Goal: Task Accomplishment & Management: Complete application form

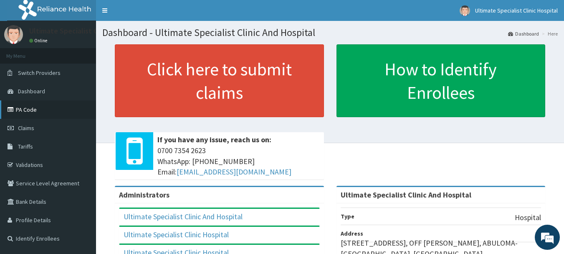
click at [41, 108] on link "PA Code" at bounding box center [48, 109] width 96 height 18
click at [23, 127] on span "Claims" at bounding box center [26, 128] width 16 height 8
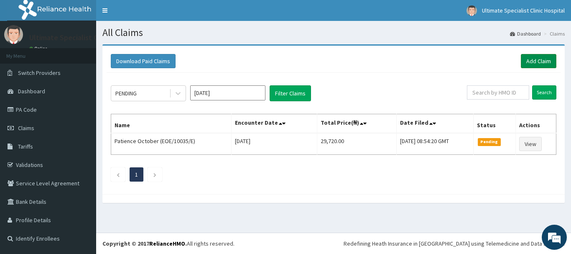
click at [539, 62] on link "Add Claim" at bounding box center [538, 61] width 36 height 14
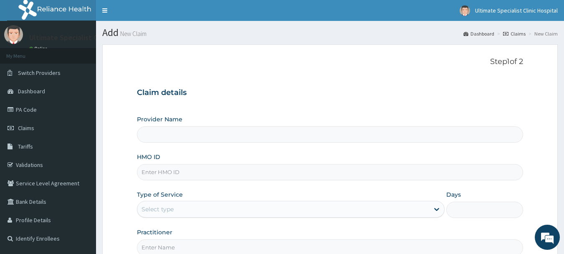
click at [168, 171] on input "HMO ID" at bounding box center [330, 172] width 387 height 16
type input "Ultimate Specialist Clinic And Hospital"
paste input "KAY/10080/C"
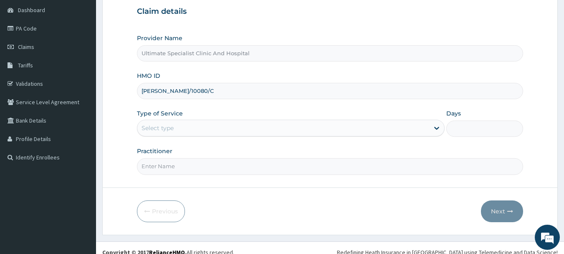
scroll to position [84, 0]
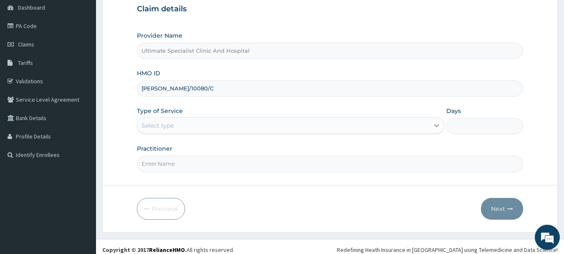
type input "KAY/10080/C"
click at [436, 125] on icon at bounding box center [437, 125] width 8 height 8
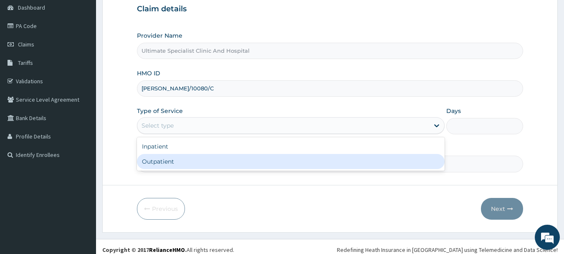
click at [325, 165] on div "Outpatient" at bounding box center [291, 161] width 308 height 15
type input "1"
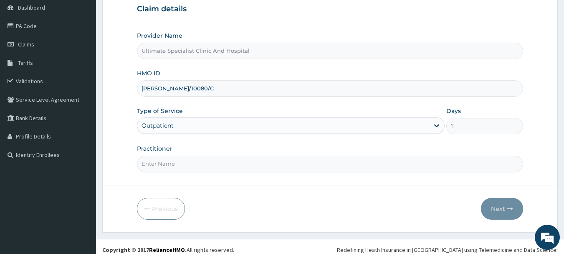
click at [168, 163] on input "Practitioner" at bounding box center [330, 163] width 387 height 16
type input "DR ALTHREAD"
click at [502, 203] on button "Next" at bounding box center [502, 209] width 42 height 22
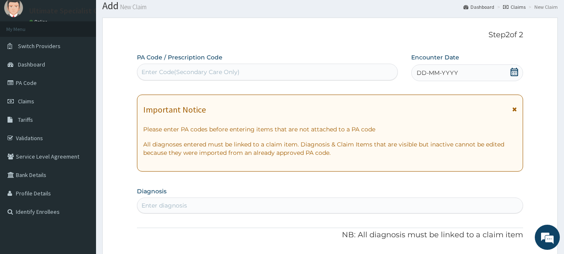
scroll to position [42, 0]
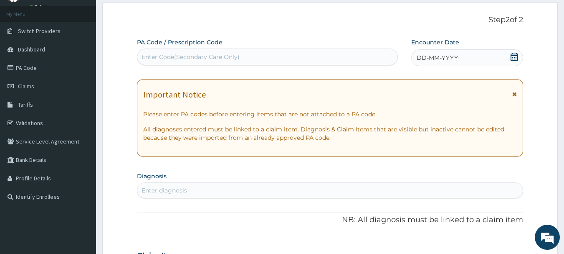
click at [196, 59] on div "Enter Code(Secondary Care Only)" at bounding box center [191, 57] width 98 height 8
paste input "PA/55772B"
type input "PA/55772B"
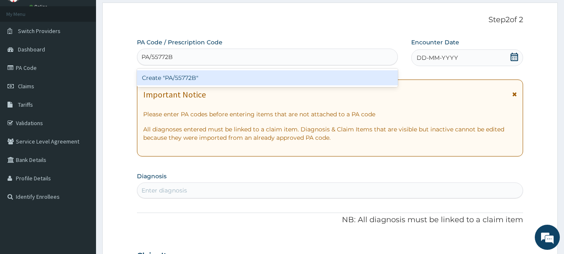
click at [191, 80] on div "Create "PA/55772B"" at bounding box center [267, 77] width 261 height 15
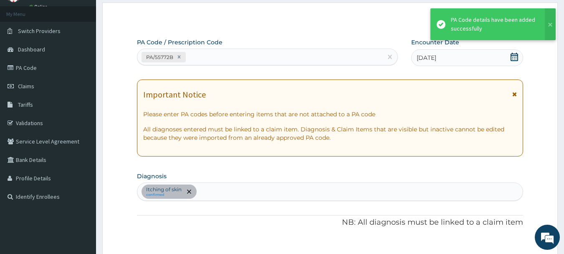
scroll to position [221, 0]
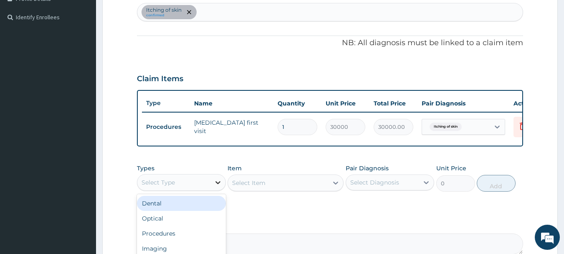
click at [218, 186] on icon at bounding box center [218, 182] width 8 height 8
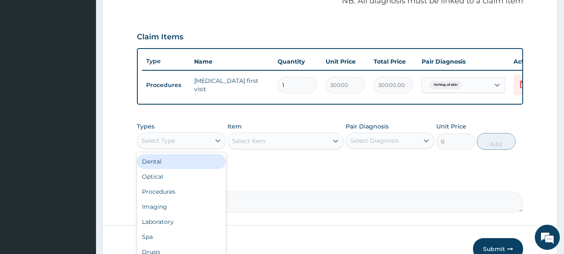
scroll to position [304, 0]
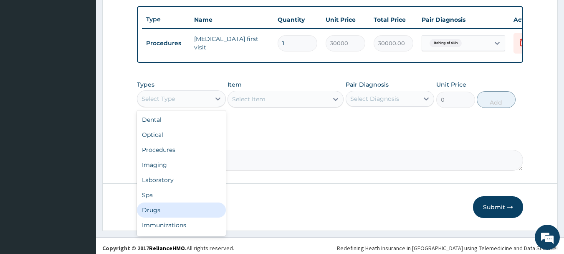
click at [155, 217] on div "Drugs" at bounding box center [181, 209] width 89 height 15
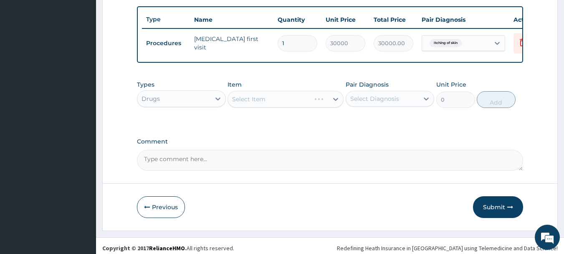
click at [278, 107] on div "Select Item" at bounding box center [286, 99] width 116 height 17
click at [273, 104] on div "Select Item" at bounding box center [286, 99] width 116 height 17
click at [295, 104] on div "Select Item" at bounding box center [286, 99] width 116 height 17
click at [264, 105] on div "Select Item" at bounding box center [286, 99] width 116 height 17
click at [294, 105] on div "Select Item" at bounding box center [286, 99] width 116 height 17
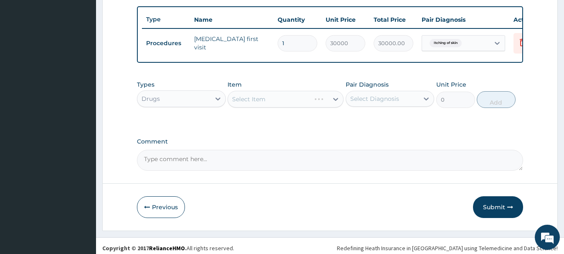
click at [294, 105] on div "Select Item" at bounding box center [286, 99] width 116 height 17
click at [311, 106] on div "Select Item" at bounding box center [278, 98] width 100 height 13
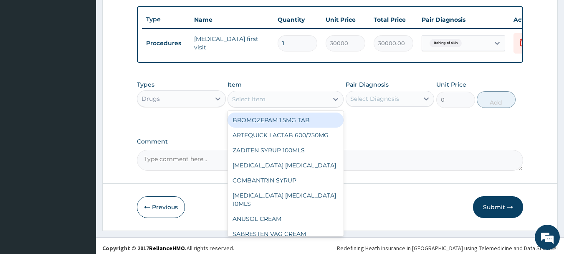
click at [311, 106] on div "Select Item" at bounding box center [278, 98] width 100 height 13
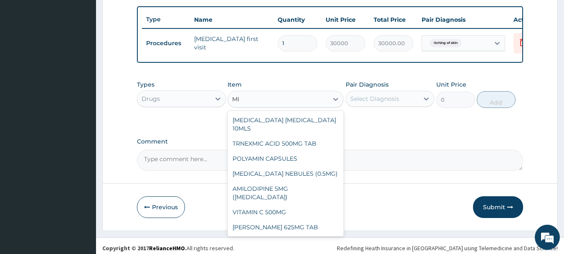
type input "M"
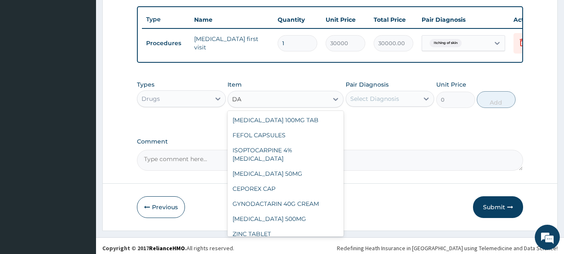
type input "D"
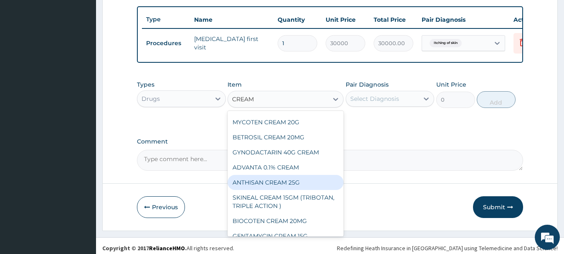
scroll to position [0, 0]
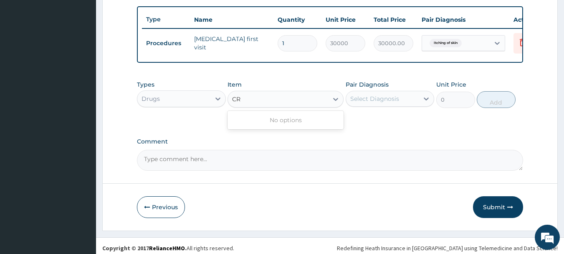
type input "C"
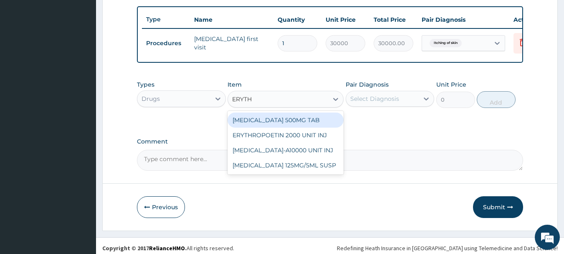
type input "ERYTHR"
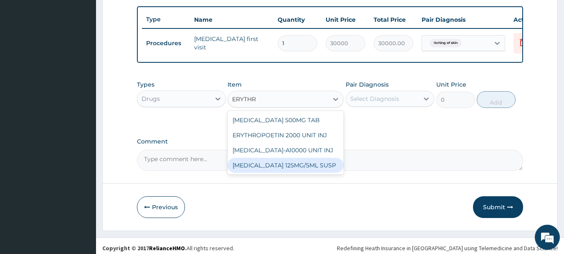
click at [271, 170] on div "ERYTHROMYCIN 125MG/5ML SUSP" at bounding box center [286, 164] width 116 height 15
type input "3000"
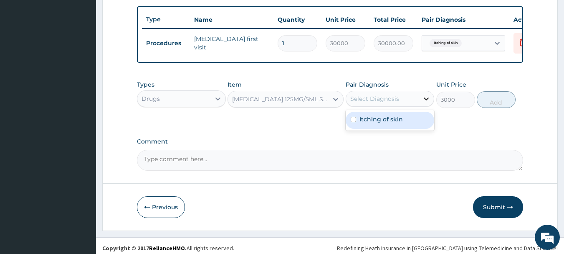
click at [427, 102] on icon at bounding box center [426, 98] width 8 height 8
click at [367, 123] on label "Itching of skin" at bounding box center [381, 119] width 43 height 8
checkbox input "true"
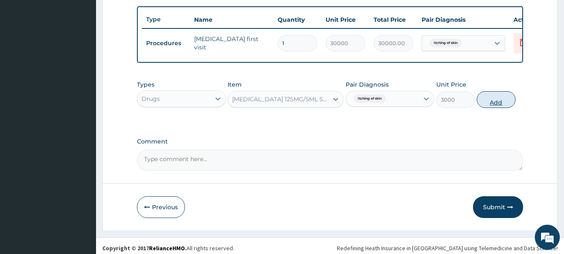
click at [484, 105] on button "Add" at bounding box center [496, 99] width 39 height 17
type input "0"
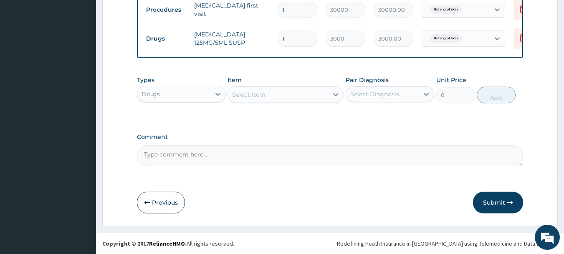
scroll to position [344, 0]
click at [494, 195] on button "Submit" at bounding box center [498, 202] width 50 height 22
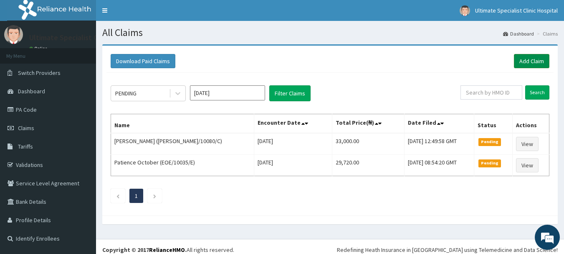
click at [530, 59] on link "Add Claim" at bounding box center [532, 61] width 36 height 14
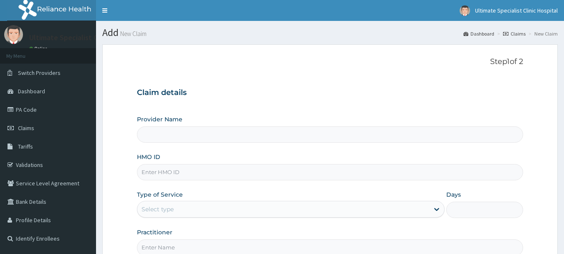
click at [172, 172] on input "HMO ID" at bounding box center [330, 172] width 387 height 16
type input "Ultimate Specialist Clinic And Hospital"
paste input "[PERSON_NAME]/10080/C"
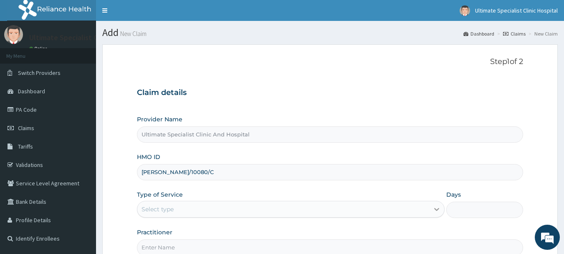
type input "[PERSON_NAME]/10080/C"
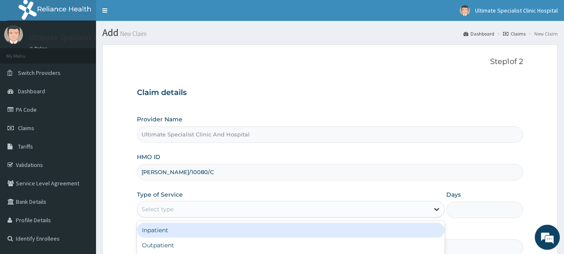
click at [436, 206] on icon at bounding box center [437, 209] width 8 height 8
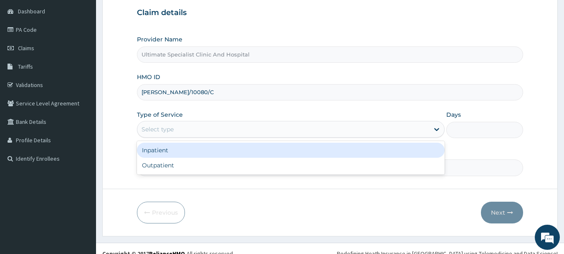
scroll to position [84, 0]
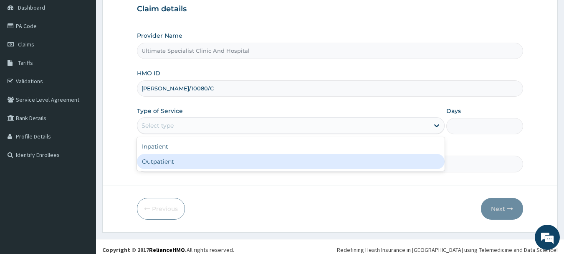
click at [198, 161] on div "Outpatient" at bounding box center [291, 161] width 308 height 15
type input "1"
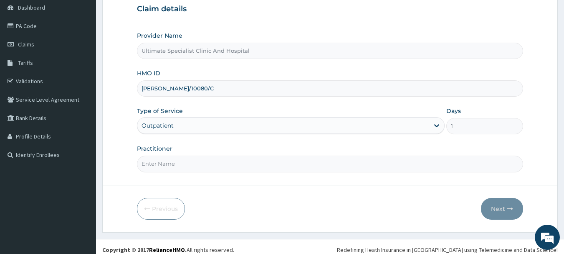
click at [186, 165] on input "Practitioner" at bounding box center [330, 163] width 387 height 16
type input "DR [PERSON_NAME]"
click at [509, 211] on icon "button" at bounding box center [510, 208] width 6 height 6
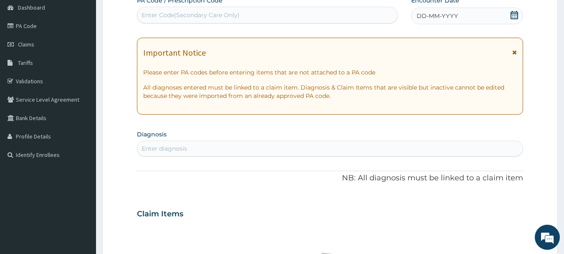
click at [518, 12] on icon at bounding box center [515, 15] width 8 height 8
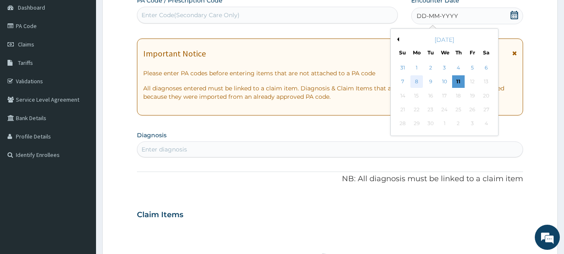
click at [421, 81] on div "8" at bounding box center [417, 82] width 13 height 13
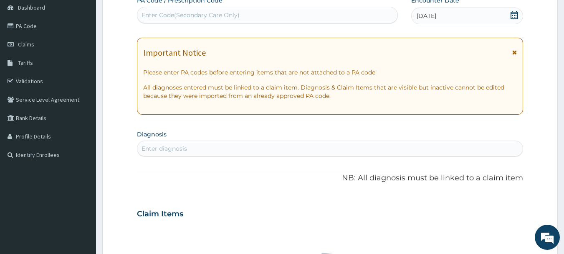
click at [188, 149] on div "Enter diagnosis" at bounding box center [330, 148] width 386 height 13
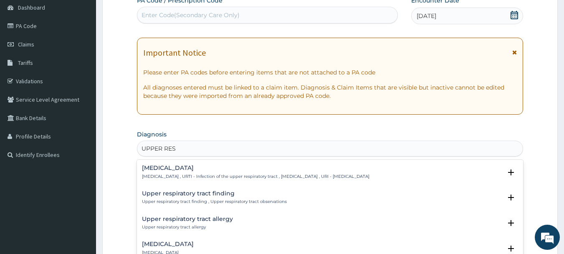
type input "UPPER RESP"
click at [206, 168] on h4 "Upper respiratory infection" at bounding box center [256, 168] width 228 height 6
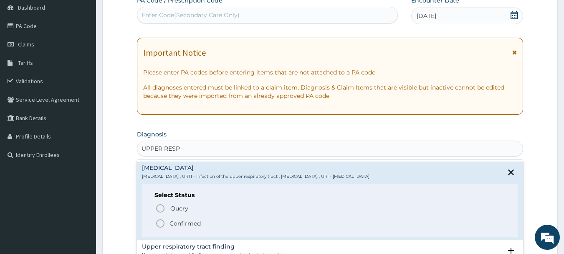
click at [160, 221] on icon "status option filled" at bounding box center [160, 223] width 10 height 10
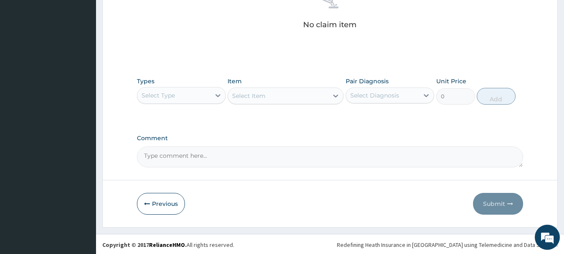
scroll to position [349, 0]
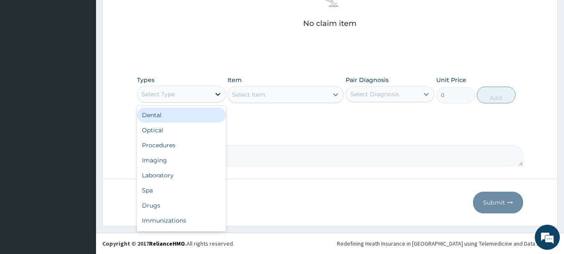
click at [217, 95] on icon at bounding box center [218, 94] width 8 height 8
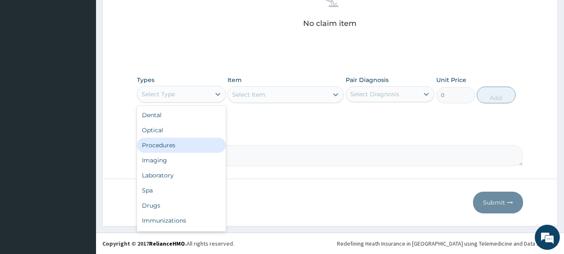
click at [171, 145] on div "Procedures" at bounding box center [181, 144] width 89 height 15
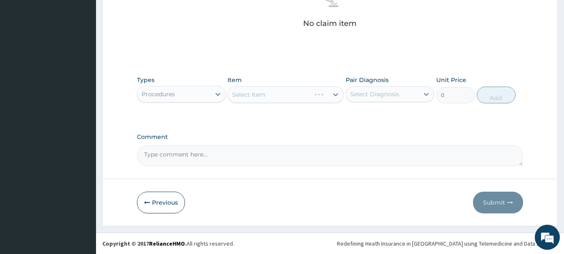
drag, startPoint x: 333, startPoint y: 96, endPoint x: 330, endPoint y: 101, distance: 6.4
click at [332, 98] on div "Select Item" at bounding box center [286, 94] width 116 height 17
click at [303, 95] on div "Select Item" at bounding box center [286, 94] width 116 height 17
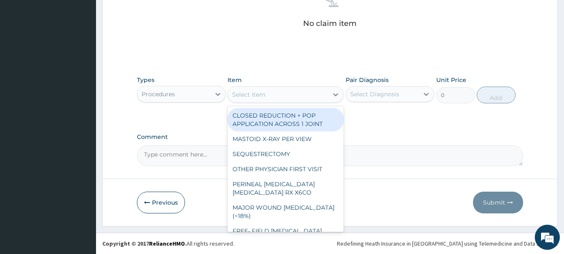
click at [301, 96] on div "Select Item" at bounding box center [278, 94] width 100 height 13
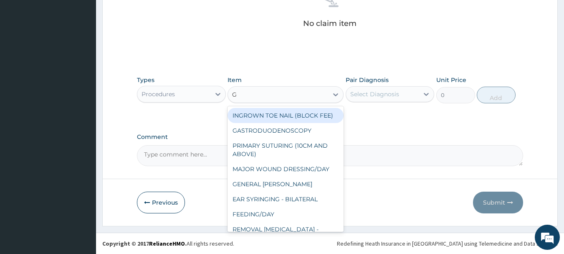
type input "GP"
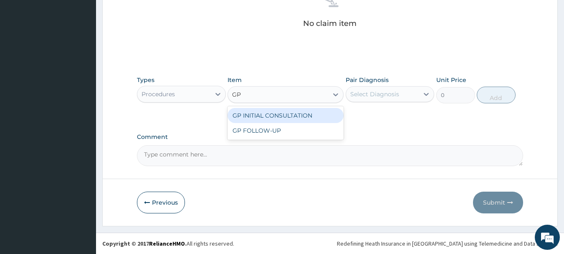
click at [306, 118] on div "GP INITIAL CONSULTATION" at bounding box center [286, 115] width 116 height 15
type input "4000"
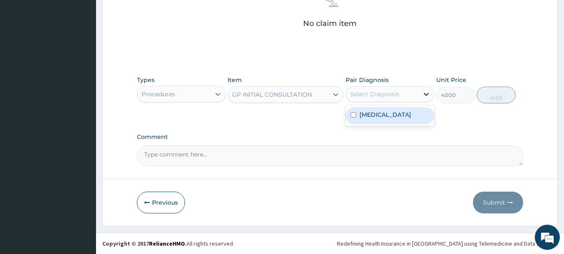
click at [427, 92] on icon at bounding box center [426, 94] width 8 height 8
drag, startPoint x: 377, startPoint y: 114, endPoint x: 405, endPoint y: 110, distance: 28.7
click at [377, 114] on label "Upper respiratory infection" at bounding box center [386, 114] width 52 height 8
checkbox input "true"
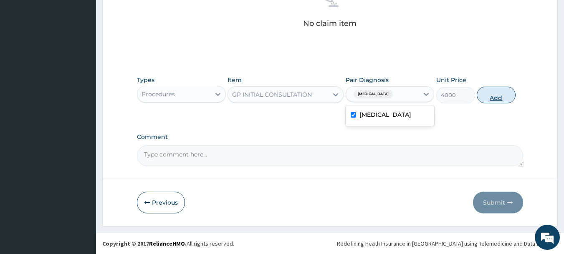
click at [497, 92] on button "Add" at bounding box center [496, 94] width 39 height 17
type input "0"
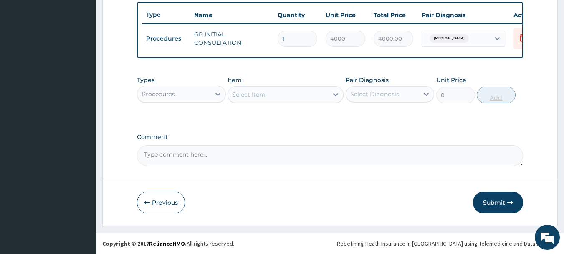
scroll to position [315, 0]
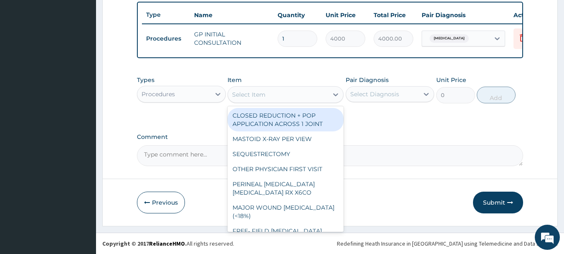
click at [252, 92] on div "Select Item" at bounding box center [248, 94] width 33 height 8
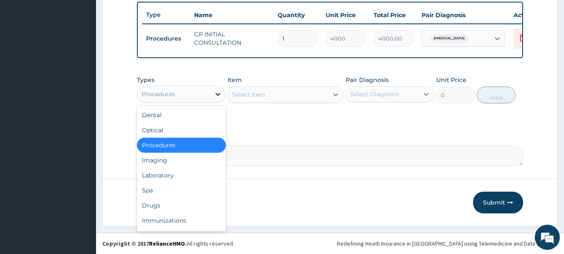
click at [217, 95] on icon at bounding box center [218, 94] width 8 height 8
click at [152, 205] on div "Drugs" at bounding box center [181, 205] width 89 height 15
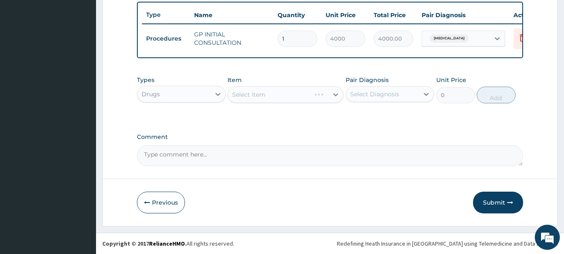
click at [278, 97] on div "Select Item" at bounding box center [286, 94] width 116 height 17
click at [296, 94] on div "Select Item" at bounding box center [286, 94] width 116 height 17
click at [289, 96] on div "Select Item" at bounding box center [286, 94] width 116 height 17
click at [297, 93] on div "Select Item" at bounding box center [286, 94] width 116 height 17
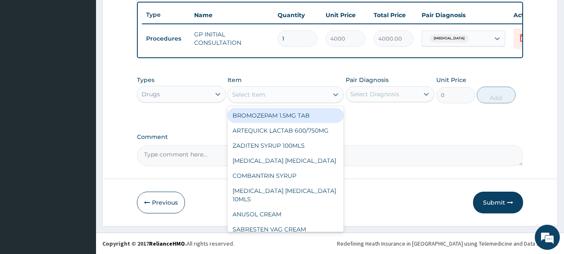
click at [305, 94] on div "Select Item" at bounding box center [278, 94] width 100 height 13
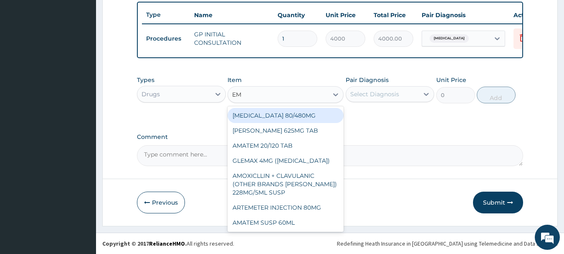
type input "EMZ"
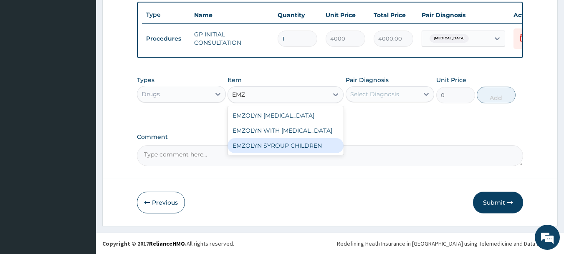
click at [271, 144] on div "EMZOLYN SYROUP CHILDREN" at bounding box center [286, 145] width 116 height 15
type input "2450"
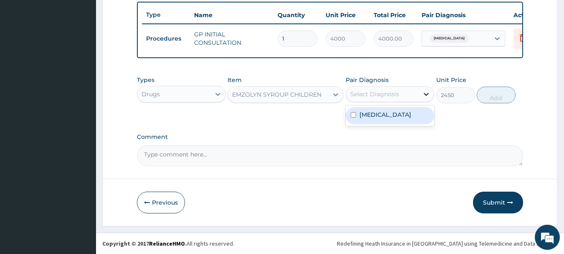
click at [426, 97] on icon at bounding box center [426, 94] width 8 height 8
click at [402, 118] on label "Upper respiratory infection" at bounding box center [386, 114] width 52 height 8
checkbox input "true"
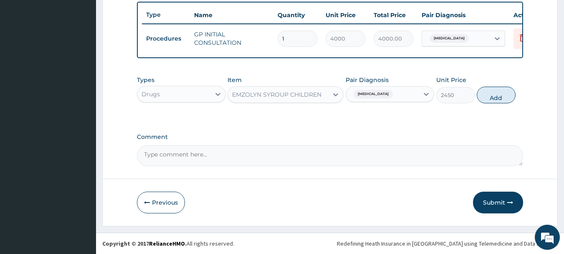
click at [493, 89] on button "Add" at bounding box center [496, 94] width 39 height 17
type input "0"
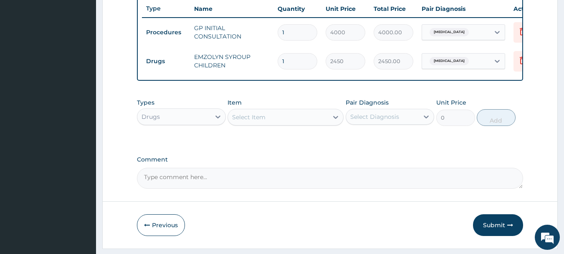
click at [265, 121] on div "Select Item" at bounding box center [248, 117] width 33 height 8
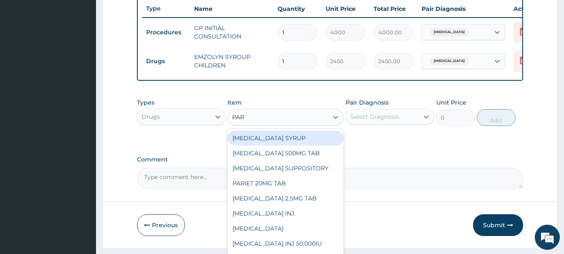
type input "PARA"
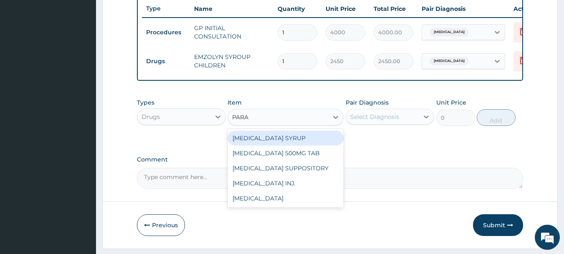
click at [284, 144] on div "PARACETAMOL SYRUP" at bounding box center [286, 137] width 116 height 15
type input "1960"
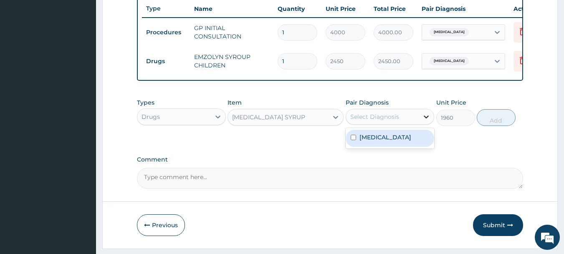
click at [424, 120] on icon at bounding box center [426, 116] width 8 height 8
click at [394, 141] on label "Upper respiratory infection" at bounding box center [386, 137] width 52 height 8
checkbox input "true"
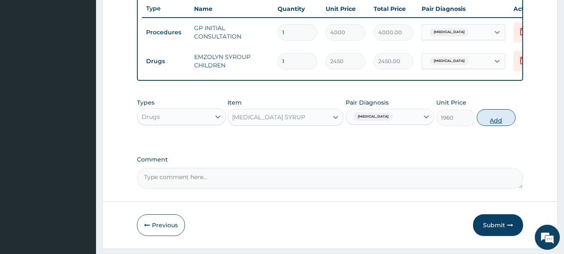
click at [485, 126] on button "Add" at bounding box center [496, 117] width 39 height 17
type input "0"
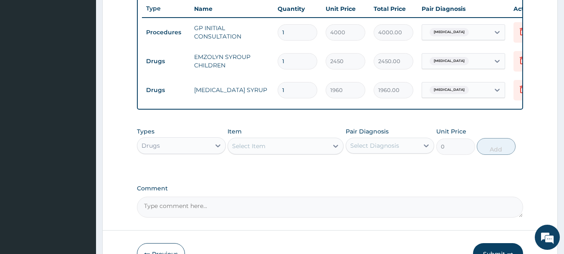
click at [259, 145] on div "Select Item" at bounding box center [278, 145] width 100 height 13
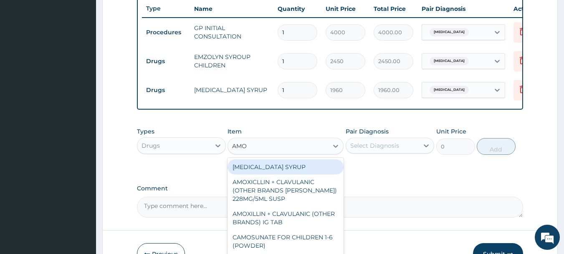
type input "AMOX"
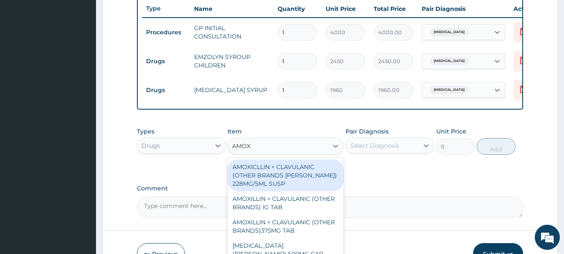
click at [292, 185] on div "AMOXICLLIN + CLAVULANIC (OTHER BRANDS [PERSON_NAME]) 228MG/5ML SUSP" at bounding box center [286, 175] width 116 height 32
type input "6000"
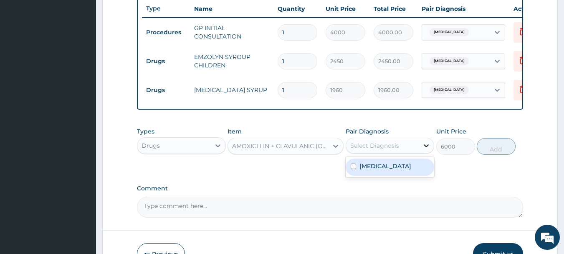
click at [426, 150] on icon at bounding box center [426, 145] width 8 height 8
click at [388, 170] on label "Upper respiratory infection" at bounding box center [386, 166] width 52 height 8
checkbox input "true"
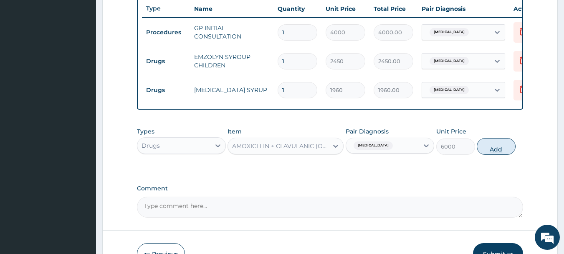
click at [498, 155] on button "Add" at bounding box center [496, 146] width 39 height 17
type input "0"
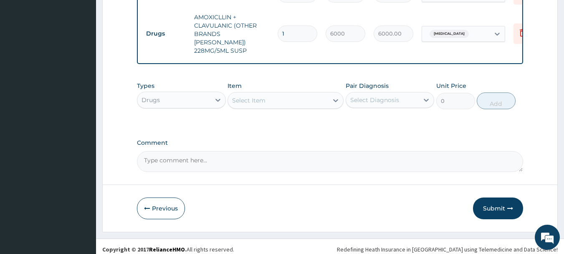
scroll to position [415, 0]
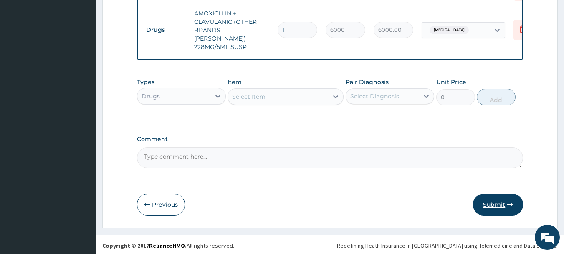
click at [489, 198] on button "Submit" at bounding box center [498, 204] width 50 height 22
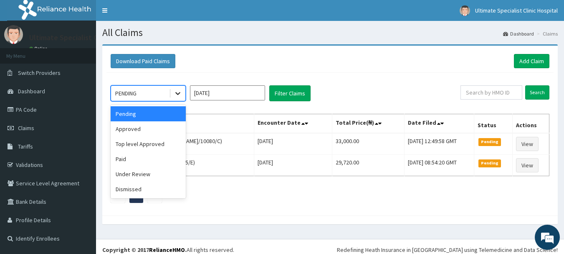
click at [177, 92] on icon at bounding box center [178, 93] width 8 height 8
click at [125, 128] on div "Approved" at bounding box center [148, 128] width 75 height 15
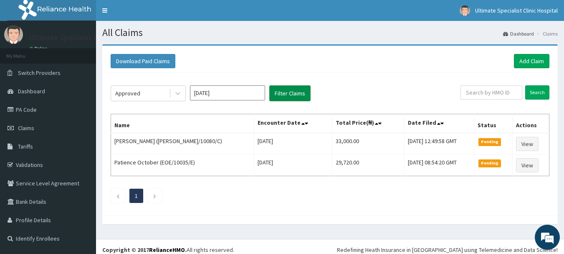
click at [287, 97] on button "Filter Claims" at bounding box center [289, 93] width 41 height 16
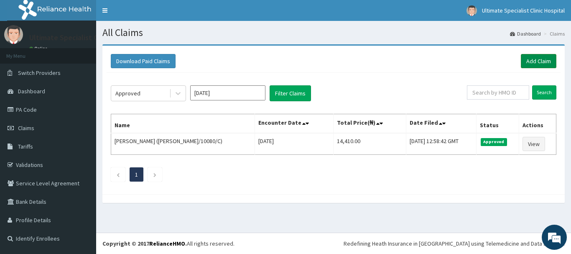
click at [536, 62] on link "Add Claim" at bounding box center [538, 61] width 36 height 14
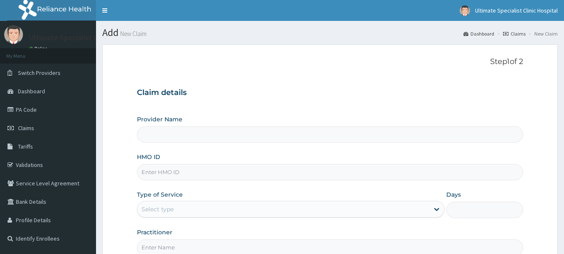
click at [167, 175] on input "HMO ID" at bounding box center [330, 172] width 387 height 16
paste input "ERM/10007/D"
type input "ERM/10007/D"
type input "Ultimate Specialist Clinic And Hospital"
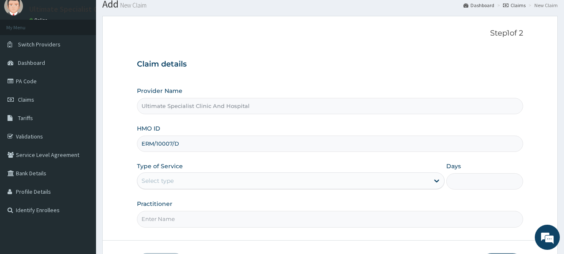
scroll to position [90, 0]
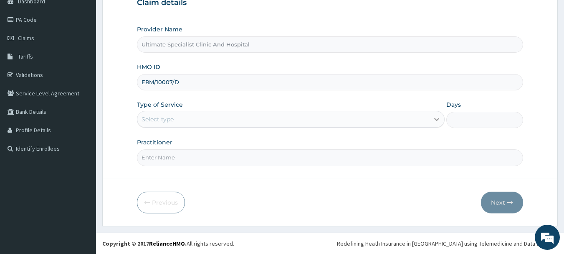
type input "ERM/10007/D"
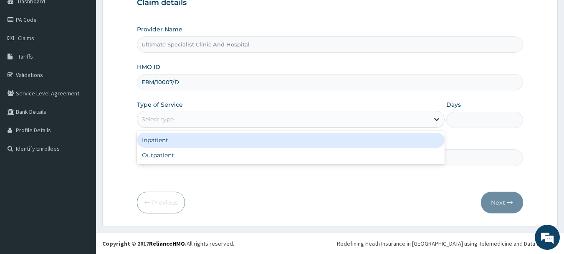
click at [435, 118] on icon at bounding box center [436, 119] width 5 height 3
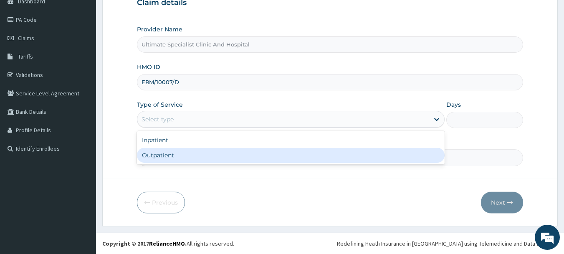
click at [213, 154] on div "Outpatient" at bounding box center [291, 154] width 308 height 15
type input "1"
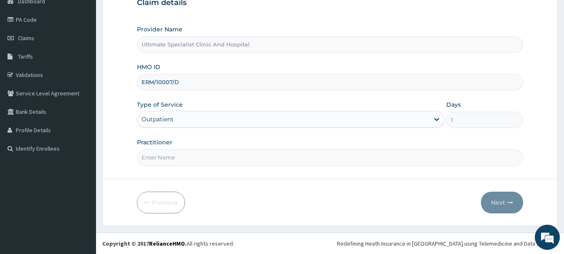
click at [162, 157] on input "Practitioner" at bounding box center [330, 157] width 387 height 16
click at [165, 156] on input "Practitioner" at bounding box center [330, 157] width 387 height 16
type input "DR ESEOSE"
drag, startPoint x: 500, startPoint y: 198, endPoint x: 443, endPoint y: 192, distance: 57.5
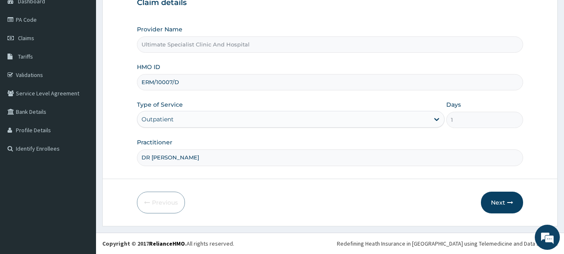
click at [467, 195] on div "Previous Next" at bounding box center [330, 202] width 387 height 22
click at [497, 202] on button "Next" at bounding box center [502, 202] width 42 height 22
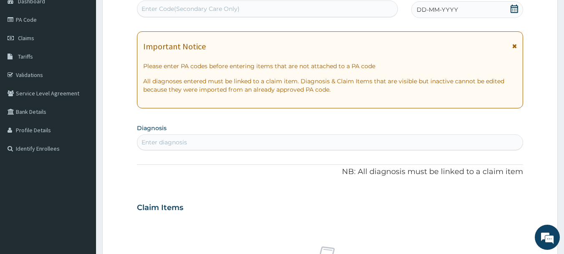
click at [515, 6] on icon at bounding box center [515, 9] width 8 height 8
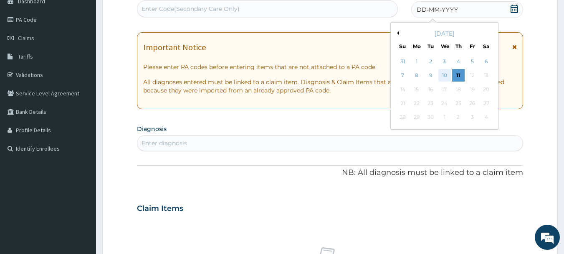
click at [444, 74] on div "10" at bounding box center [445, 75] width 13 height 13
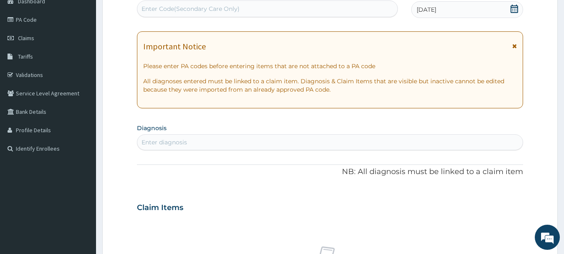
click at [160, 141] on div "Enter diagnosis" at bounding box center [165, 142] width 46 height 8
click at [181, 140] on div "Enter diagnosis" at bounding box center [165, 142] width 46 height 8
click at [231, 145] on div "Enter diagnosis" at bounding box center [330, 141] width 386 height 13
click at [180, 11] on div "Enter Code(Secondary Care Only)" at bounding box center [191, 9] width 98 height 8
paste input "PA/4BBD88"
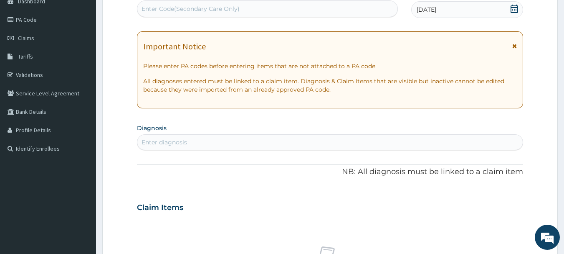
type input "PA/4BBD88"
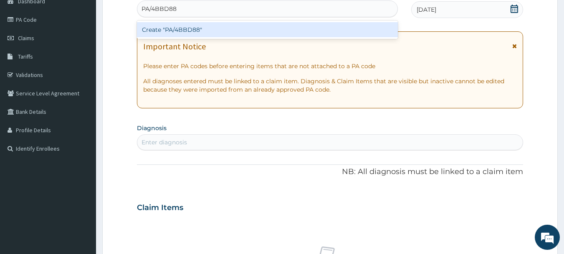
click at [180, 30] on div "Create "PA/4BBD88"" at bounding box center [267, 29] width 261 height 15
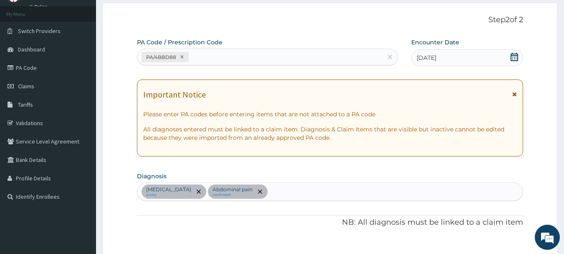
scroll to position [41, 0]
click at [206, 52] on div "PA/4BBD88" at bounding box center [260, 58] width 246 height 14
paste input "PA/35BE1F"
type input "PA/35BE1F"
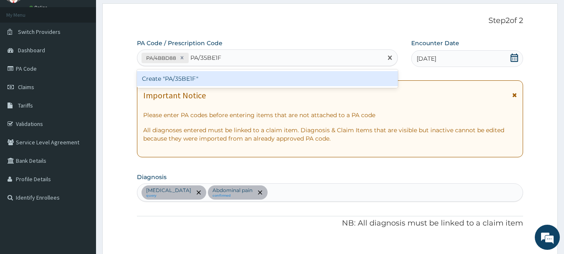
click at [180, 78] on div "Create "PA/35BE1F"" at bounding box center [267, 78] width 261 height 15
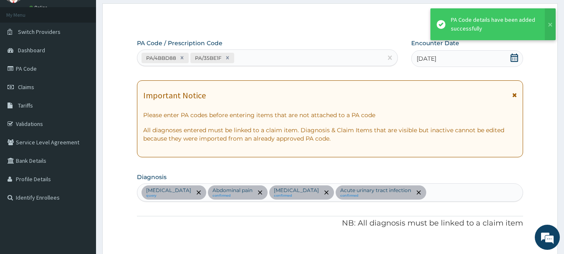
scroll to position [307, 0]
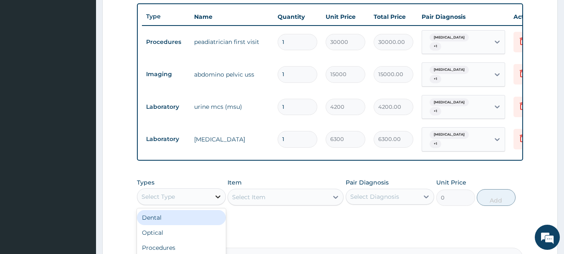
click at [215, 192] on icon at bounding box center [218, 196] width 8 height 8
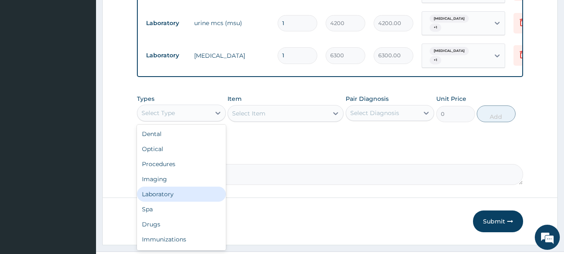
scroll to position [402, 0]
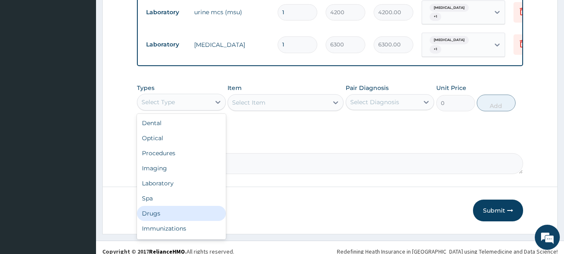
click at [165, 205] on div "Drugs" at bounding box center [181, 212] width 89 height 15
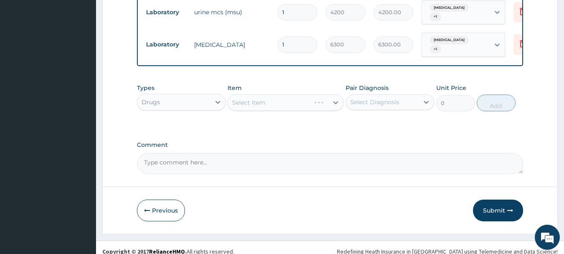
click at [268, 95] on div "Select Item" at bounding box center [286, 102] width 116 height 17
click at [262, 94] on div "Select Item" at bounding box center [286, 102] width 116 height 17
click at [263, 94] on div "Select Item" at bounding box center [286, 102] width 116 height 17
click at [278, 96] on div "Select Item" at bounding box center [278, 102] width 100 height 13
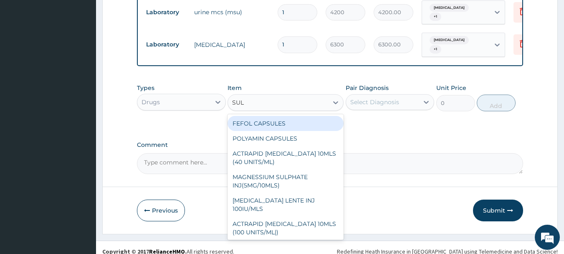
type input "SULP"
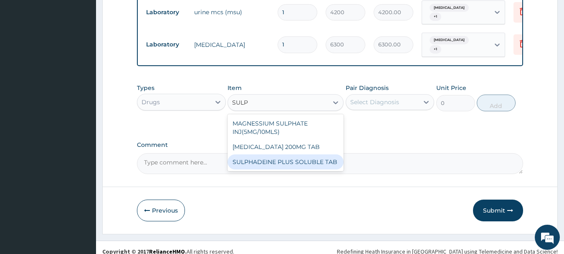
click at [285, 155] on div "SULPHADEINE PLUS SOLUBLE TAB" at bounding box center [286, 161] width 116 height 15
type input "162"
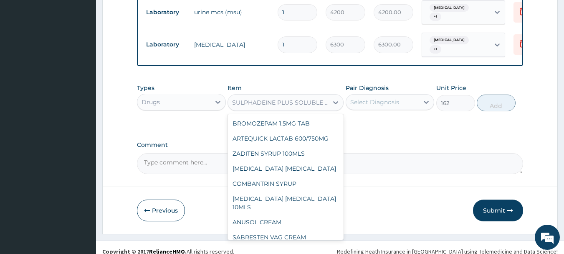
click at [255, 98] on div "SULPHADEINE PLUS SOLUBLE TAB" at bounding box center [280, 102] width 97 height 8
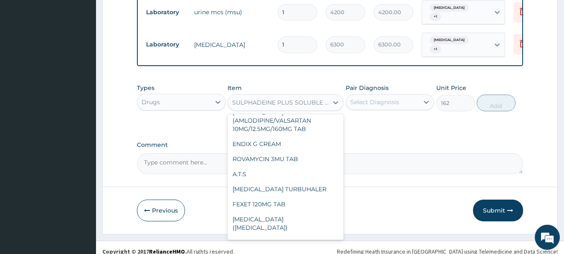
scroll to position [9788, 0]
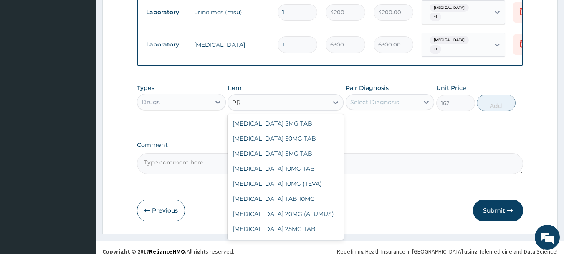
type input "P"
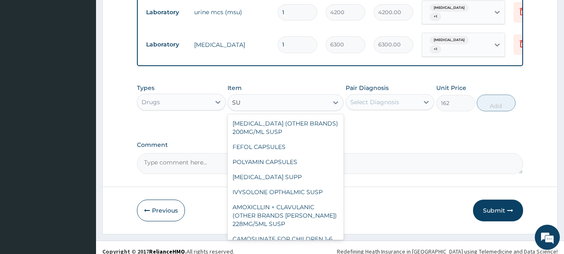
type input "S"
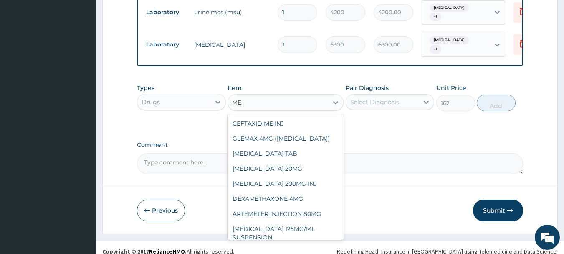
type input "M"
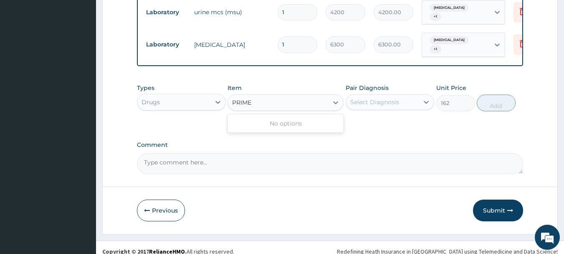
type input "PRIM"
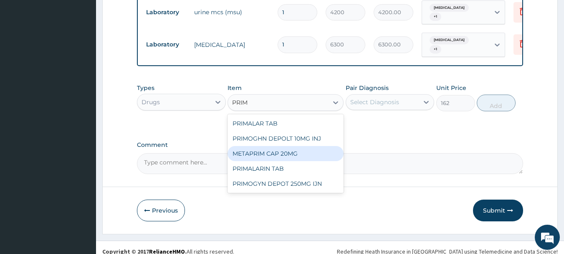
click at [253, 146] on div "METAPRIM CAP 20MG" at bounding box center [286, 153] width 116 height 15
type input "100"
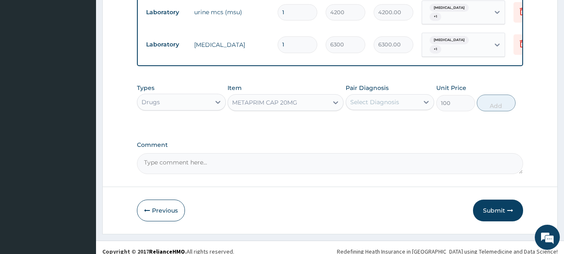
click at [253, 98] on div "METAPRIM CAP 20MG" at bounding box center [264, 102] width 65 height 8
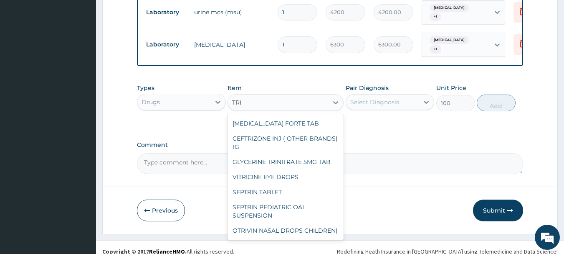
scroll to position [0, 0]
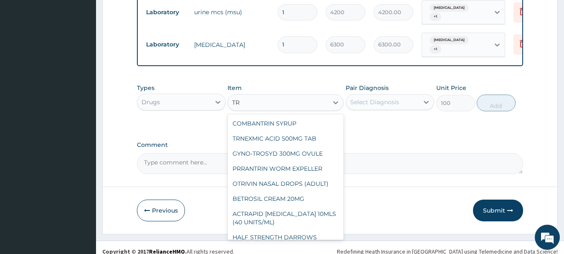
type input "T"
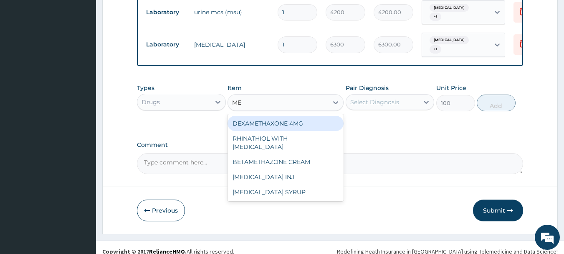
type input "M"
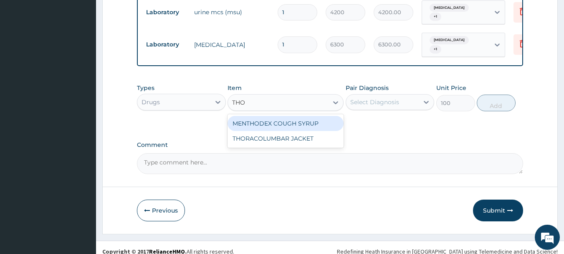
type input "THO"
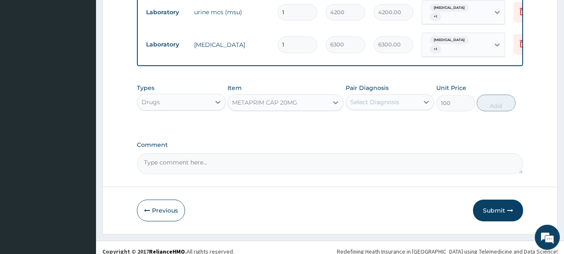
click at [250, 98] on div "METAPRIM CAP 20MG" at bounding box center [264, 102] width 65 height 8
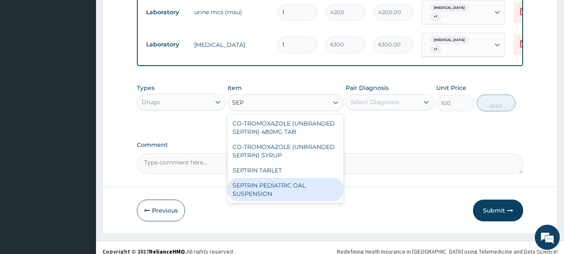
type input "SEP"
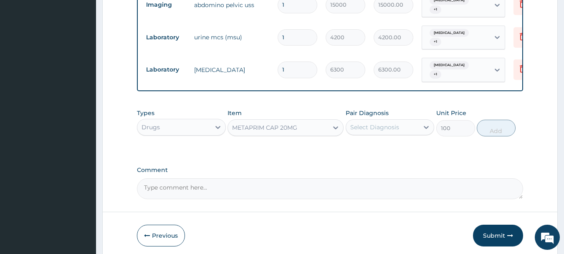
scroll to position [402, 0]
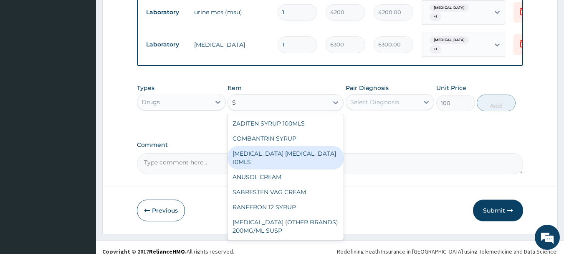
type input "S"
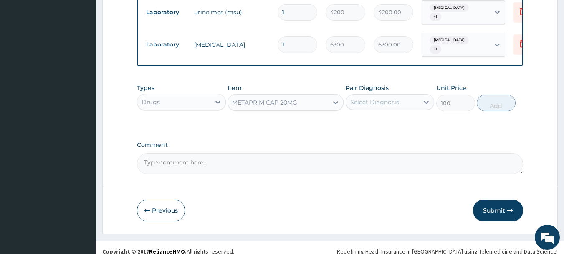
click at [270, 98] on div "METAPRIM CAP 20MG" at bounding box center [264, 102] width 65 height 8
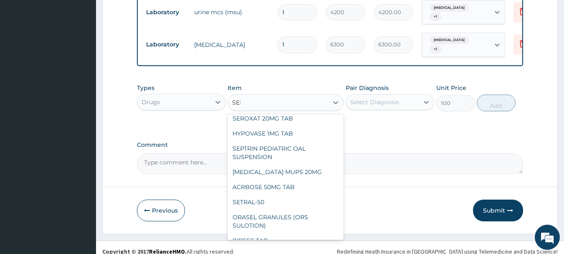
scroll to position [0, 0]
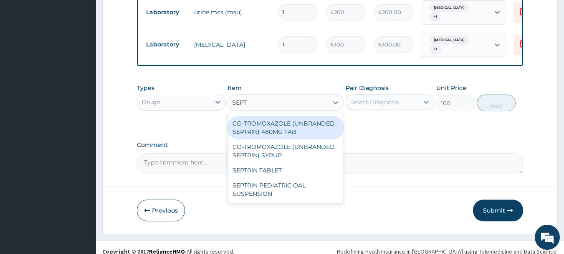
type input "SEPT"
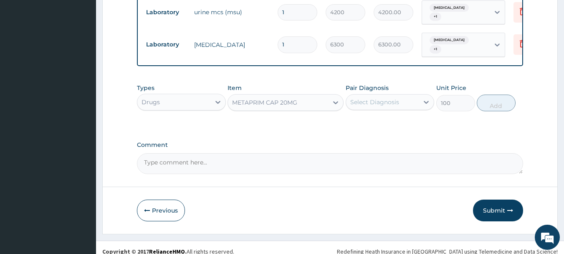
click at [253, 98] on div "METAPRIM CAP 20MG" at bounding box center [264, 102] width 65 height 8
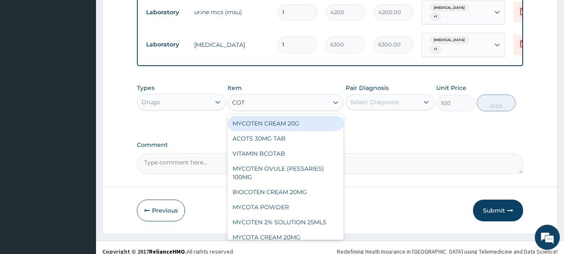
type input "COT"
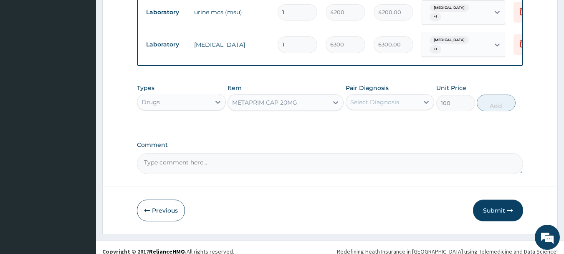
click at [251, 98] on div "METAPRIM CAP 20MG" at bounding box center [264, 102] width 65 height 8
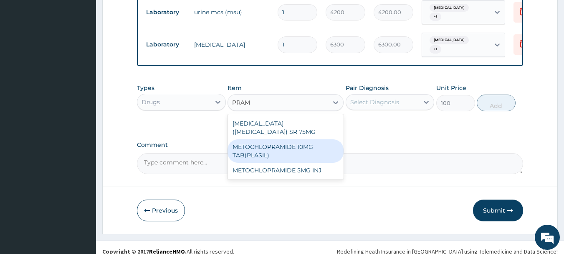
type input "PRAM"
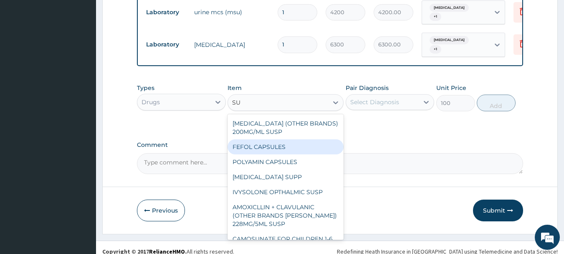
type input "S"
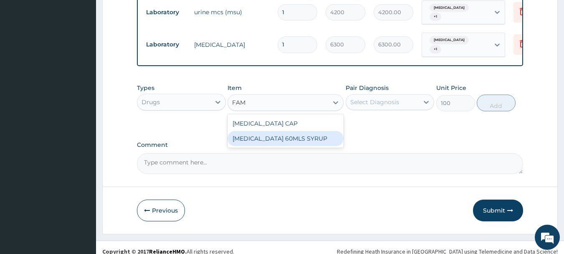
type input "FAM"
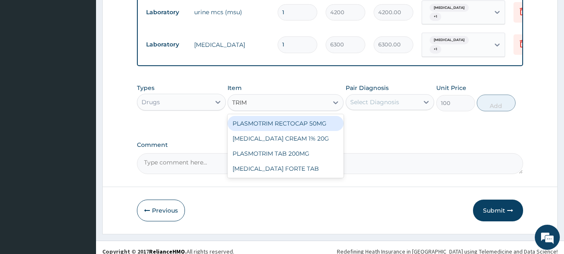
type input "TRIM"
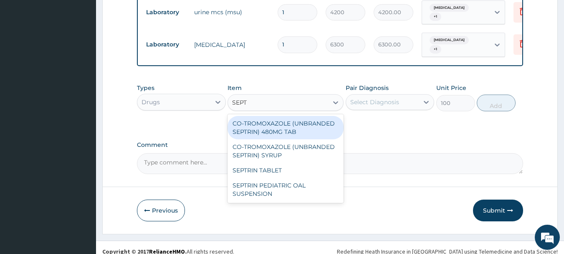
type input "SEPTR"
click at [252, 116] on div "CO-TROMOXAZOLE (UNBRANDED SEPTRIN) 480MG TAB" at bounding box center [286, 127] width 116 height 23
type input "2500"
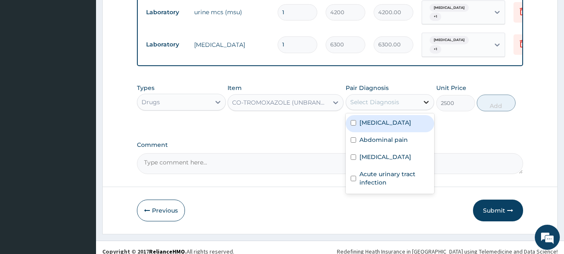
click at [426, 101] on icon at bounding box center [426, 102] width 5 height 3
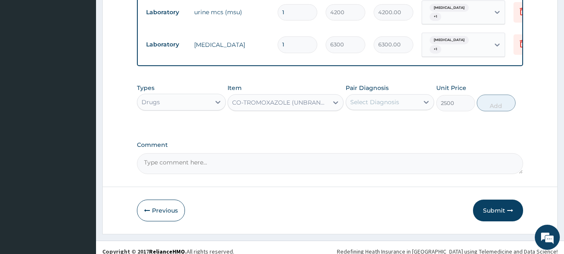
click at [463, 116] on div "Types Drugs Item CO-TROMOXAZOLE (UNBRANDED SEPTRIN) 480MG TAB Pair Diagnosis Se…" at bounding box center [330, 103] width 387 height 48
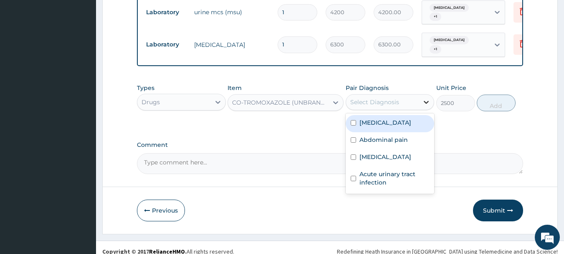
click at [429, 98] on icon at bounding box center [426, 102] width 8 height 8
click at [356, 116] on div "Gastritis" at bounding box center [390, 123] width 89 height 17
checkbox input "true"
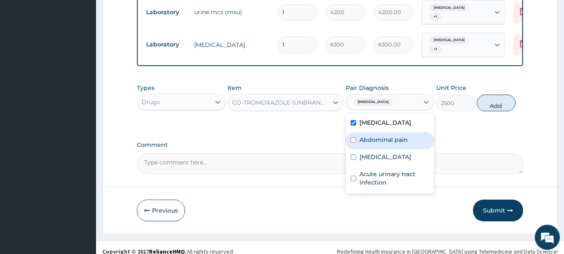
click at [355, 137] on input "checkbox" at bounding box center [353, 139] width 5 height 5
checkbox input "true"
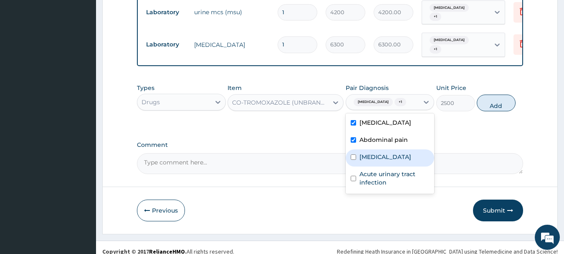
click at [358, 151] on div "Pyelonephritis" at bounding box center [390, 157] width 89 height 17
checkbox input "true"
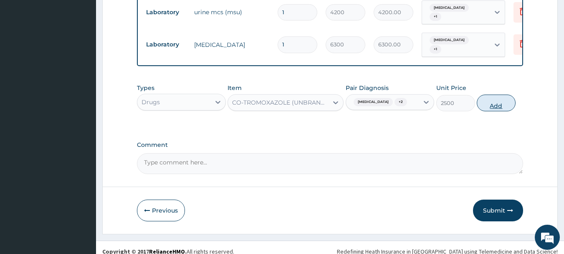
click at [500, 96] on button "Add" at bounding box center [496, 102] width 39 height 17
type input "0"
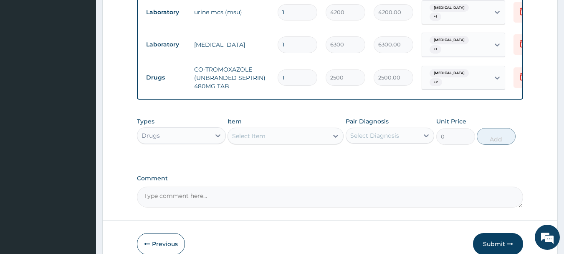
click at [245, 132] on div "Select Item" at bounding box center [248, 136] width 33 height 8
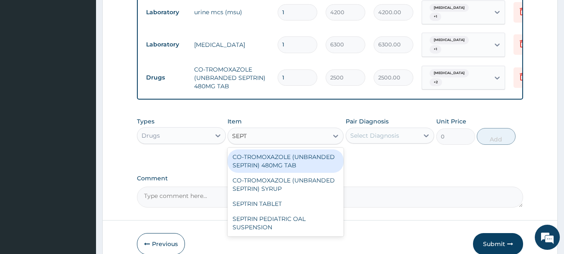
type input "SEPTR"
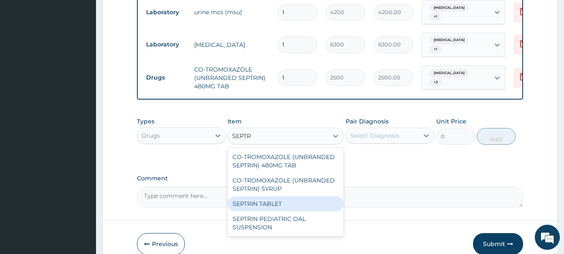
click at [267, 196] on div "SEPTRIN TABLET" at bounding box center [286, 203] width 116 height 15
type input "80"
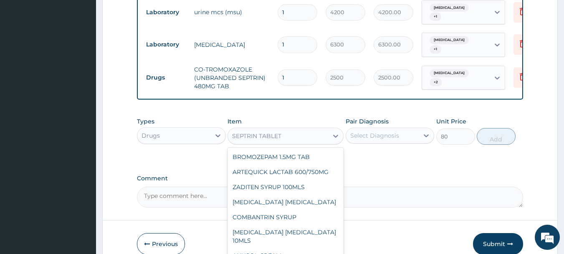
click at [302, 129] on div "SEPTRIN TABLET" at bounding box center [278, 135] width 100 height 13
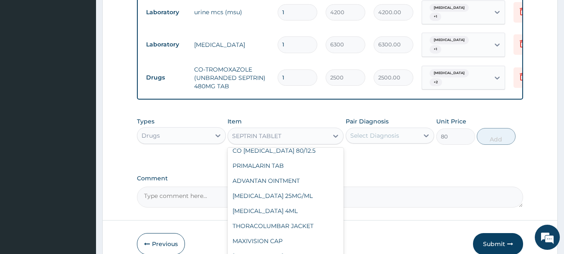
scroll to position [13309, 0]
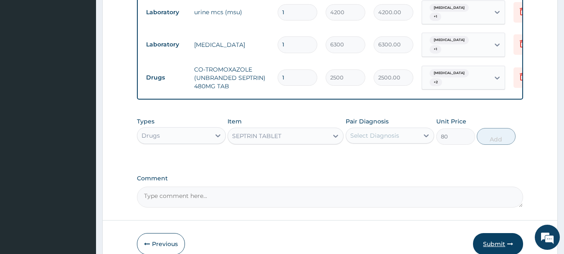
click at [493, 233] on button "Submit" at bounding box center [498, 244] width 50 height 22
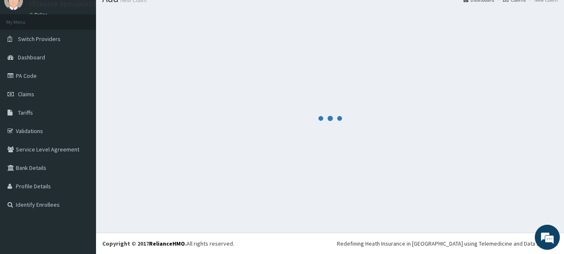
scroll to position [402, 0]
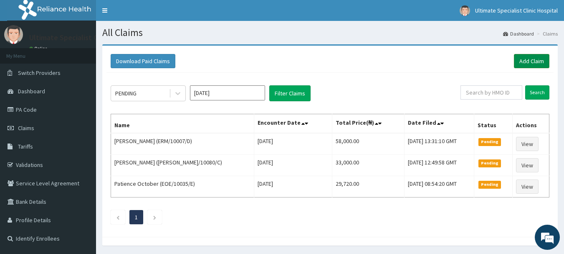
click at [523, 61] on link "Add Claim" at bounding box center [532, 61] width 36 height 14
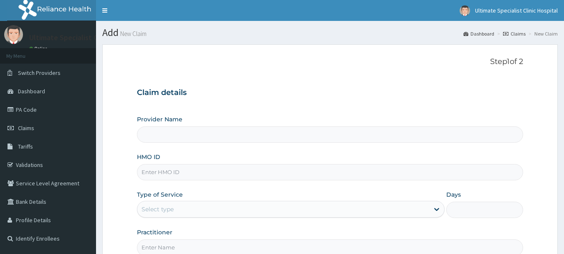
click at [161, 177] on input "HMO ID" at bounding box center [330, 172] width 387 height 16
paste input "WBS/10038/A"
type input "WBS/10038/A"
type input "Ultimate Specialist Clinic And Hospital"
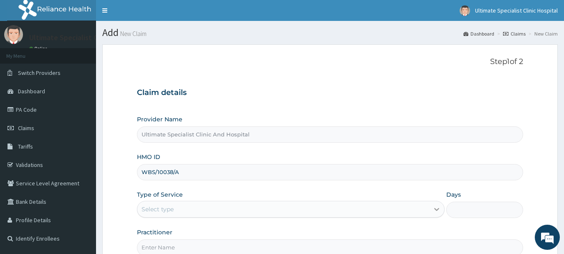
type input "WBS/10038/A"
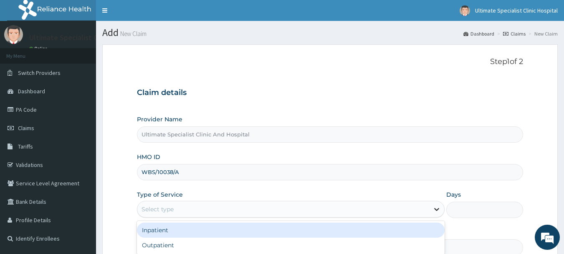
click at [436, 208] on icon at bounding box center [437, 209] width 8 height 8
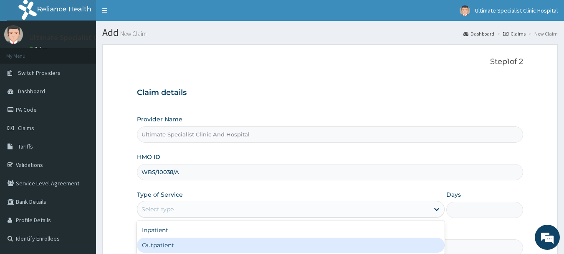
click at [160, 242] on div "Outpatient" at bounding box center [291, 244] width 308 height 15
type input "1"
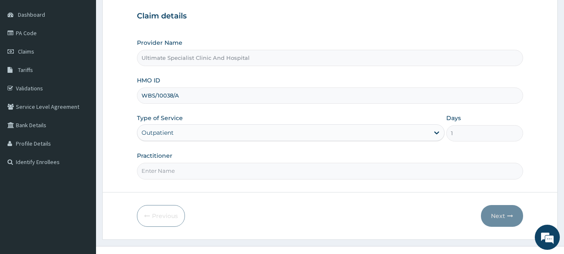
scroll to position [84, 0]
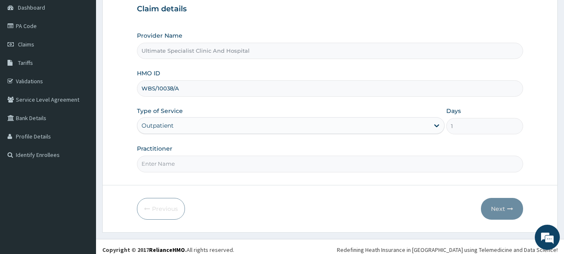
click at [175, 165] on input "Practitioner" at bounding box center [330, 163] width 387 height 16
type input "DR [PERSON_NAME]"
click at [507, 203] on button "Next" at bounding box center [502, 209] width 42 height 22
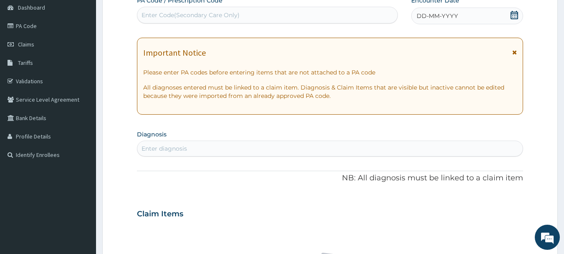
scroll to position [0, 0]
click at [520, 15] on div "DD-MM-YYYY" at bounding box center [467, 16] width 112 height 17
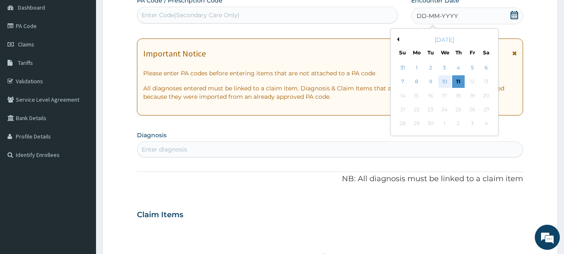
click at [444, 81] on div "10" at bounding box center [445, 82] width 13 height 13
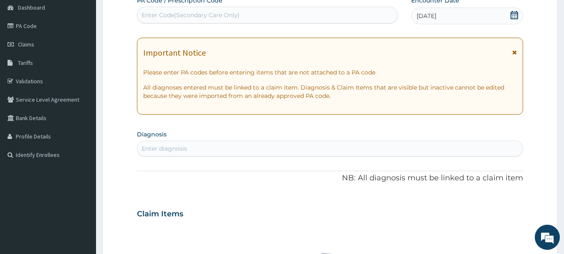
click at [185, 149] on div "Enter diagnosis" at bounding box center [165, 148] width 46 height 8
type input "MALA"
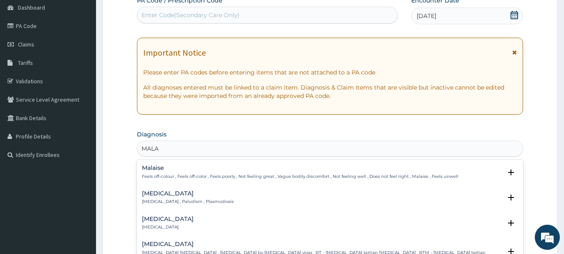
click at [148, 198] on div "[MEDICAL_DATA] [MEDICAL_DATA] , Paludism , Plasmodiosis" at bounding box center [188, 197] width 92 height 15
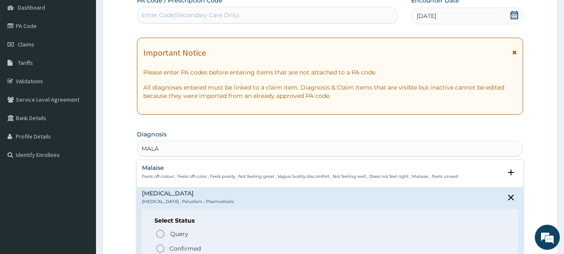
drag, startPoint x: 162, startPoint y: 248, endPoint x: 161, endPoint y: 240, distance: 8.0
click at [162, 248] on icon "status option filled" at bounding box center [160, 248] width 10 height 10
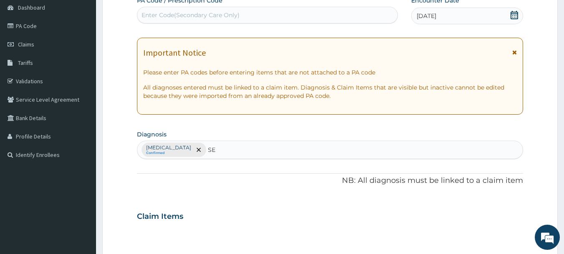
type input "SEP"
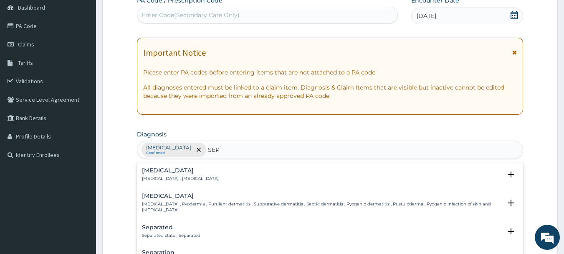
click at [155, 172] on h4 "Sepsis" at bounding box center [180, 170] width 77 height 6
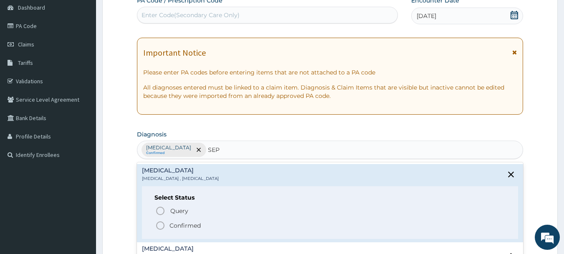
click at [167, 226] on span "Confirmed" at bounding box center [330, 225] width 351 height 10
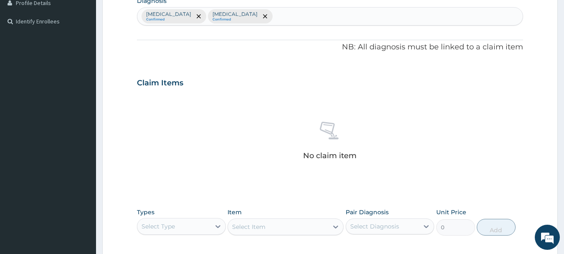
scroll to position [251, 0]
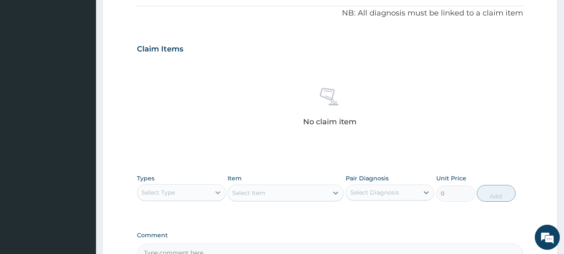
click at [212, 190] on div at bounding box center [218, 192] width 15 height 15
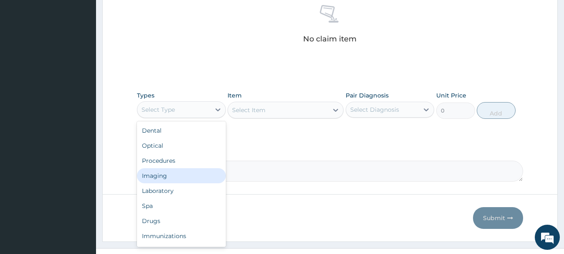
scroll to position [334, 0]
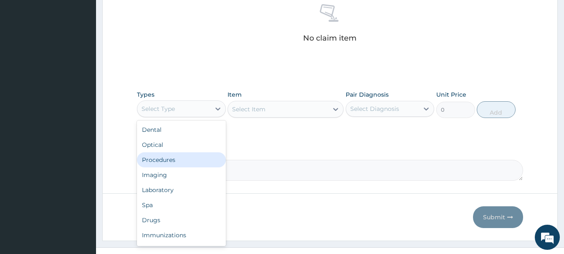
drag, startPoint x: 170, startPoint y: 160, endPoint x: 184, endPoint y: 157, distance: 14.2
click at [170, 160] on div "Procedures" at bounding box center [181, 159] width 89 height 15
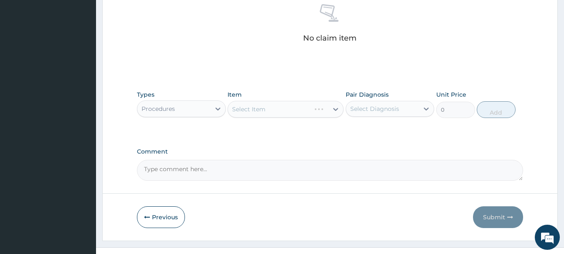
click at [337, 107] on div "Select Item" at bounding box center [286, 109] width 116 height 17
click at [334, 109] on div "Select Item" at bounding box center [286, 109] width 116 height 17
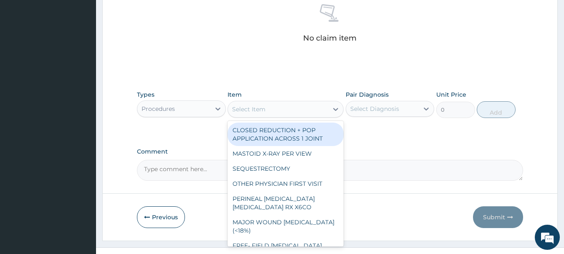
click at [334, 109] on icon at bounding box center [336, 109] width 8 height 8
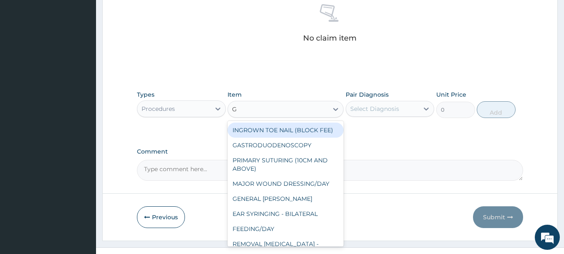
type input "GP"
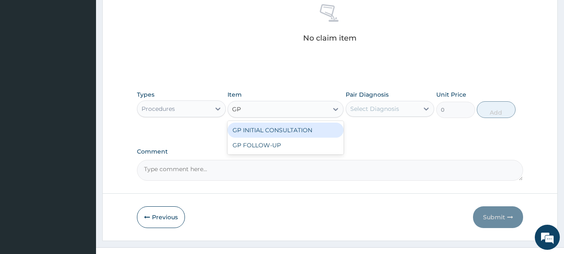
click at [275, 129] on div "GP INITIAL CONSULTATION" at bounding box center [286, 129] width 116 height 15
type input "4000"
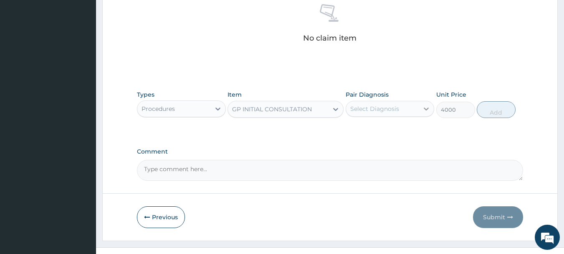
click at [422, 106] on div at bounding box center [426, 108] width 15 height 15
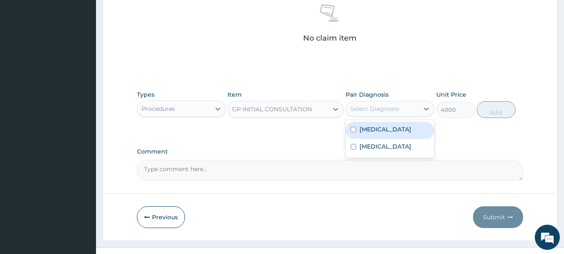
click at [368, 135] on div "Malaria" at bounding box center [390, 130] width 89 height 17
checkbox input "true"
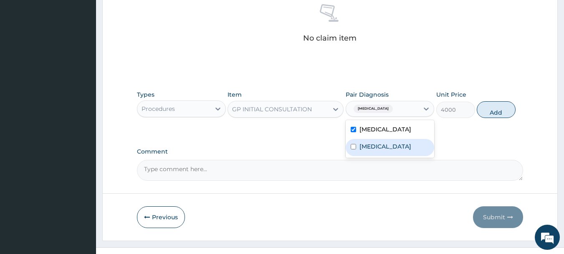
drag, startPoint x: 368, startPoint y: 148, endPoint x: 403, endPoint y: 141, distance: 35.7
click at [374, 147] on label "Sepsis" at bounding box center [386, 146] width 52 height 8
checkbox input "true"
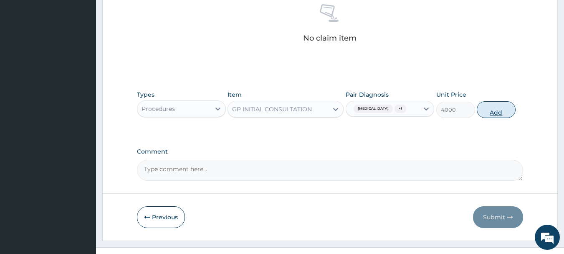
click at [515, 107] on button "Add" at bounding box center [496, 109] width 39 height 17
type input "0"
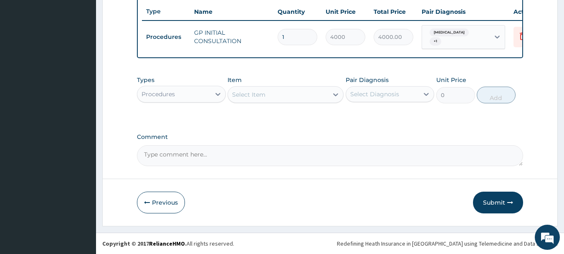
scroll to position [315, 0]
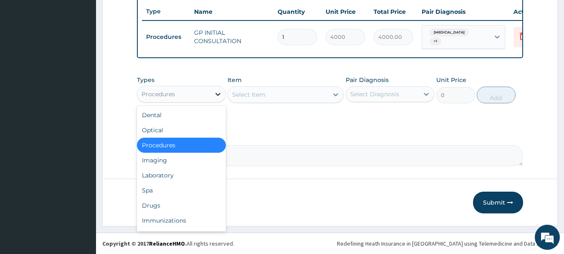
click at [219, 96] on icon at bounding box center [218, 94] width 8 height 8
click at [165, 175] on div "Laboratory" at bounding box center [181, 174] width 89 height 15
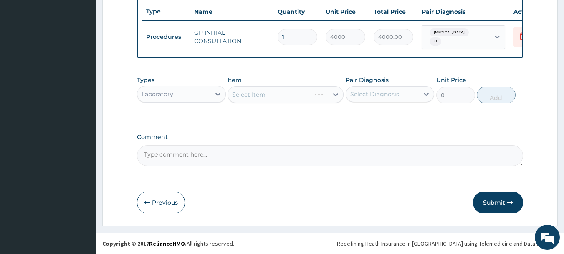
click at [289, 96] on div "Select Item" at bounding box center [286, 94] width 116 height 17
click at [292, 92] on div "Select Item" at bounding box center [286, 94] width 116 height 17
click at [292, 96] on div "Select Item" at bounding box center [286, 94] width 116 height 17
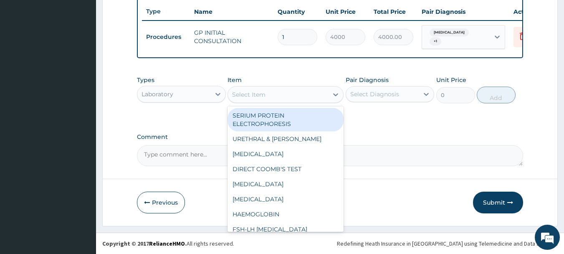
click at [266, 96] on div "Select Item" at bounding box center [278, 94] width 100 height 13
type input "MP"
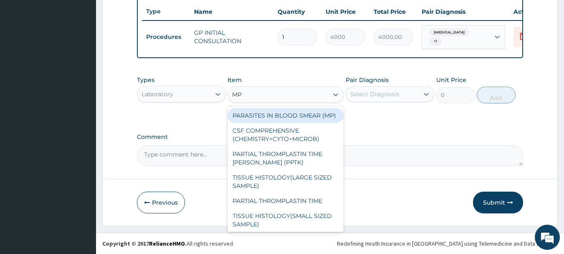
click at [277, 122] on div "PARASITES IN BLOOD SMEAR (MP)" at bounding box center [286, 115] width 116 height 15
type input "3000"
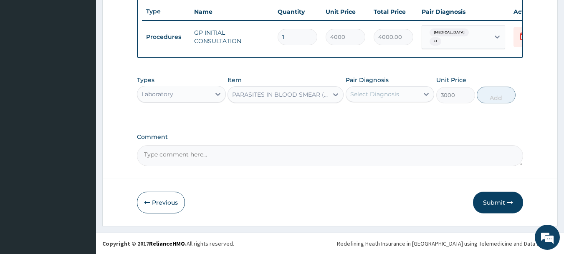
click at [436, 91] on div "Types Laboratory Item PARASITES IN BLOOD SMEAR (MP) Pair Diagnosis Select Diagn…" at bounding box center [330, 89] width 387 height 36
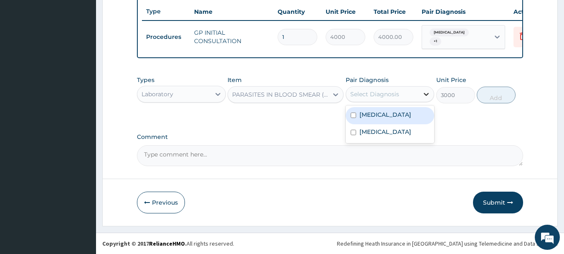
click at [426, 95] on icon at bounding box center [426, 94] width 5 height 3
click at [374, 115] on label "Malaria" at bounding box center [386, 114] width 52 height 8
checkbox input "true"
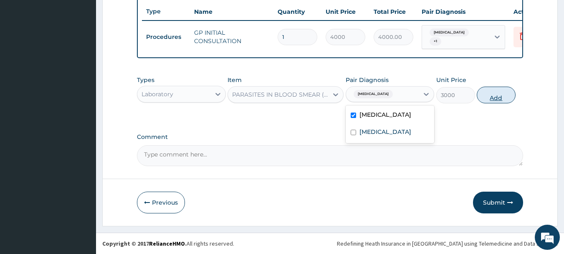
click at [504, 93] on button "Add" at bounding box center [496, 94] width 39 height 17
type input "0"
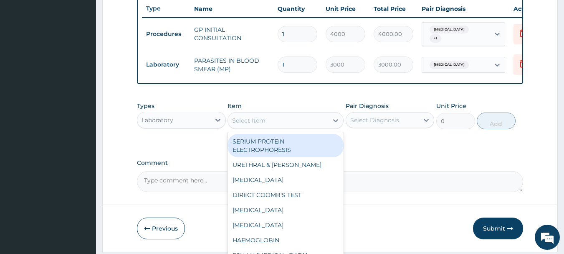
click at [281, 126] on div "Select Item" at bounding box center [278, 120] width 100 height 13
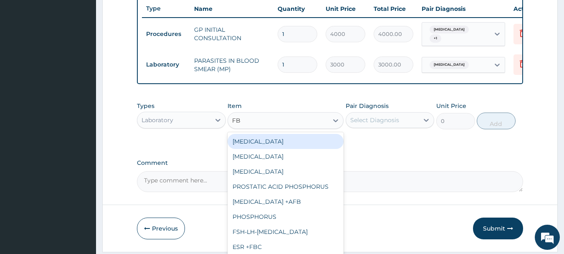
type input "FBC"
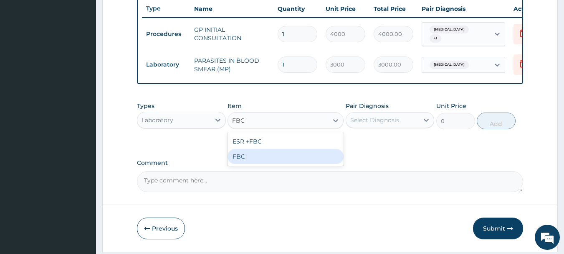
click at [253, 159] on div "FBC" at bounding box center [286, 156] width 116 height 15
type input "5000"
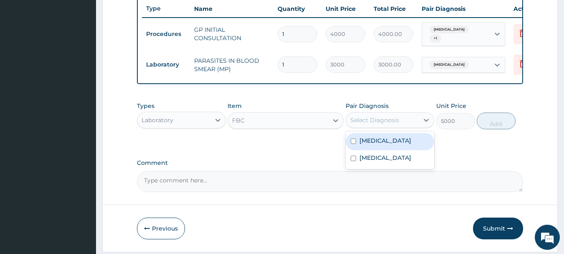
click at [418, 124] on div "Select Diagnosis" at bounding box center [382, 119] width 73 height 13
click at [373, 145] on label "Malaria" at bounding box center [386, 140] width 52 height 8
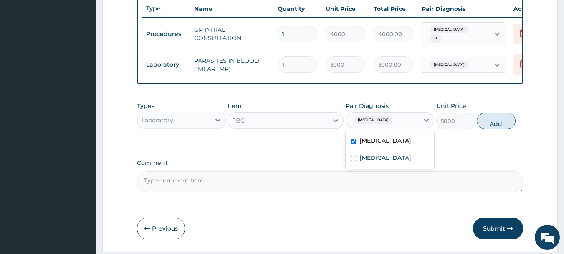
click at [364, 145] on label "Malaria" at bounding box center [386, 140] width 52 height 8
checkbox input "false"
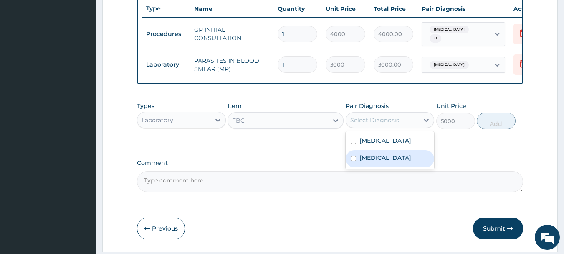
drag, startPoint x: 369, startPoint y: 162, endPoint x: 423, endPoint y: 145, distance: 55.9
click at [369, 161] on label "Sepsis" at bounding box center [386, 157] width 52 height 8
checkbox input "true"
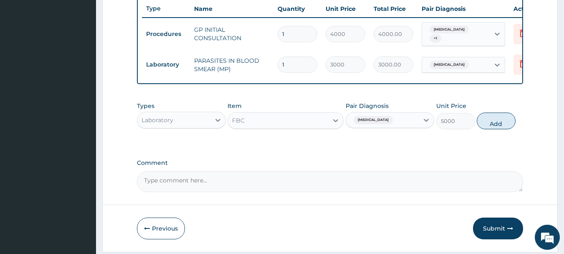
drag, startPoint x: 501, startPoint y: 120, endPoint x: 388, endPoint y: 126, distance: 112.9
click at [500, 121] on button "Add" at bounding box center [496, 120] width 39 height 17
type input "0"
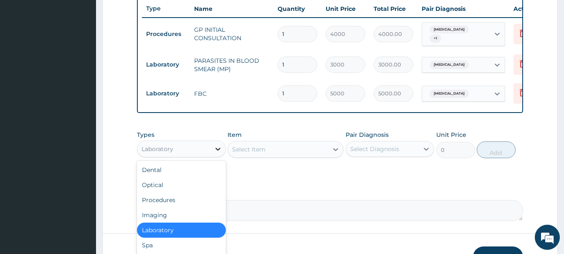
click at [220, 150] on icon at bounding box center [218, 149] width 8 height 8
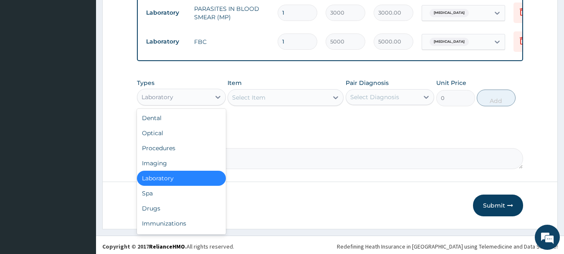
scroll to position [373, 0]
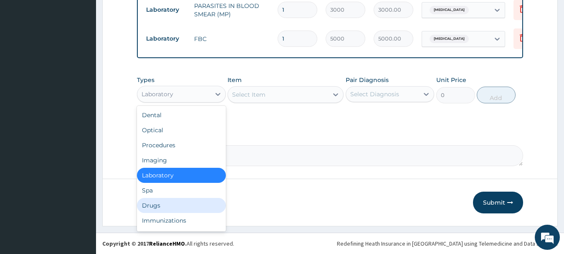
click at [162, 207] on div "Drugs" at bounding box center [181, 205] width 89 height 15
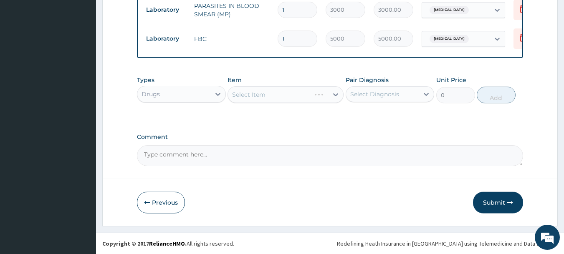
click at [258, 93] on div "Select Item" at bounding box center [286, 94] width 116 height 17
click at [265, 96] on div "Select Item" at bounding box center [286, 94] width 116 height 17
click at [283, 96] on div "Select Item" at bounding box center [286, 94] width 116 height 17
click at [272, 94] on div "Select Item" at bounding box center [286, 94] width 116 height 17
click at [257, 94] on div "Select Item" at bounding box center [286, 94] width 116 height 17
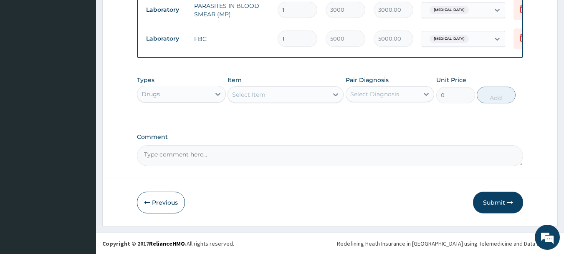
click at [282, 95] on div "Select Item" at bounding box center [278, 94] width 100 height 13
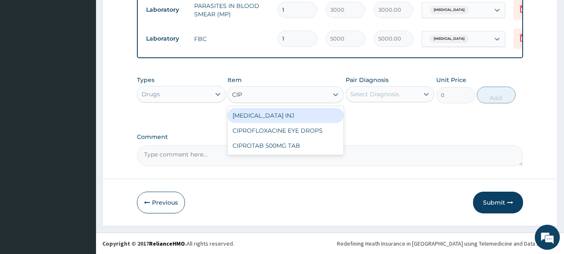
type input "CIPR"
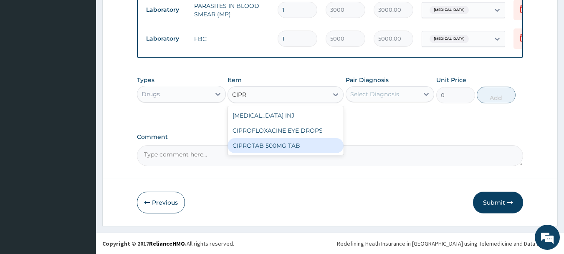
click at [261, 145] on div "CIPROTAB 500MG TAB" at bounding box center [286, 145] width 116 height 15
type input "500"
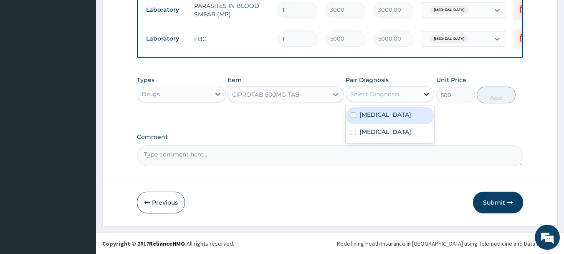
click at [422, 94] on icon at bounding box center [426, 94] width 8 height 8
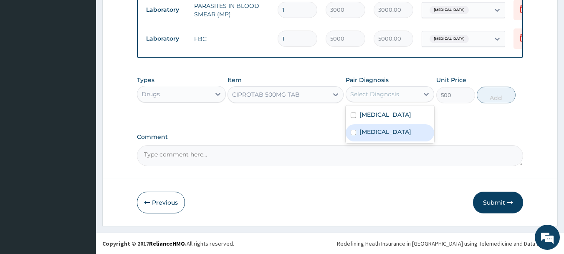
click at [361, 130] on label "Sepsis" at bounding box center [386, 131] width 52 height 8
checkbox input "true"
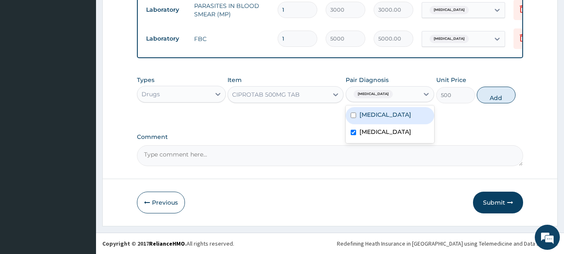
click at [466, 94] on div "Types Drugs Item CIPROTAB 500MG TAB Pair Diagnosis option Sepsis, selected. opt…" at bounding box center [330, 89] width 387 height 36
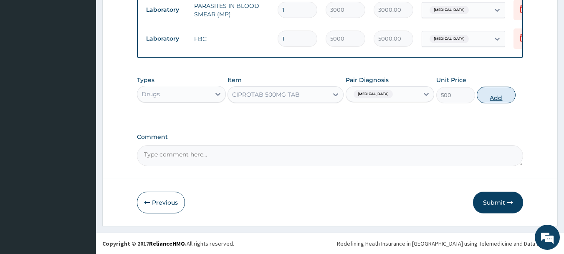
click at [489, 96] on button "Add" at bounding box center [496, 94] width 39 height 17
type input "0"
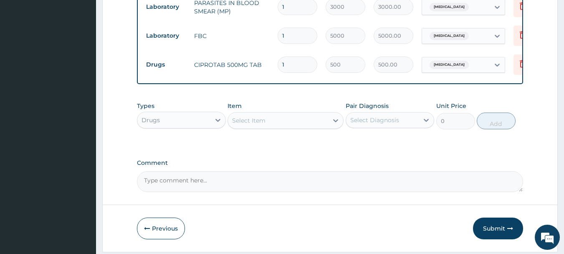
click at [263, 120] on div "Select Item" at bounding box center [248, 120] width 33 height 8
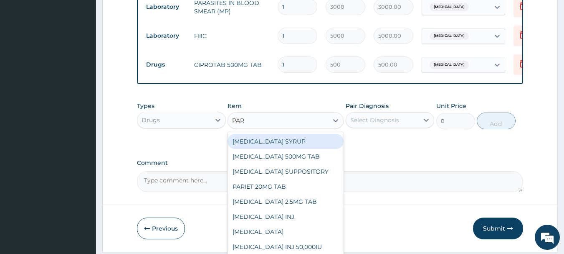
type input "PARA"
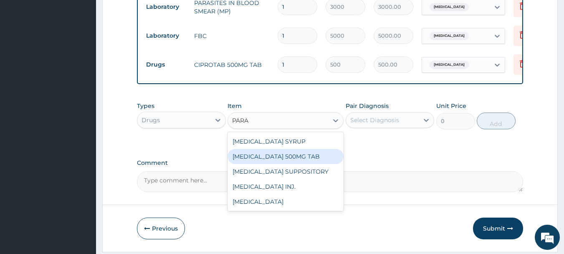
click at [304, 159] on div "[MEDICAL_DATA] 500MG TAB" at bounding box center [286, 156] width 116 height 15
type input "40"
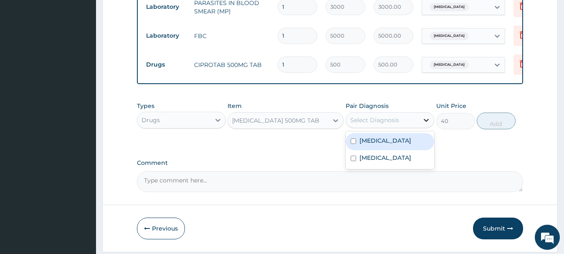
click at [426, 120] on icon at bounding box center [426, 120] width 8 height 8
click at [383, 142] on div "Malaria" at bounding box center [390, 141] width 89 height 17
checkbox input "true"
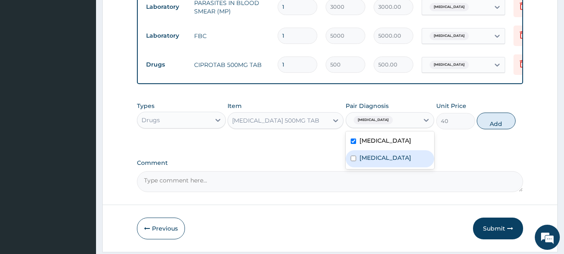
click at [369, 162] on label "Sepsis" at bounding box center [386, 157] width 52 height 8
checkbox input "true"
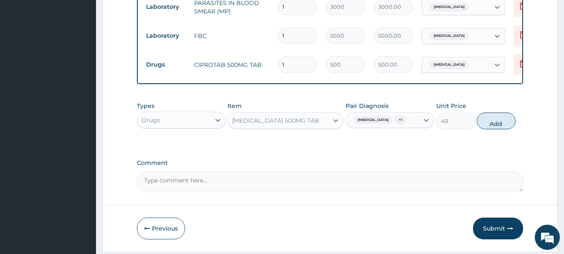
drag, startPoint x: 493, startPoint y: 123, endPoint x: 437, endPoint y: 130, distance: 56.1
click at [493, 123] on button "Add" at bounding box center [496, 120] width 39 height 17
type input "0"
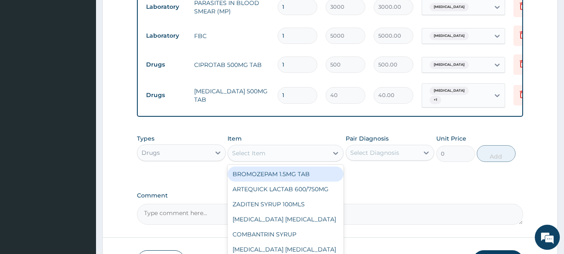
click at [279, 153] on div "Select Item" at bounding box center [278, 152] width 100 height 13
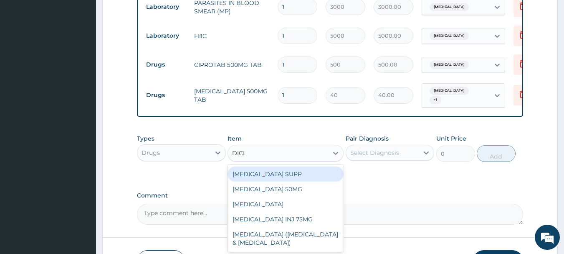
type input "DICLO"
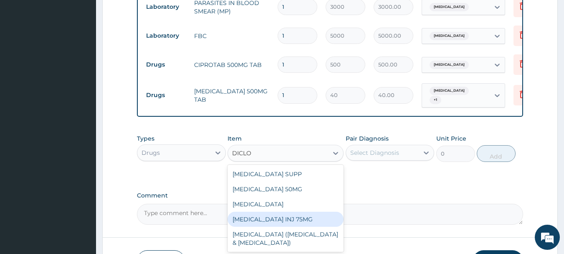
drag, startPoint x: 290, startPoint y: 218, endPoint x: 337, endPoint y: 198, distance: 50.6
click at [291, 217] on div "DICLOFENAC INJ 75MG" at bounding box center [286, 218] width 116 height 15
type input "800"
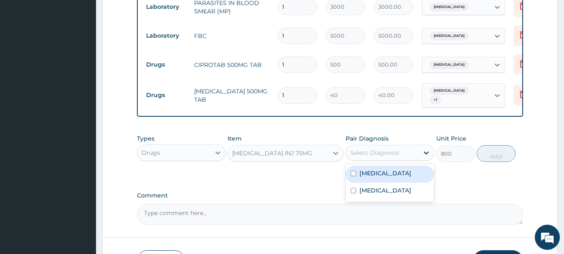
click at [425, 150] on icon at bounding box center [426, 152] width 8 height 8
drag, startPoint x: 356, startPoint y: 173, endPoint x: 362, endPoint y: 184, distance: 12.5
click at [357, 176] on div "Malaria" at bounding box center [390, 173] width 89 height 17
checkbox input "true"
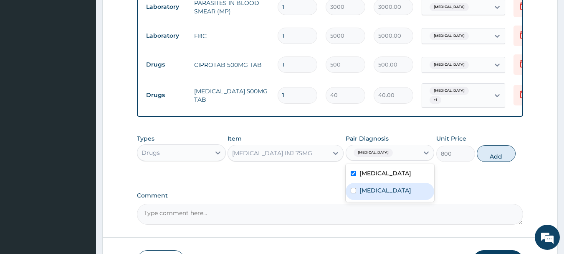
drag, startPoint x: 363, startPoint y: 188, endPoint x: 394, endPoint y: 185, distance: 31.5
click at [367, 188] on label "[MEDICAL_DATA]" at bounding box center [386, 190] width 52 height 8
checkbox input "true"
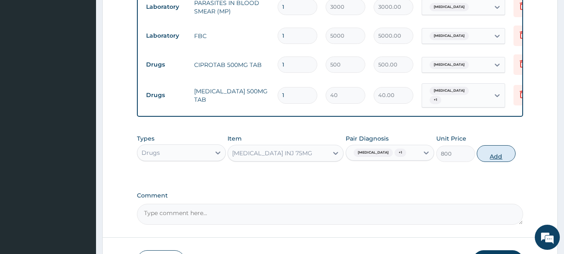
click at [498, 152] on button "Add" at bounding box center [496, 153] width 39 height 17
type input "0"
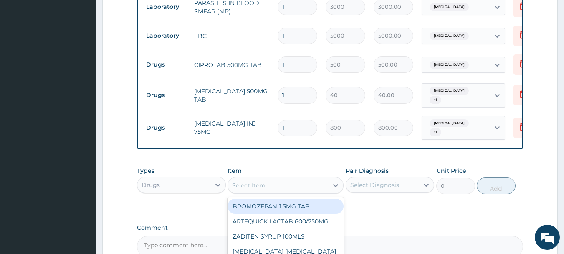
click at [243, 182] on div "Select Item" at bounding box center [248, 185] width 33 height 8
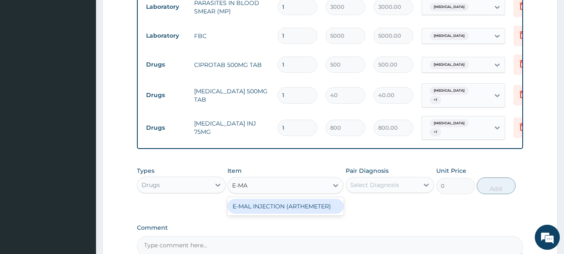
type input "E-MAL"
click at [315, 202] on div "E-MAL INJECTION (ARTHEMETER)" at bounding box center [286, 205] width 116 height 15
type input "3000"
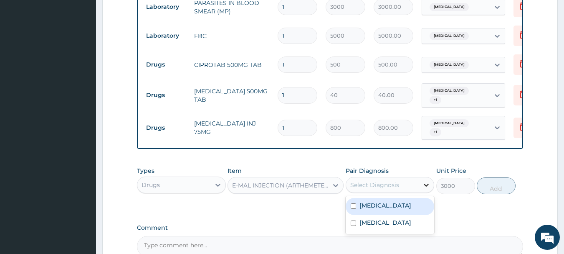
click at [429, 183] on icon at bounding box center [426, 184] width 5 height 3
drag, startPoint x: 367, startPoint y: 200, endPoint x: 429, endPoint y: 191, distance: 62.4
click at [383, 198] on div "[MEDICAL_DATA]" at bounding box center [390, 206] width 89 height 17
checkbox input "true"
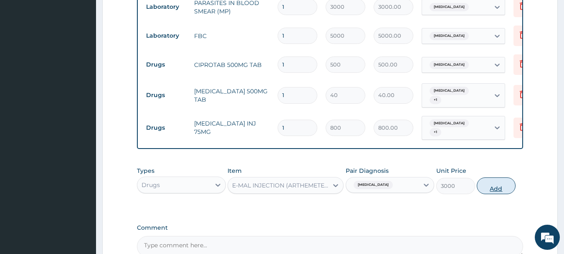
click at [490, 179] on button "Add" at bounding box center [496, 185] width 39 height 17
type input "0"
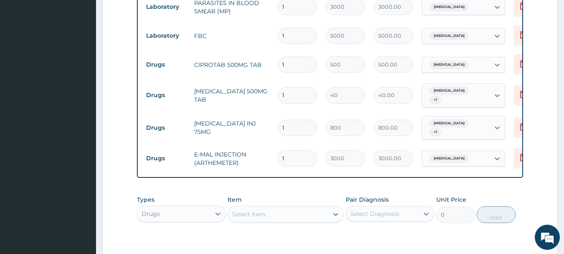
click at [299, 96] on input "1" at bounding box center [298, 95] width 40 height 16
type input "18"
type input "720.00"
type input "18"
click at [302, 61] on input "1" at bounding box center [298, 64] width 40 height 16
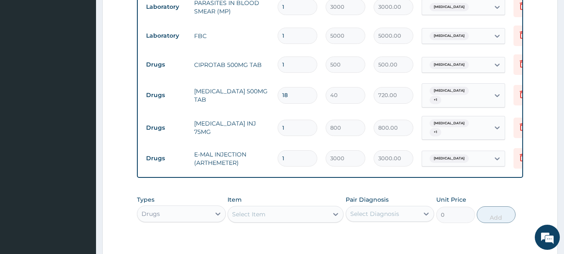
type input "10"
type input "5000.00"
type input "10"
drag, startPoint x: 288, startPoint y: 148, endPoint x: 255, endPoint y: 148, distance: 33.0
click at [255, 148] on tr "Drugs E-MAL INJECTION (ARTHEMETER) 1 3000 3000.00 Malaria Delete" at bounding box center [346, 158] width 409 height 29
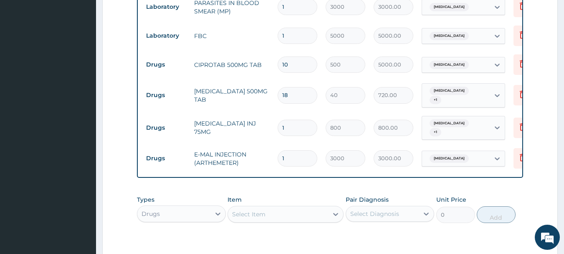
type input "3"
type input "9000.00"
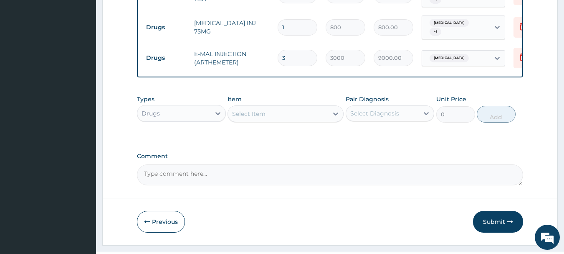
scroll to position [488, 0]
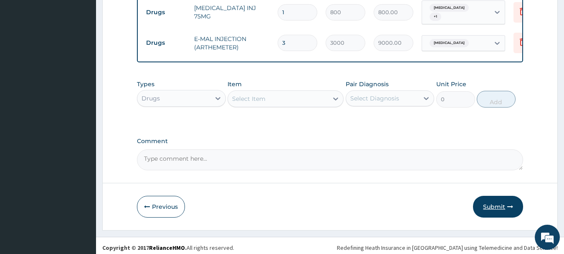
type input "3"
click at [503, 197] on button "Submit" at bounding box center [498, 206] width 50 height 22
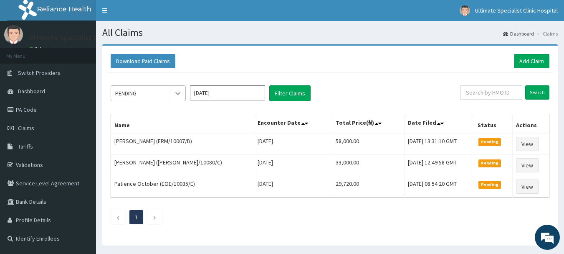
click at [175, 95] on icon at bounding box center [178, 93] width 8 height 8
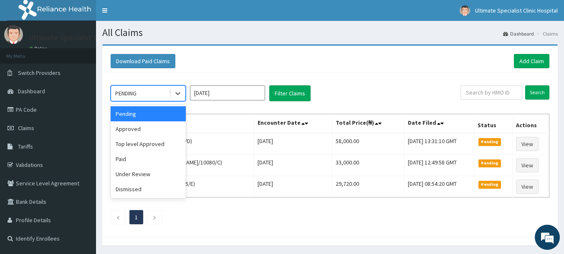
click at [133, 117] on div "Pending" at bounding box center [148, 113] width 75 height 15
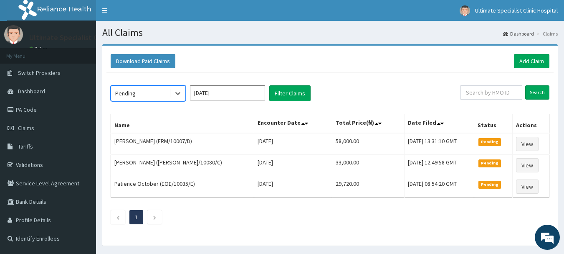
drag, startPoint x: 177, startPoint y: 95, endPoint x: 174, endPoint y: 102, distance: 8.1
click at [176, 96] on icon at bounding box center [178, 93] width 8 height 8
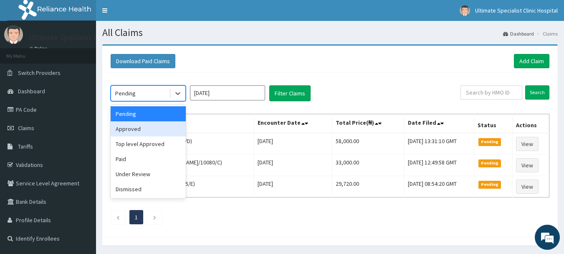
click at [152, 127] on div "Approved" at bounding box center [148, 128] width 75 height 15
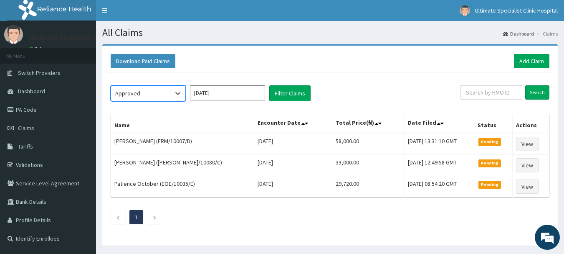
click at [234, 89] on input "[DATE]" at bounding box center [227, 92] width 75 height 15
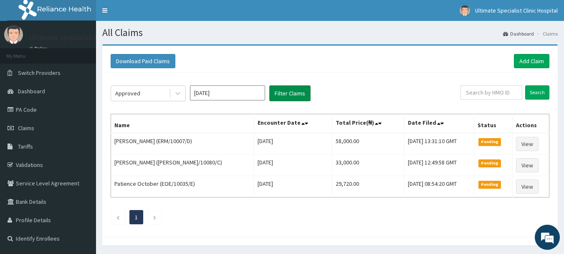
click at [297, 94] on button "Filter Claims" at bounding box center [289, 93] width 41 height 16
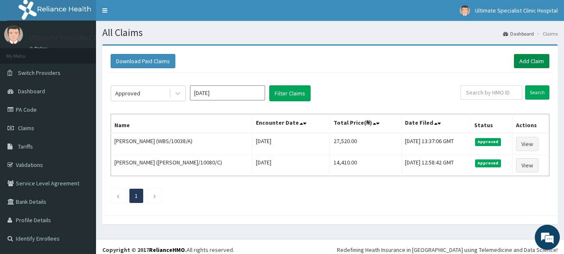
click at [532, 61] on link "Add Claim" at bounding box center [532, 61] width 36 height 14
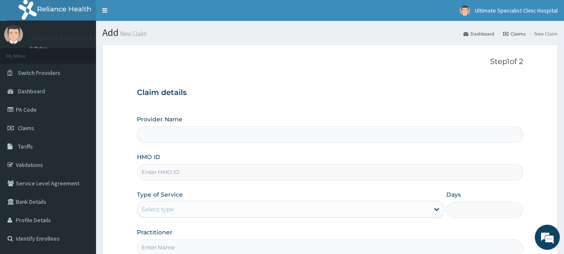
type input "Ultimate Specialist Clinic And Hospital"
click at [175, 170] on input "HMO ID" at bounding box center [330, 172] width 387 height 16
paste input "STZ/10001/C"
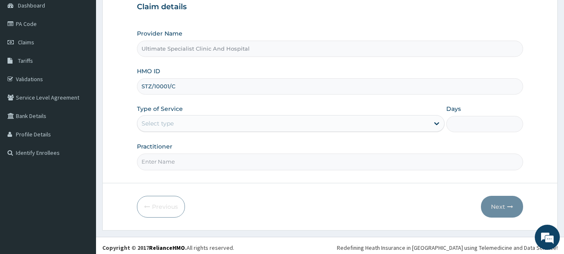
scroll to position [90, 0]
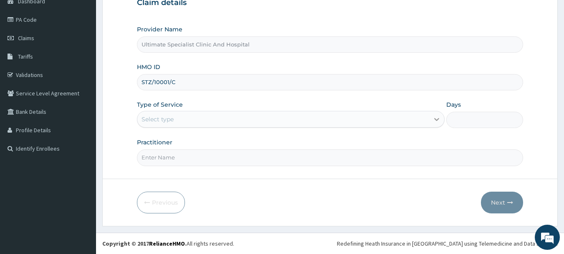
type input "STZ/10001/C"
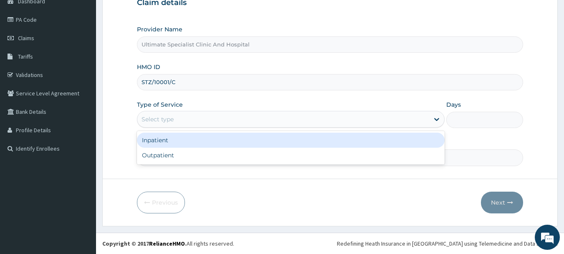
drag, startPoint x: 438, startPoint y: 117, endPoint x: 362, endPoint y: 130, distance: 77.1
click at [437, 118] on icon at bounding box center [437, 119] width 8 height 8
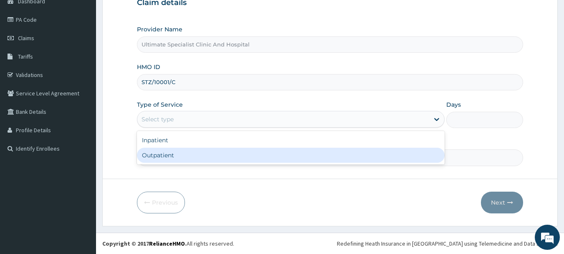
click at [276, 155] on div "Outpatient" at bounding box center [291, 154] width 308 height 15
type input "1"
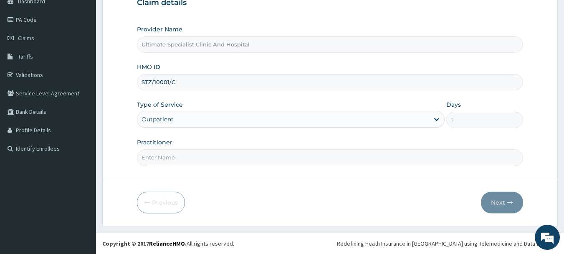
click at [243, 158] on input "Practitioner" at bounding box center [330, 157] width 387 height 16
type input "[PERSON_NAME]"
click at [511, 203] on icon "button" at bounding box center [510, 202] width 6 height 6
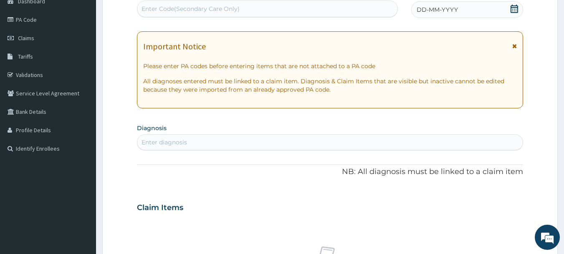
click at [512, 4] on div "DD-MM-YYYY" at bounding box center [467, 9] width 112 height 17
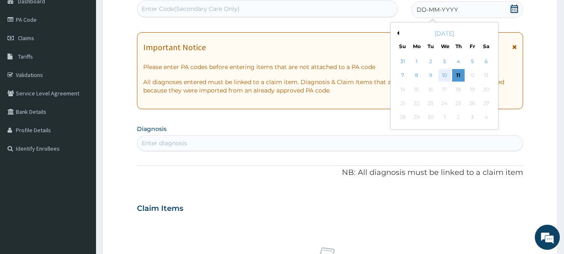
click at [445, 75] on div "10" at bounding box center [445, 75] width 13 height 13
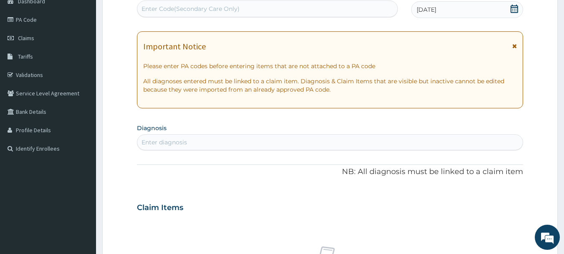
click at [172, 140] on div "Enter diagnosis" at bounding box center [165, 142] width 46 height 8
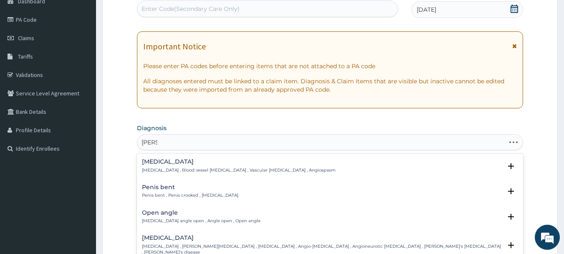
type input "ANGIO"
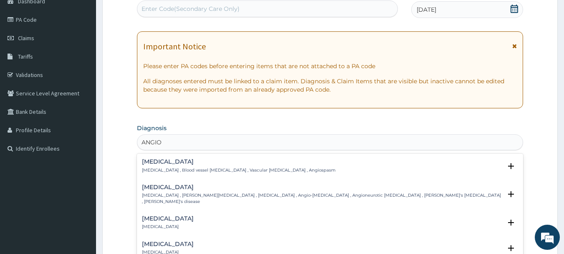
click at [160, 185] on h4 "[MEDICAL_DATA]" at bounding box center [322, 187] width 360 height 6
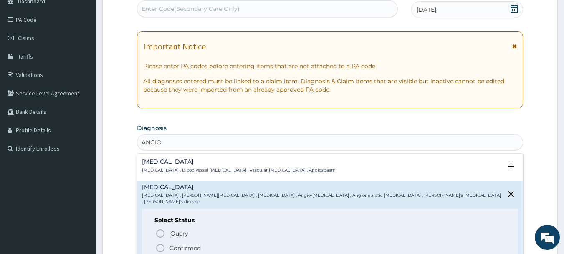
click at [160, 243] on icon "status option filled" at bounding box center [160, 248] width 10 height 10
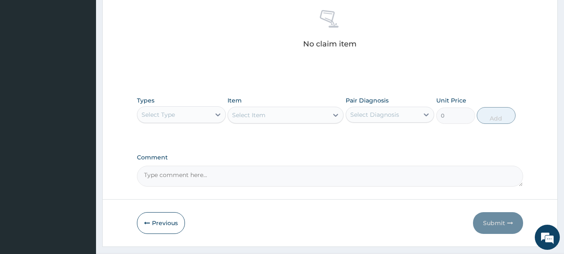
scroll to position [340, 0]
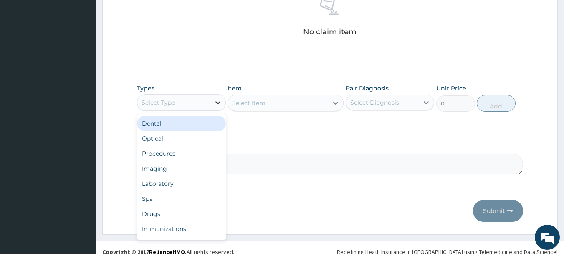
click at [214, 100] on icon at bounding box center [218, 102] width 8 height 8
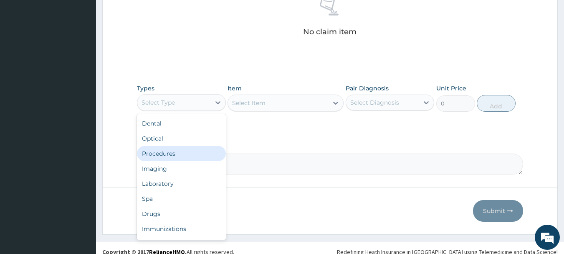
drag, startPoint x: 156, startPoint y: 152, endPoint x: 193, endPoint y: 140, distance: 38.4
click at [157, 150] on div "Procedures" at bounding box center [181, 153] width 89 height 15
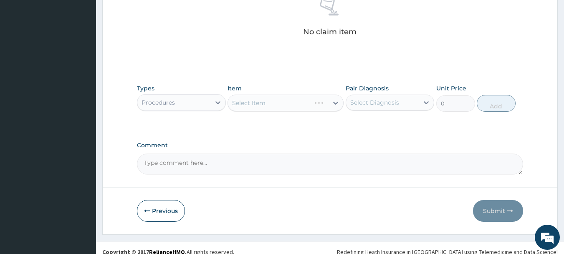
click at [338, 103] on div "Select Item" at bounding box center [286, 102] width 116 height 17
click at [335, 99] on div "Select Item" at bounding box center [286, 102] width 116 height 17
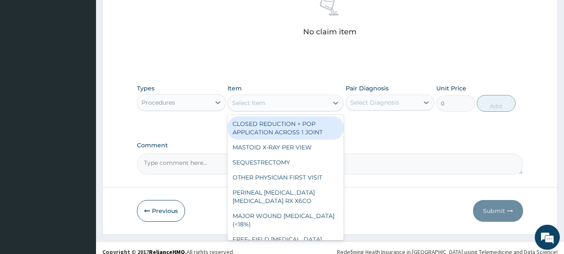
click at [333, 103] on icon at bounding box center [336, 103] width 8 height 8
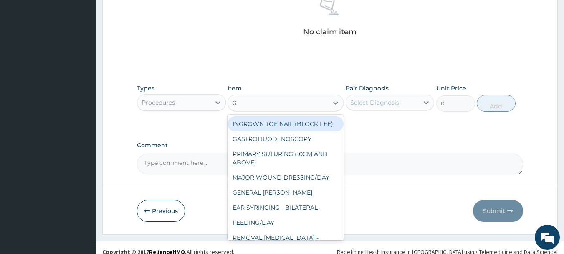
type input "GP"
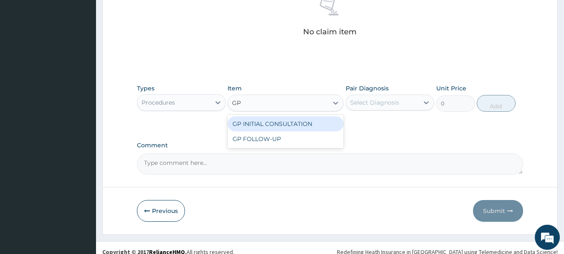
drag, startPoint x: 294, startPoint y: 123, endPoint x: 308, endPoint y: 105, distance: 22.9
click at [302, 107] on div "option GP INITIAL CONSULTATION focused, 139 of 226. 2 results available for sea…" at bounding box center [286, 102] width 116 height 17
click at [294, 124] on div "GP INITIAL CONSULTATION" at bounding box center [286, 123] width 116 height 15
type input "4000"
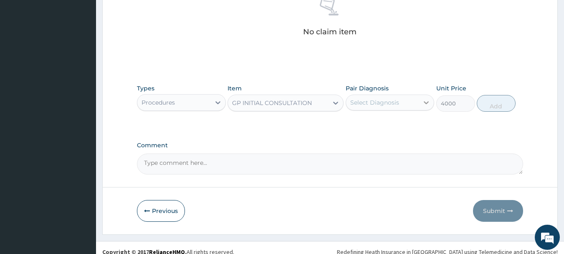
click at [426, 104] on icon at bounding box center [426, 102] width 8 height 8
drag, startPoint x: 383, startPoint y: 123, endPoint x: 432, endPoint y: 123, distance: 48.9
click at [384, 123] on label "[MEDICAL_DATA]" at bounding box center [386, 123] width 52 height 8
checkbox input "true"
click at [505, 99] on button "Add" at bounding box center [496, 103] width 39 height 17
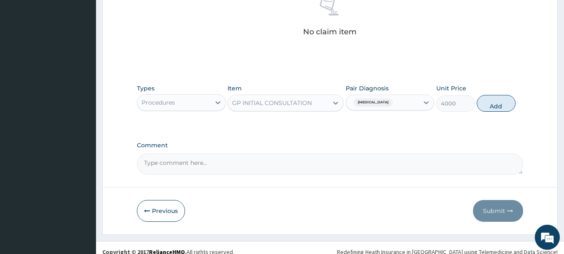
type input "0"
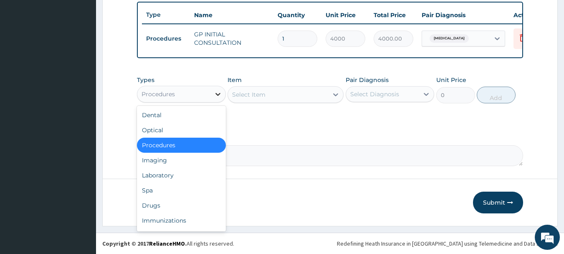
click at [221, 94] on icon at bounding box center [218, 94] width 8 height 8
click at [148, 208] on div "Drugs" at bounding box center [181, 205] width 89 height 15
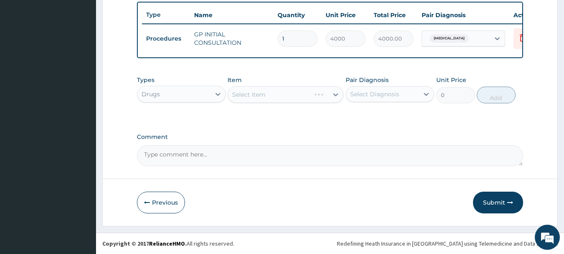
click at [271, 92] on div "Select Item" at bounding box center [286, 94] width 116 height 17
click at [285, 95] on div "Select Item" at bounding box center [286, 94] width 116 height 17
click at [269, 95] on div "Select Item" at bounding box center [286, 94] width 116 height 17
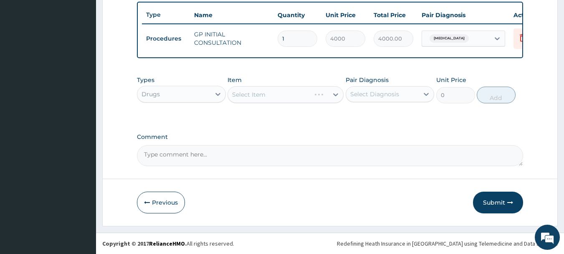
click at [269, 95] on div "Select Item" at bounding box center [286, 94] width 116 height 17
click at [286, 94] on div "Select Item" at bounding box center [269, 94] width 83 height 13
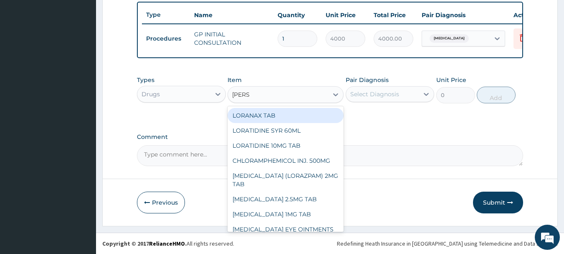
type input "LORAT"
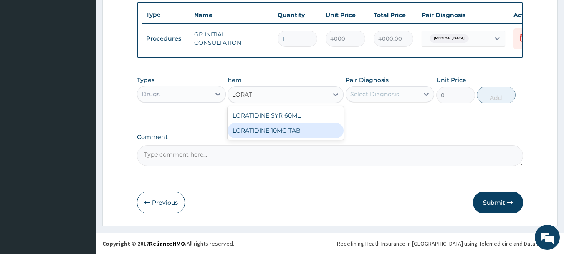
click at [289, 131] on div "LORATIDINE 10MG TAB" at bounding box center [286, 130] width 116 height 15
type input "100"
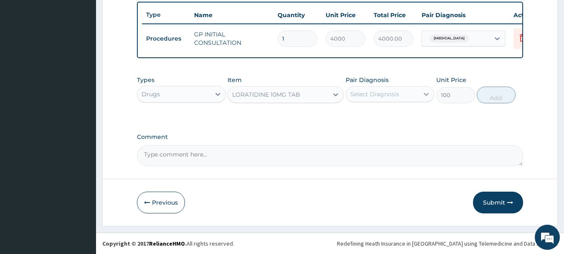
click at [423, 91] on icon at bounding box center [426, 94] width 8 height 8
click at [390, 112] on label "[MEDICAL_DATA]" at bounding box center [386, 114] width 52 height 8
checkbox input "true"
click at [486, 94] on button "Add" at bounding box center [496, 94] width 39 height 17
type input "0"
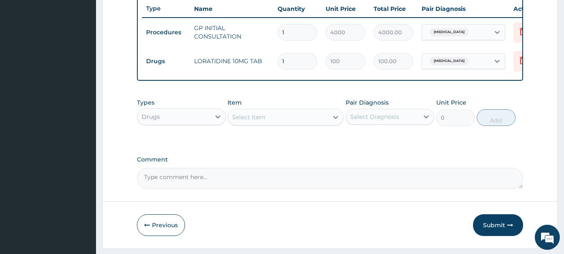
click at [278, 123] on div "Select Item" at bounding box center [278, 116] width 100 height 13
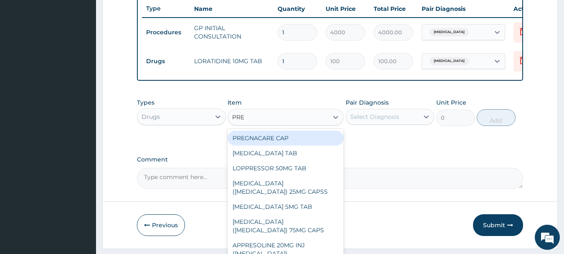
type input "PRED"
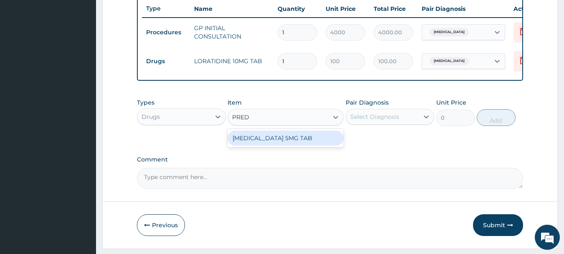
click at [254, 145] on div "[MEDICAL_DATA] 5MG TAB" at bounding box center [286, 137] width 116 height 15
type input "80"
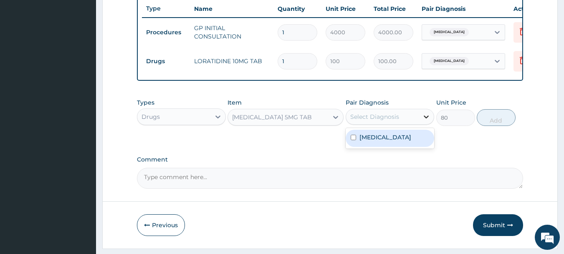
click at [428, 118] on icon at bounding box center [426, 116] width 5 height 3
click at [395, 141] on label "[MEDICAL_DATA]" at bounding box center [386, 137] width 52 height 8
checkbox input "true"
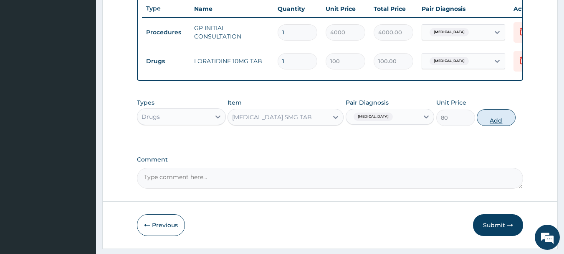
click at [492, 116] on button "Add" at bounding box center [496, 117] width 39 height 17
type input "0"
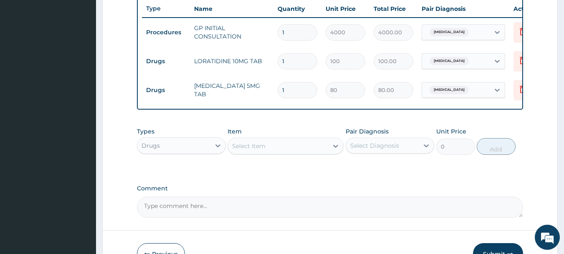
drag, startPoint x: 291, startPoint y: 59, endPoint x: 248, endPoint y: 70, distance: 44.3
click at [248, 70] on tr "Drugs LORATIDINE 10MG TAB 1 100 100.00 [MEDICAL_DATA] Delete" at bounding box center [346, 61] width 409 height 29
type input "7"
type input "700.00"
type input "7"
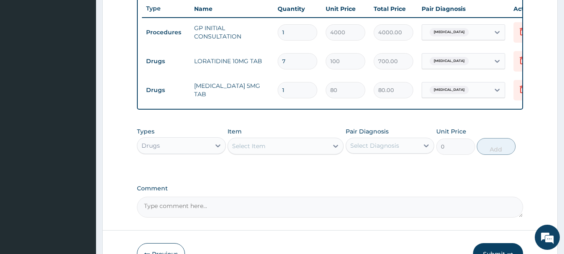
click at [286, 91] on input "1" at bounding box center [298, 90] width 40 height 16
type input "14"
type input "1120.00"
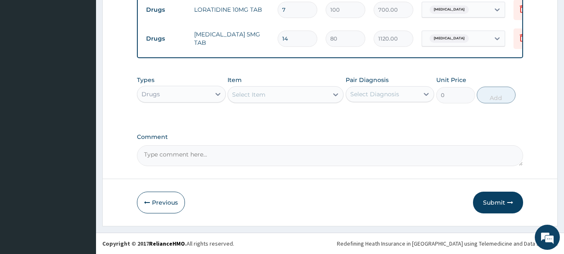
scroll to position [373, 0]
type input "14"
click at [507, 198] on button "Submit" at bounding box center [498, 202] width 50 height 22
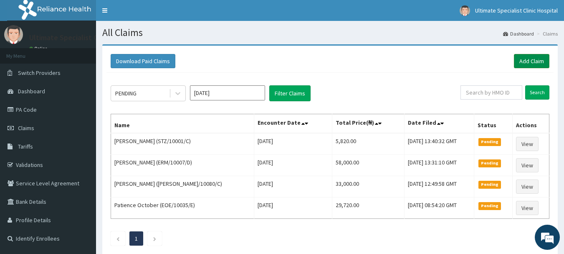
click at [530, 56] on link "Add Claim" at bounding box center [532, 61] width 36 height 14
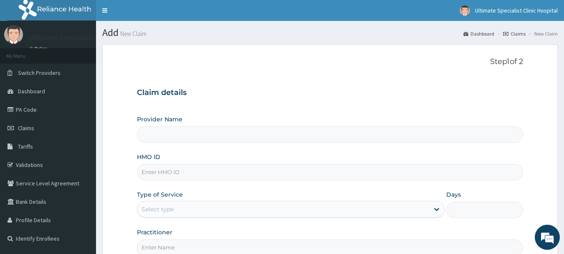
type input "Ultimate Specialist Clinic And Hospital"
click at [161, 169] on input "HMO ID" at bounding box center [330, 172] width 387 height 16
paste input "[PERSON_NAME]/10080/B"
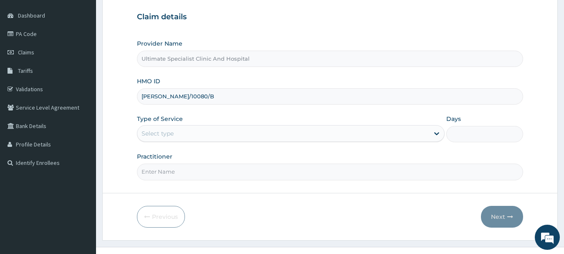
scroll to position [84, 0]
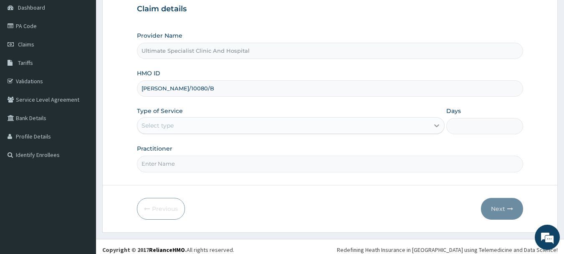
type input "[PERSON_NAME]/10080/B"
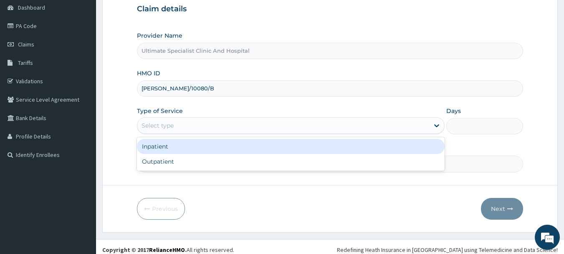
drag, startPoint x: 434, startPoint y: 125, endPoint x: 325, endPoint y: 144, distance: 111.4
click at [417, 128] on div "Select type" at bounding box center [291, 125] width 308 height 17
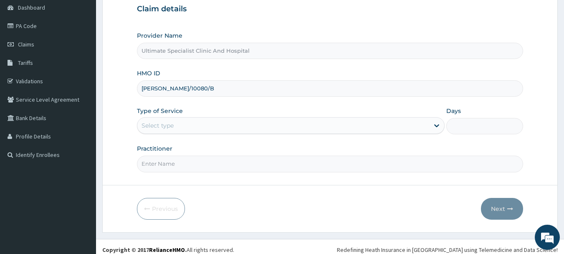
click at [258, 173] on form "Step 1 of 2 Claim details Provider Name Ultimate Specialist Clinic And Hospital…" at bounding box center [330, 96] width 456 height 271
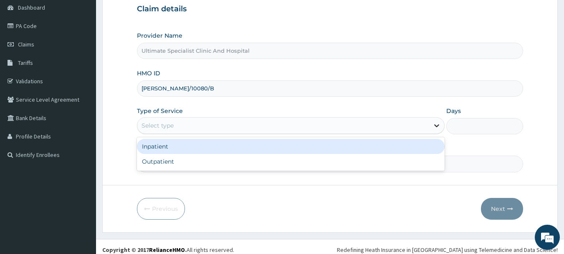
drag, startPoint x: 434, startPoint y: 125, endPoint x: 357, endPoint y: 137, distance: 78.6
click at [434, 125] on icon at bounding box center [437, 125] width 8 height 8
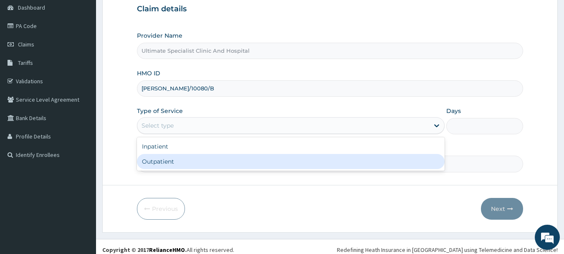
click at [225, 159] on div "Outpatient" at bounding box center [291, 161] width 308 height 15
type input "1"
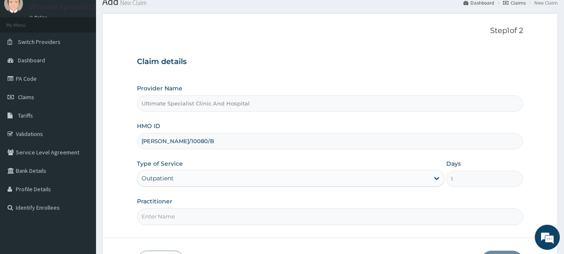
scroll to position [90, 0]
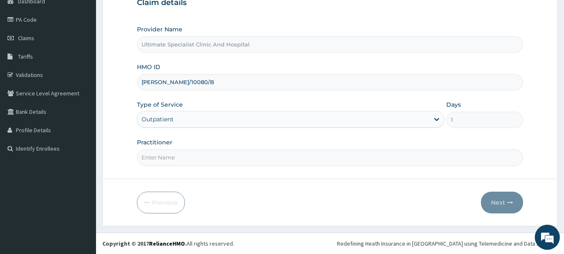
click at [150, 163] on input "Practitioner" at bounding box center [330, 157] width 387 height 16
type input "DR ALTHREAD"
click at [505, 206] on button "Next" at bounding box center [502, 202] width 42 height 22
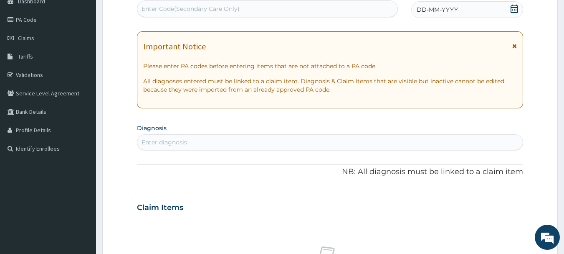
click at [235, 9] on div "Enter Code(Secondary Care Only)" at bounding box center [191, 9] width 98 height 8
paste input "PA/E27026"
type input "PA/E27026"
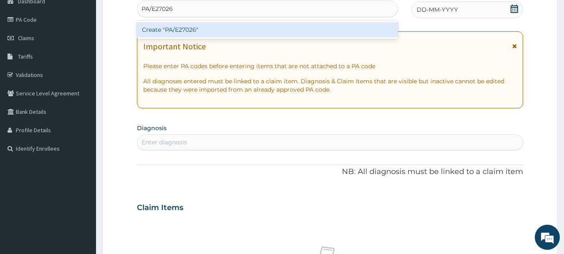
click at [208, 27] on div "Create "PA/E27026"" at bounding box center [267, 29] width 261 height 15
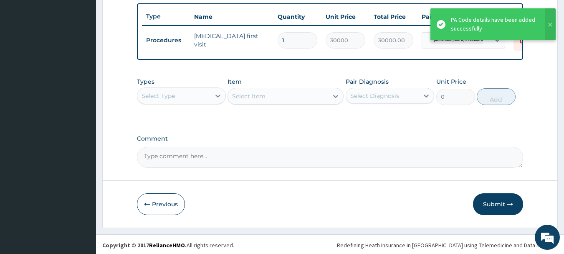
scroll to position [311, 0]
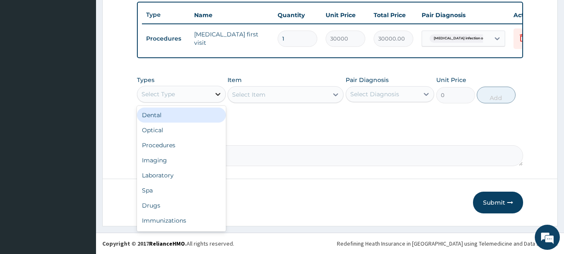
click at [218, 98] on icon at bounding box center [218, 94] width 8 height 8
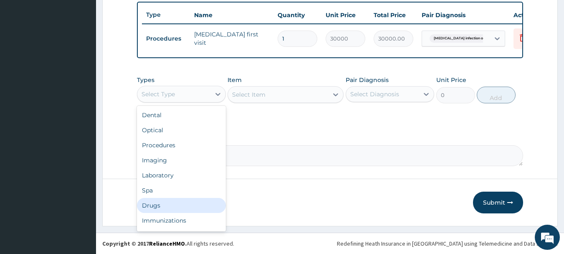
click at [151, 213] on div "Drugs" at bounding box center [181, 205] width 89 height 15
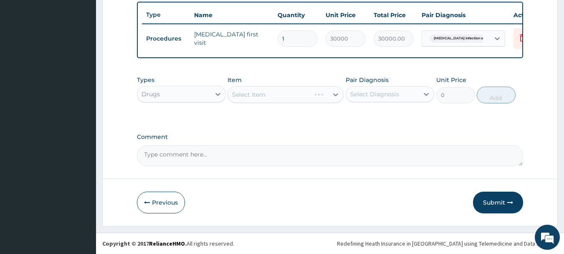
click at [261, 101] on div "Select Item" at bounding box center [286, 94] width 116 height 17
click at [268, 98] on div "Select Item" at bounding box center [286, 94] width 116 height 17
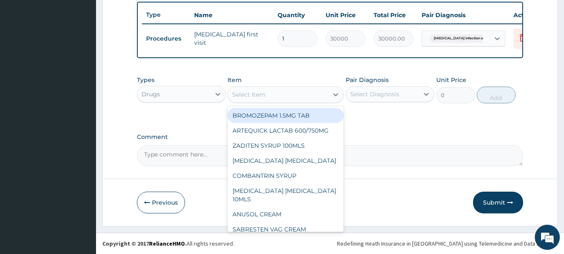
click at [246, 97] on div "Select Item" at bounding box center [248, 94] width 33 height 8
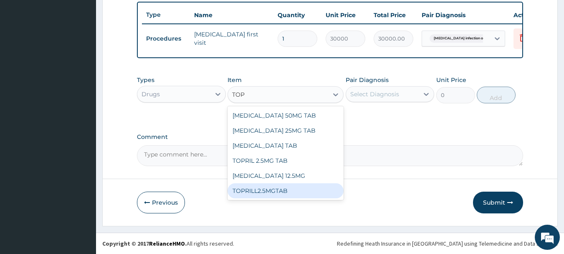
type input "TOP"
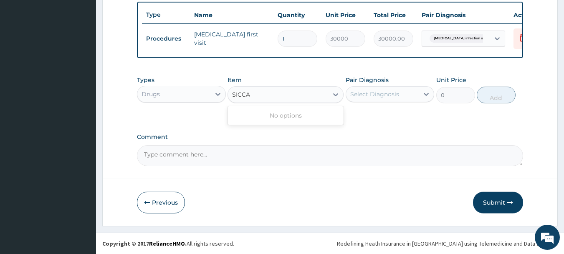
type input "SICCA"
click at [278, 101] on div "Select Item" at bounding box center [278, 94] width 100 height 13
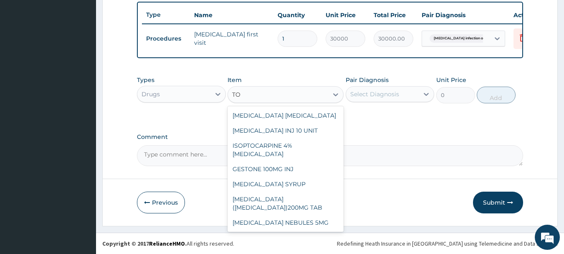
type input "T"
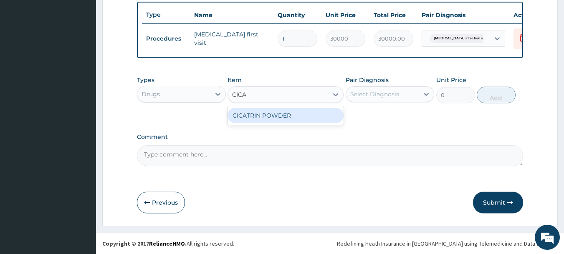
type input "CICA"
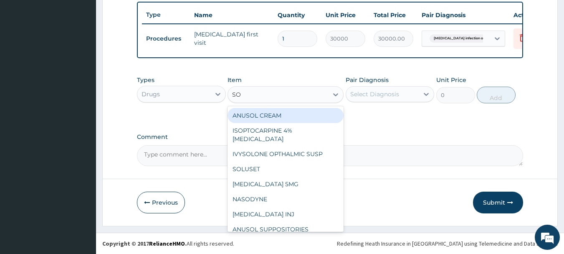
type input "S"
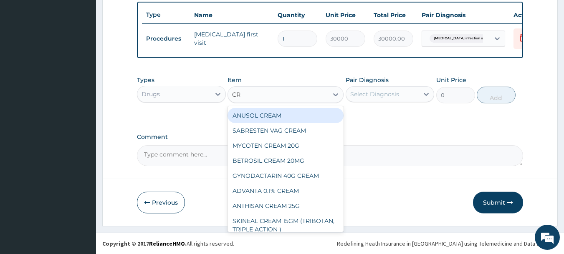
type input "CRE"
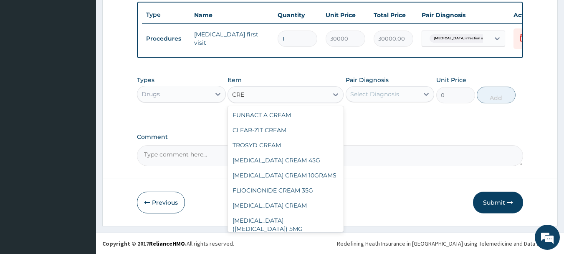
scroll to position [423, 0]
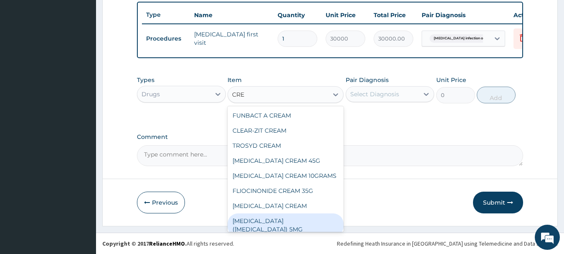
click at [281, 214] on div "[MEDICAL_DATA] ([MEDICAL_DATA]) 5MG" at bounding box center [286, 224] width 116 height 23
type input "300"
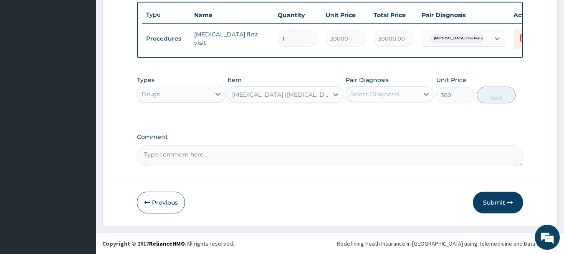
click at [284, 96] on div "[MEDICAL_DATA] ([MEDICAL_DATA]) 5MG" at bounding box center [280, 94] width 97 height 8
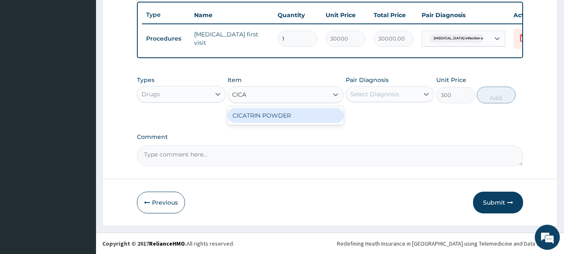
scroll to position [0, 0]
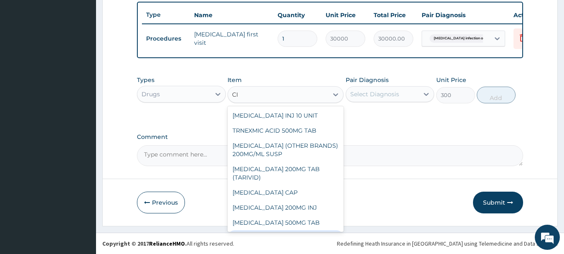
type input "CI"
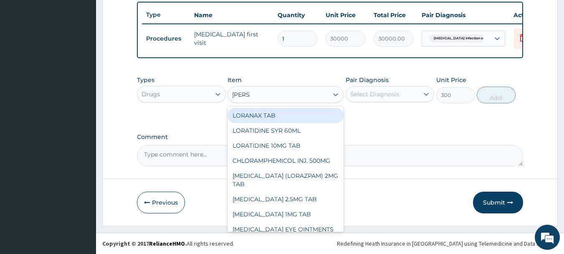
type input "LORAT"
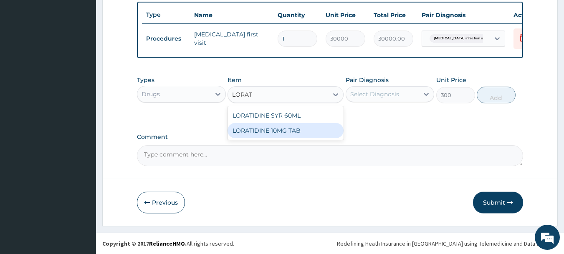
click at [246, 137] on div "LORATIDINE 10MG TAB" at bounding box center [286, 130] width 116 height 15
type input "100"
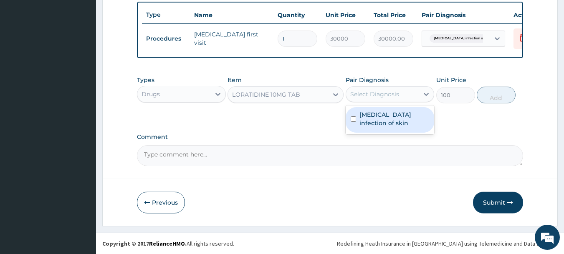
drag, startPoint x: 426, startPoint y: 95, endPoint x: 414, endPoint y: 107, distance: 16.5
click at [425, 96] on icon at bounding box center [426, 94] width 8 height 8
click at [387, 125] on label "Malassezia infection of skin" at bounding box center [395, 118] width 70 height 17
checkbox input "true"
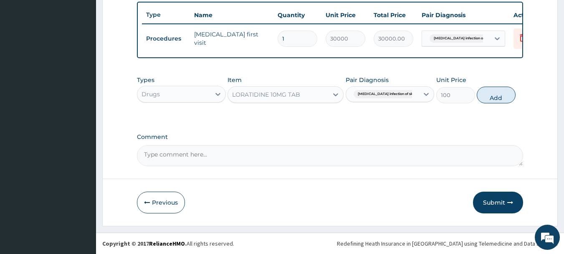
drag, startPoint x: 499, startPoint y: 100, endPoint x: 462, endPoint y: 106, distance: 37.7
click at [490, 100] on button "Add" at bounding box center [496, 94] width 39 height 17
type input "0"
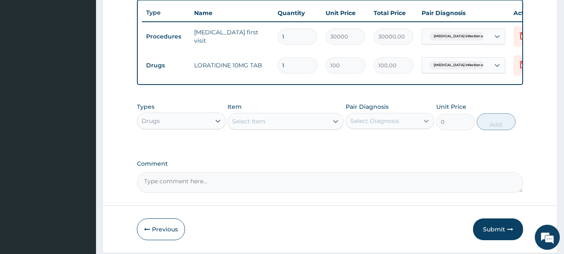
type input "0.00"
type input "7"
type input "700.00"
type input "7"
click at [485, 233] on button "Submit" at bounding box center [498, 229] width 50 height 22
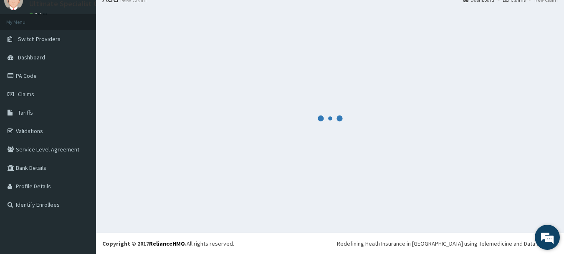
scroll to position [311, 0]
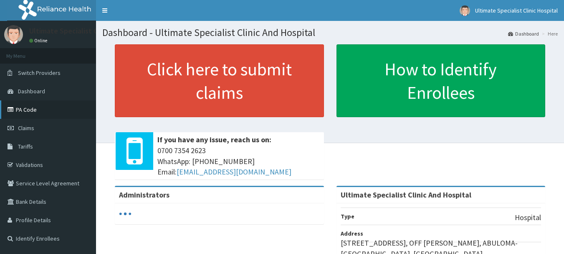
click at [29, 109] on link "PA Code" at bounding box center [48, 109] width 96 height 18
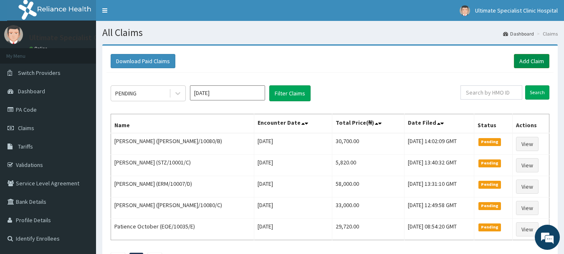
click at [527, 56] on link "Add Claim" at bounding box center [532, 61] width 36 height 14
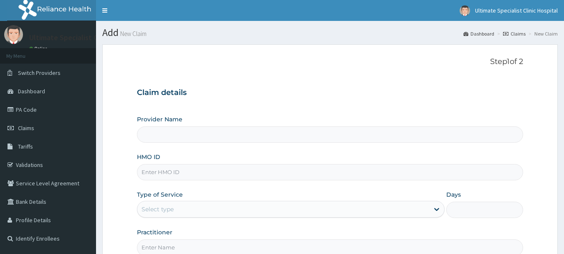
click at [153, 177] on input "HMO ID" at bounding box center [330, 172] width 387 height 16
type input "Ultimate Specialist Clinic And Hospital"
paste input "BEP/10009/C"
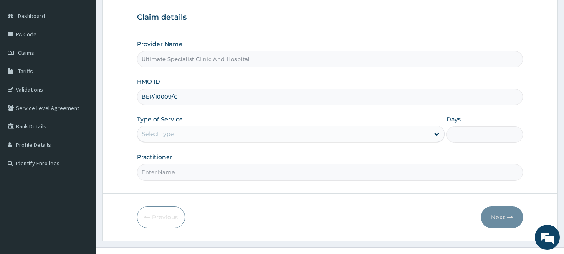
scroll to position [84, 0]
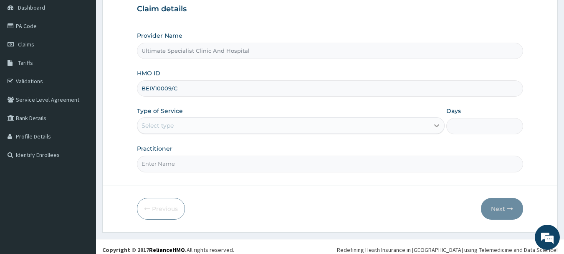
type input "BEP/10009/C"
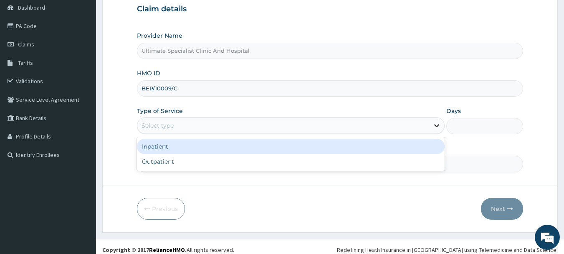
click at [439, 125] on icon at bounding box center [437, 125] width 8 height 8
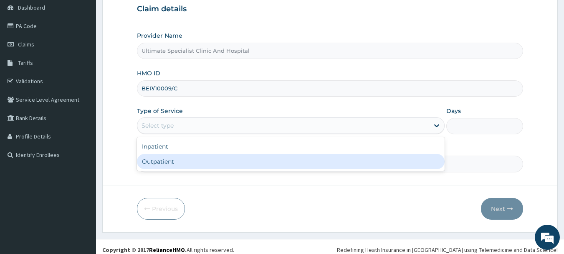
click at [344, 164] on div "Outpatient" at bounding box center [291, 161] width 308 height 15
type input "1"
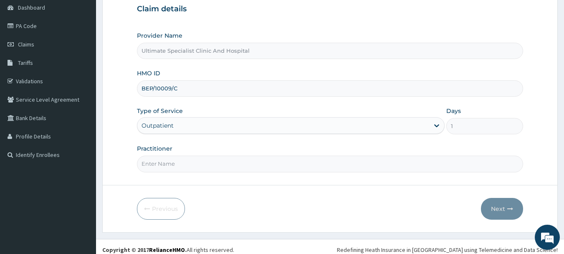
click at [216, 167] on input "Practitioner" at bounding box center [330, 163] width 387 height 16
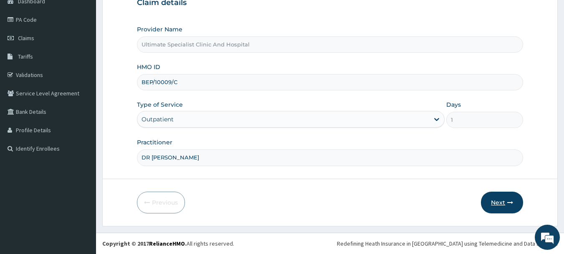
type input "DR [PERSON_NAME]"
click at [492, 200] on button "Next" at bounding box center [502, 202] width 42 height 22
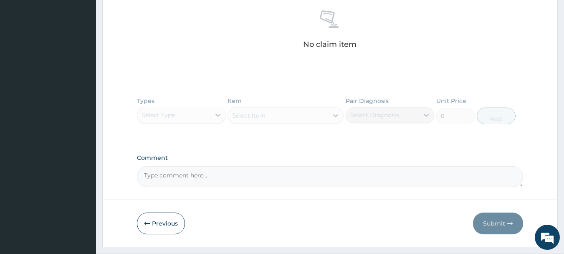
scroll to position [346, 0]
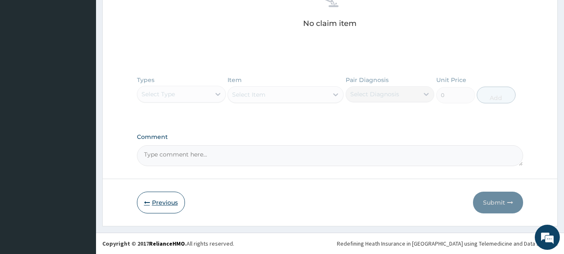
click at [155, 194] on button "Previous" at bounding box center [161, 202] width 48 height 22
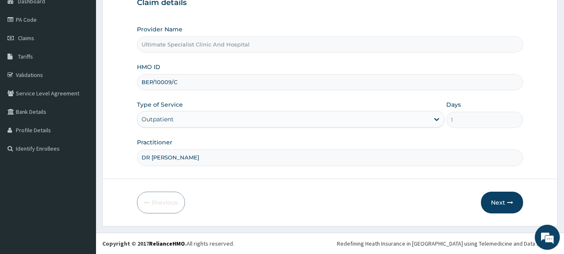
drag, startPoint x: 181, startPoint y: 86, endPoint x: 120, endPoint y: 94, distance: 61.9
click at [120, 94] on form "Step 1 of 2 Claim details Provider Name Ultimate Specialist Clinic And Hospital…" at bounding box center [330, 89] width 456 height 271
paste input "RET/13695/A"
type input "RET/13695/A"
drag, startPoint x: 180, startPoint y: 155, endPoint x: 131, endPoint y: 155, distance: 49.3
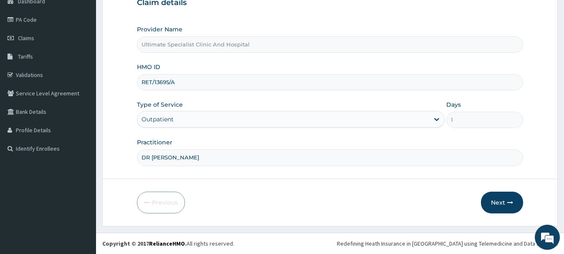
click at [131, 155] on form "Step 1 of 2 Claim details Provider Name Ultimate Specialist Clinic And Hospital…" at bounding box center [330, 89] width 456 height 271
click at [204, 155] on input "DR [PERSON_NAME]" at bounding box center [330, 157] width 387 height 16
type input "D"
click at [162, 158] on input "Practitioner" at bounding box center [330, 157] width 387 height 16
type input "[PERSON_NAME]"
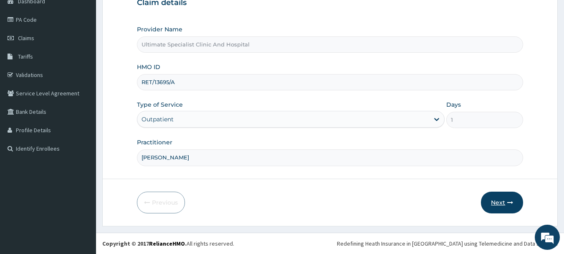
drag, startPoint x: 507, startPoint y: 197, endPoint x: 501, endPoint y: 198, distance: 6.3
click at [501, 198] on button "Next" at bounding box center [502, 202] width 42 height 22
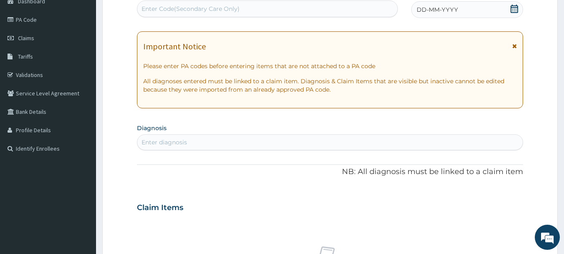
click at [516, 10] on icon at bounding box center [514, 9] width 8 height 8
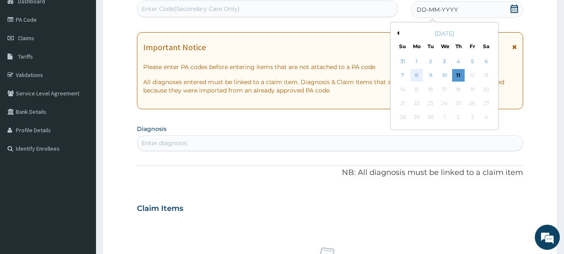
click at [421, 74] on div "8" at bounding box center [417, 75] width 13 height 13
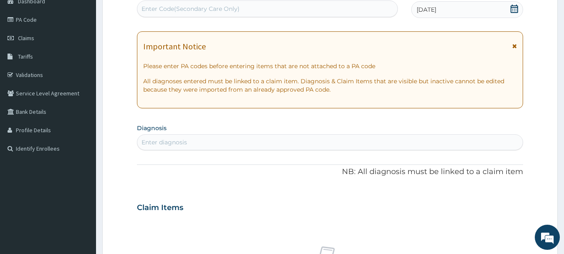
click at [192, 143] on div "Enter diagnosis" at bounding box center [330, 141] width 386 height 13
type input "MALA"
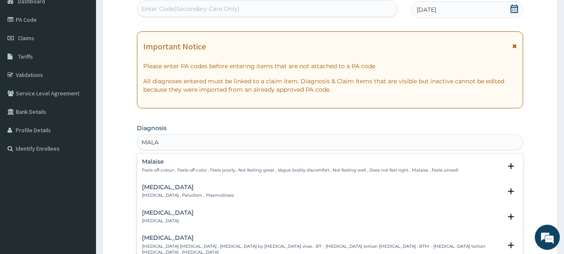
click at [186, 188] on h4 "Malaria" at bounding box center [188, 187] width 92 height 6
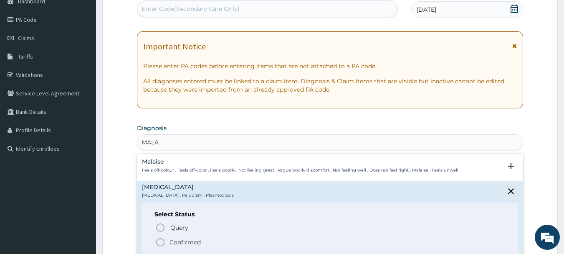
click at [168, 240] on span "Confirmed" at bounding box center [330, 242] width 351 height 10
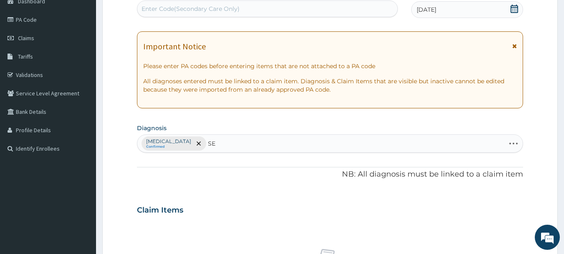
type input "SEP"
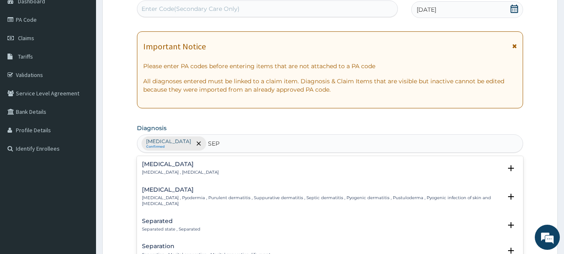
click at [168, 172] on p "Systemic infection , Sepsis" at bounding box center [180, 172] width 77 height 6
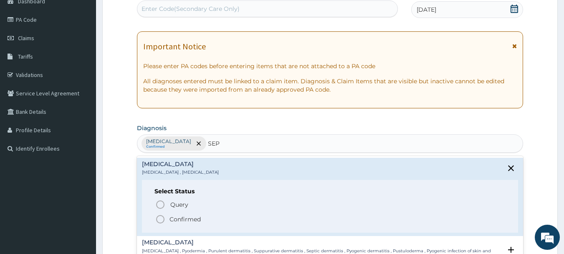
click at [162, 219] on icon "status option filled" at bounding box center [160, 219] width 10 height 10
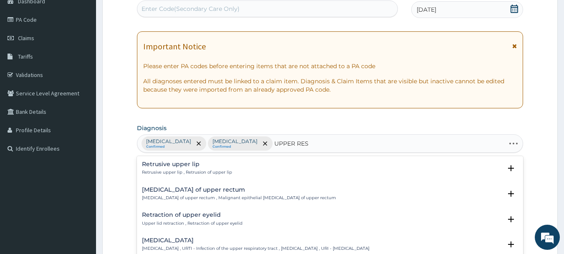
type input "UPPER RESP"
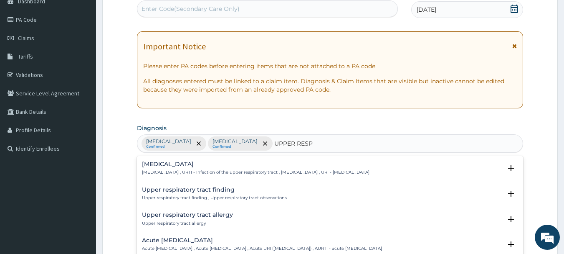
click at [192, 170] on p "[MEDICAL_DATA] , URTI - Infection of the upper respiratory tract , [MEDICAL_DAT…" at bounding box center [256, 172] width 228 height 6
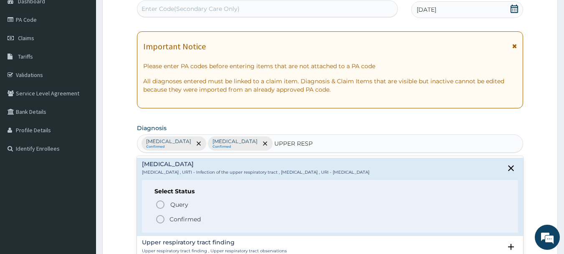
click at [163, 219] on icon "status option filled" at bounding box center [160, 219] width 10 height 10
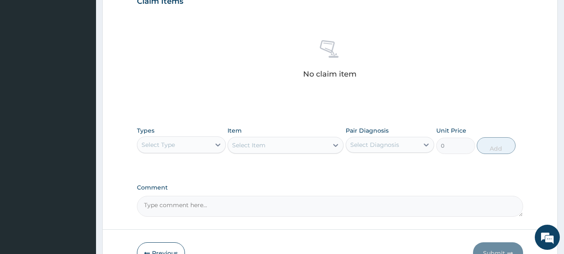
scroll to position [299, 0]
click at [218, 145] on icon at bounding box center [218, 144] width 5 height 3
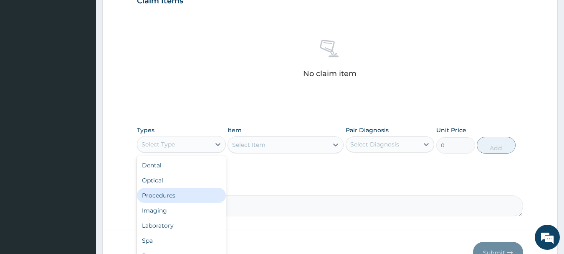
click at [173, 196] on div "Procedures" at bounding box center [181, 195] width 89 height 15
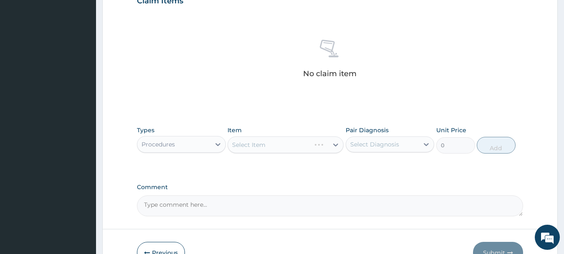
click at [338, 141] on div "Select Item" at bounding box center [286, 144] width 116 height 17
click at [336, 145] on div "Select Item" at bounding box center [286, 144] width 116 height 17
click at [335, 144] on div "Select Item" at bounding box center [286, 144] width 116 height 17
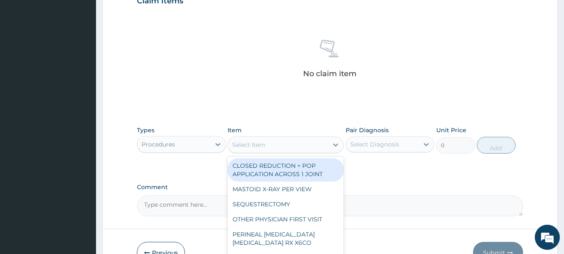
click at [276, 144] on div "Select Item" at bounding box center [278, 144] width 100 height 13
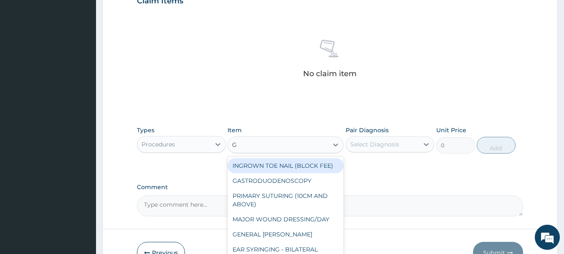
type input "GP"
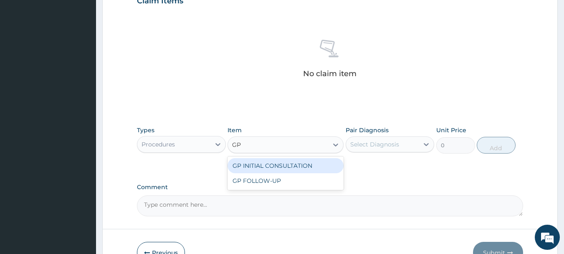
click at [284, 167] on div "GP INITIAL CONSULTATION" at bounding box center [286, 165] width 116 height 15
type input "4000"
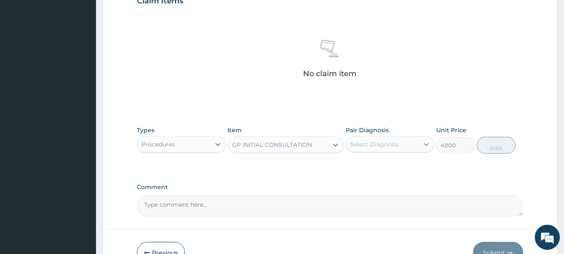
click at [422, 143] on icon at bounding box center [426, 144] width 8 height 8
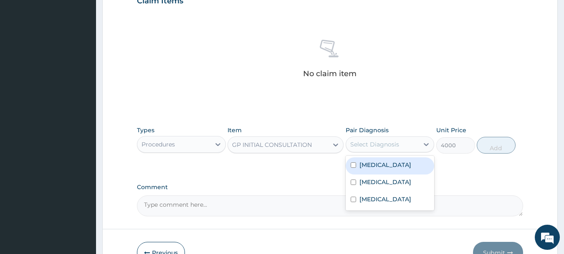
click at [363, 165] on label "Malaria" at bounding box center [386, 164] width 52 height 8
checkbox input "true"
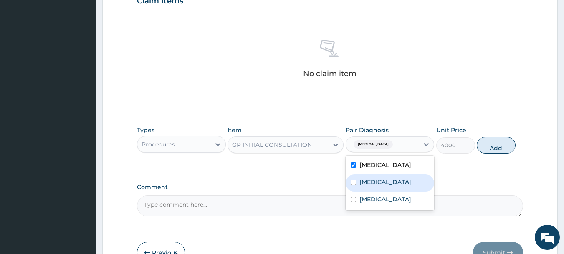
click at [360, 180] on label "Sepsis" at bounding box center [386, 182] width 52 height 8
checkbox input "true"
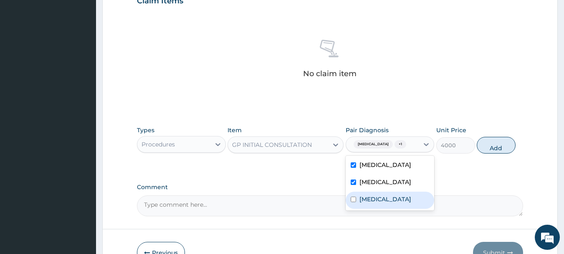
click at [368, 203] on label "Upper respiratory infection" at bounding box center [386, 199] width 52 height 8
checkbox input "true"
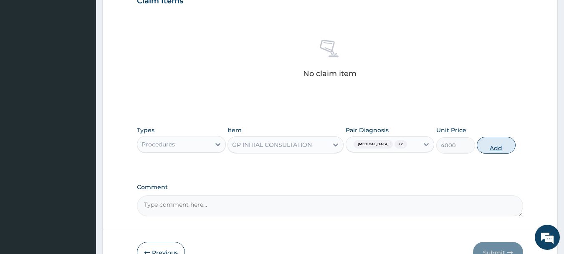
click at [508, 137] on button "Add" at bounding box center [496, 145] width 39 height 17
type input "0"
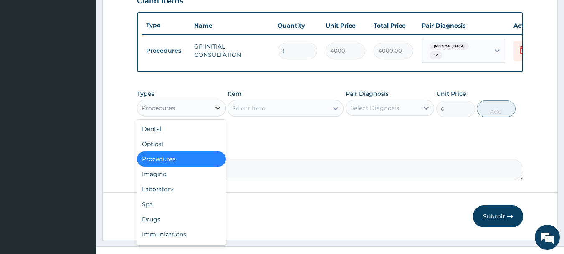
click at [217, 108] on icon at bounding box center [218, 108] width 8 height 8
click at [164, 219] on div "Drugs" at bounding box center [181, 218] width 89 height 15
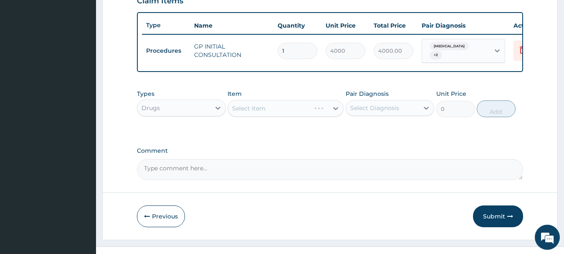
click at [264, 110] on div "Select Item" at bounding box center [286, 108] width 116 height 17
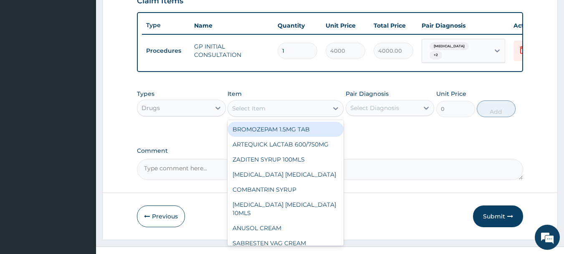
click at [270, 109] on div "Select Item" at bounding box center [278, 107] width 100 height 13
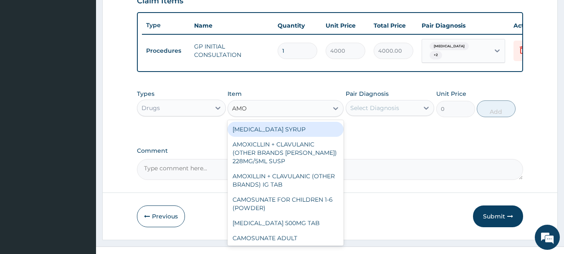
type input "AMOX"
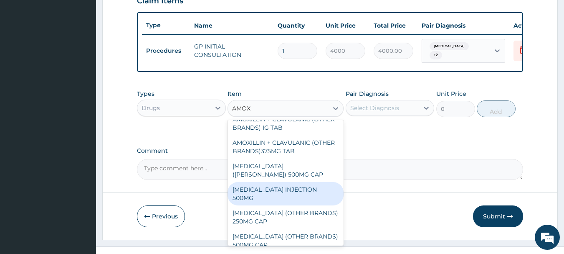
scroll to position [84, 0]
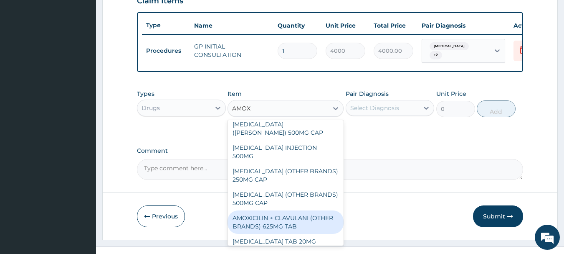
click at [260, 210] on div "AMOXICILIN + CLAVULANI (OTHER BRANDS) 625MG TAB" at bounding box center [286, 221] width 116 height 23
type input "500"
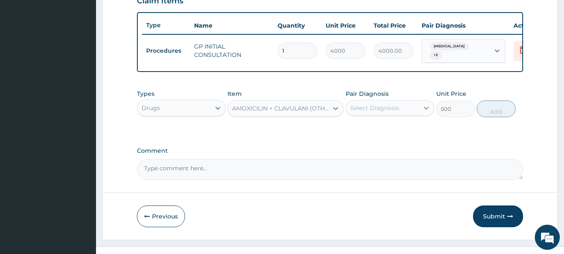
click at [428, 108] on icon at bounding box center [426, 108] width 8 height 8
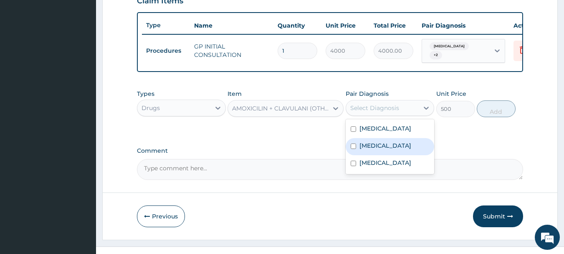
click at [364, 148] on label "Sepsis" at bounding box center [386, 145] width 52 height 8
checkbox input "true"
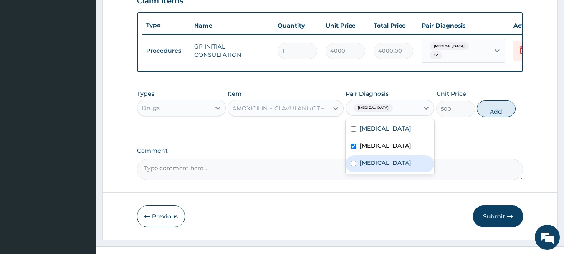
click at [393, 167] on label "Upper respiratory infection" at bounding box center [386, 162] width 52 height 8
checkbox input "true"
click at [500, 117] on button "Add" at bounding box center [496, 108] width 39 height 17
type input "0"
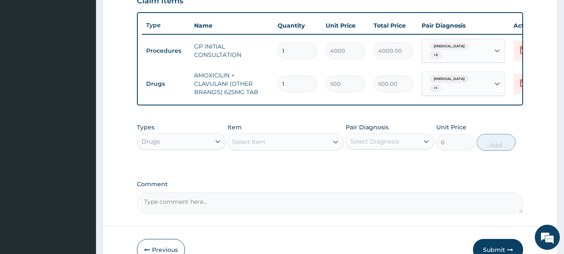
click at [253, 146] on div "Select Item" at bounding box center [248, 141] width 33 height 8
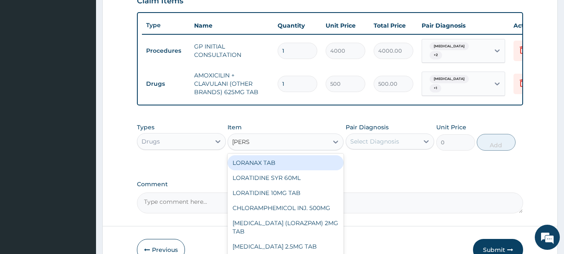
type input "LORAT"
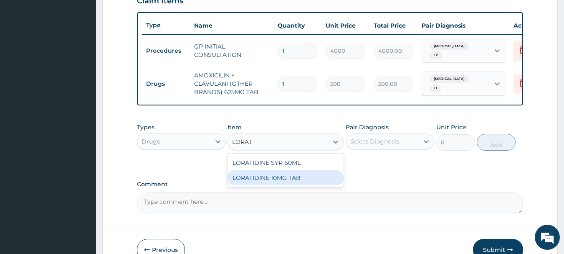
click at [304, 182] on div "LORATIDINE 10MG TAB" at bounding box center [286, 177] width 116 height 15
type input "100"
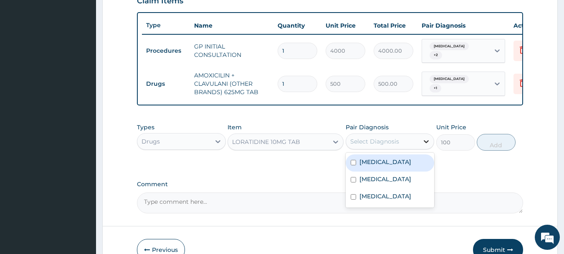
click at [423, 144] on icon at bounding box center [426, 141] width 8 height 8
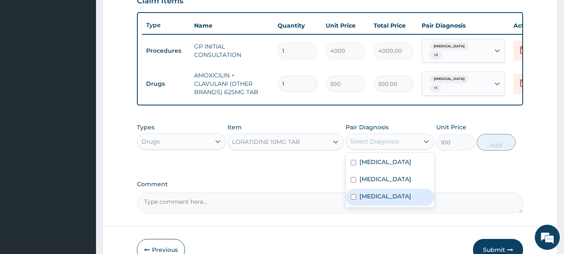
click at [358, 205] on div "Upper respiratory infection" at bounding box center [390, 196] width 89 height 17
checkbox input "true"
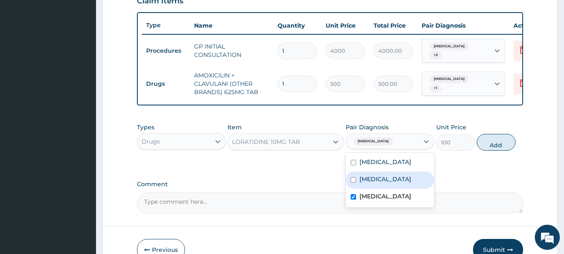
click at [355, 182] on input "checkbox" at bounding box center [353, 179] width 5 height 5
drag, startPoint x: 355, startPoint y: 189, endPoint x: 414, endPoint y: 185, distance: 59.5
click at [369, 188] on div "Sepsis" at bounding box center [390, 179] width 89 height 17
checkbox input "false"
click at [494, 142] on button "Add" at bounding box center [496, 142] width 39 height 17
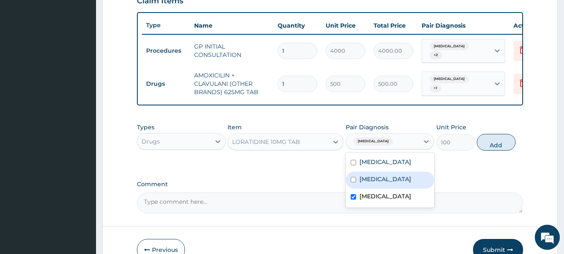
type input "0"
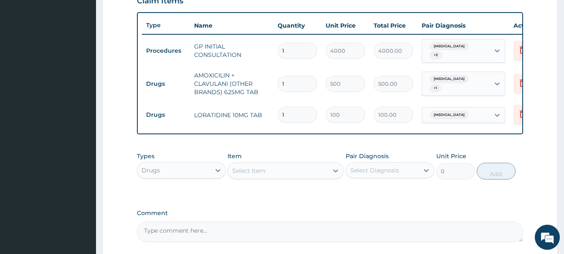
click at [249, 173] on div "Select Item" at bounding box center [248, 170] width 33 height 8
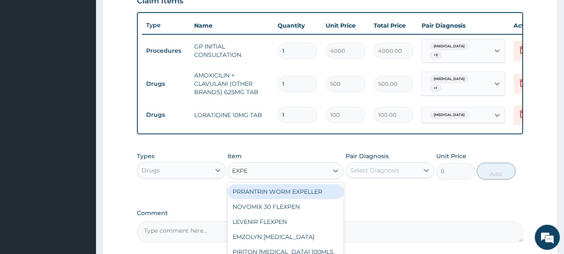
type input "EXPEC"
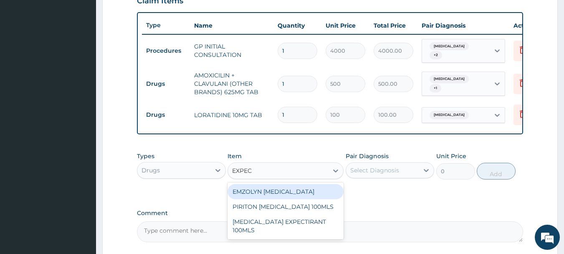
click at [288, 198] on div "EMZOLYN [MEDICAL_DATA]" at bounding box center [286, 191] width 116 height 15
type input "2450"
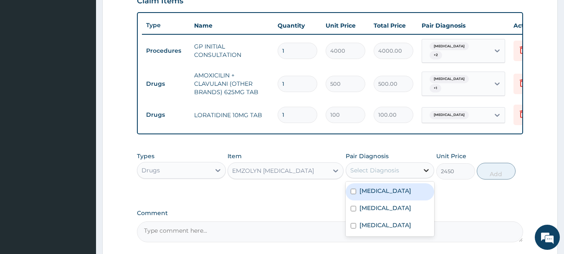
click at [426, 172] on icon at bounding box center [426, 170] width 8 height 8
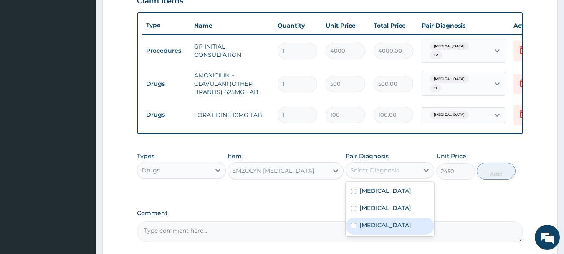
drag, startPoint x: 358, startPoint y: 226, endPoint x: 379, endPoint y: 216, distance: 22.6
click at [370, 222] on div "Upper respiratory infection" at bounding box center [390, 225] width 89 height 17
checkbox input "true"
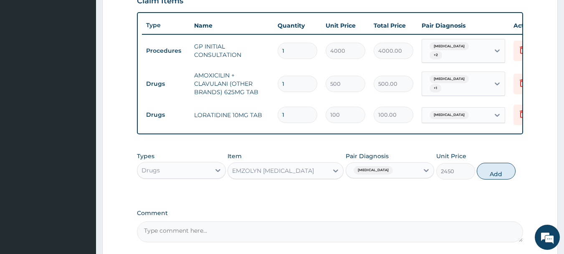
drag, startPoint x: 495, startPoint y: 172, endPoint x: 469, endPoint y: 172, distance: 26.3
click at [495, 172] on button "Add" at bounding box center [496, 170] width 39 height 17
type input "0"
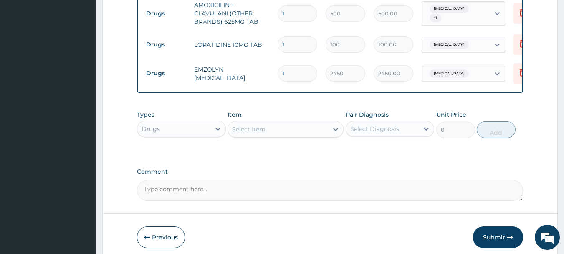
scroll to position [382, 0]
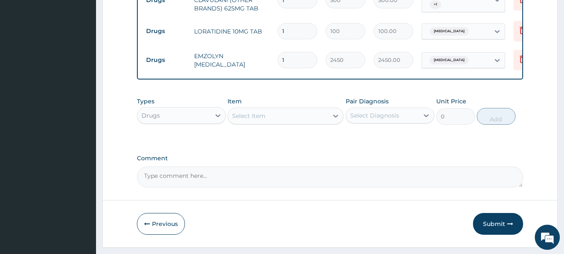
click at [253, 120] on div "Select Item" at bounding box center [248, 116] width 33 height 8
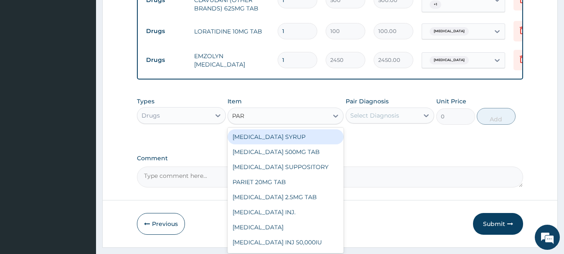
type input "PARA"
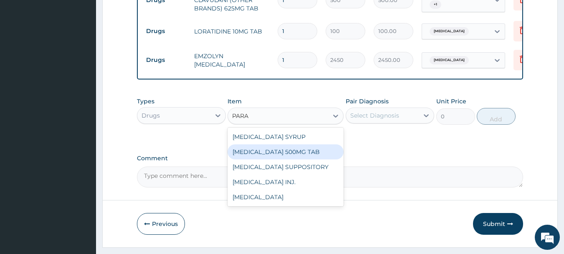
click at [303, 152] on div "[MEDICAL_DATA] 500MG TAB" at bounding box center [286, 151] width 116 height 15
type input "40"
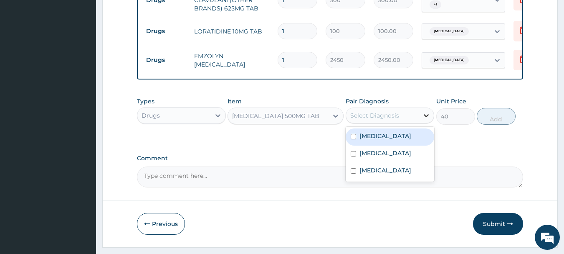
click at [426, 117] on icon at bounding box center [426, 115] width 5 height 3
click at [354, 138] on input "checkbox" at bounding box center [353, 136] width 5 height 5
checkbox input "true"
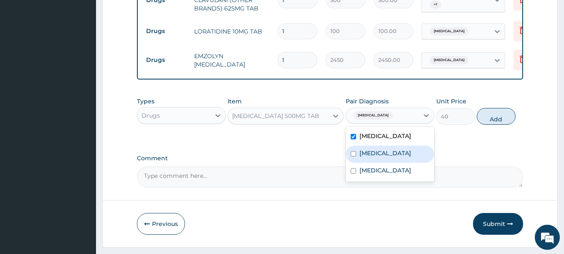
drag, startPoint x: 359, startPoint y: 155, endPoint x: 380, endPoint y: 151, distance: 21.4
click at [359, 156] on div "Sepsis" at bounding box center [390, 153] width 89 height 17
checkbox input "true"
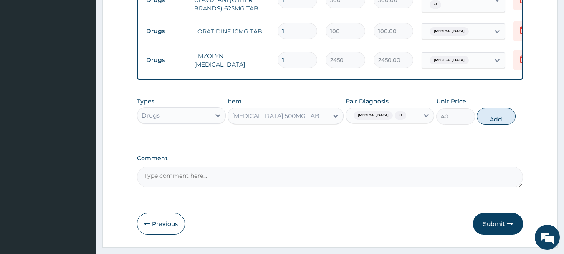
click at [487, 119] on button "Add" at bounding box center [496, 116] width 39 height 17
type input "0"
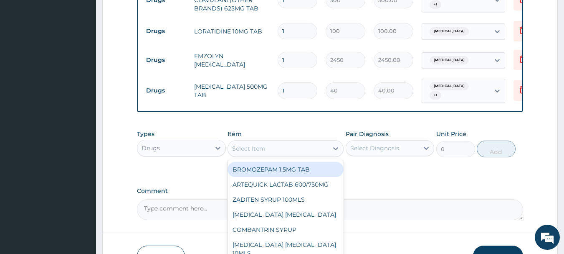
click at [259, 145] on div "Select Item" at bounding box center [248, 148] width 33 height 8
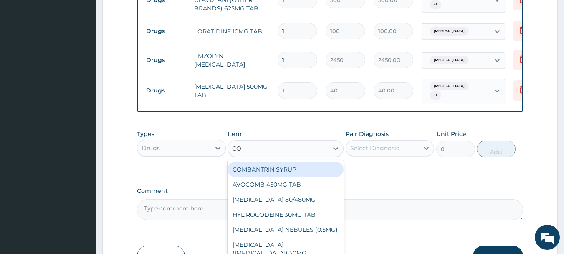
type input "COA"
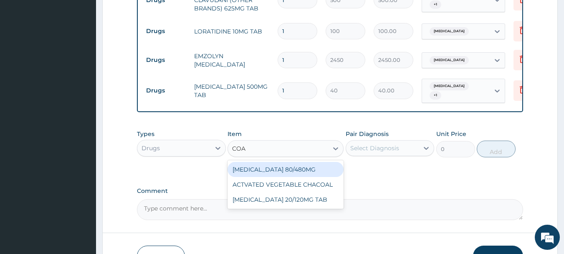
click at [289, 170] on div "COARTEM 80/480MG" at bounding box center [286, 169] width 116 height 15
click at [289, 170] on div "Types Drugs Item option PARACETAMOL 500MG TAB, selected. option COARTEM 80/480M…" at bounding box center [330, 149] width 387 height 48
type input "4500"
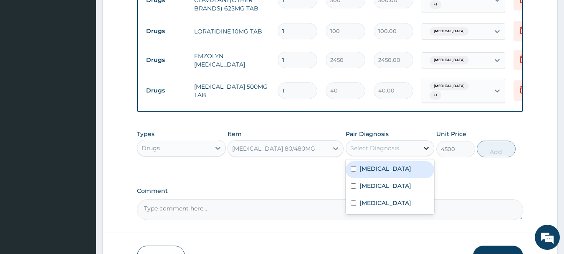
click at [425, 145] on icon at bounding box center [426, 148] width 8 height 8
click at [373, 168] on label "Malaria" at bounding box center [386, 168] width 52 height 8
checkbox input "true"
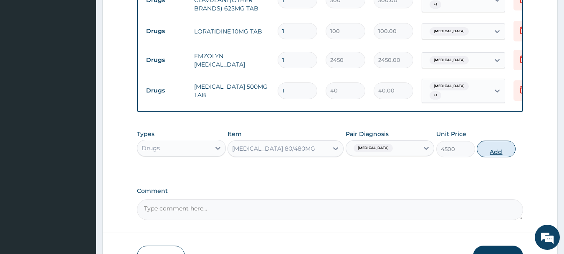
click at [506, 148] on button "Add" at bounding box center [496, 148] width 39 height 17
type input "0"
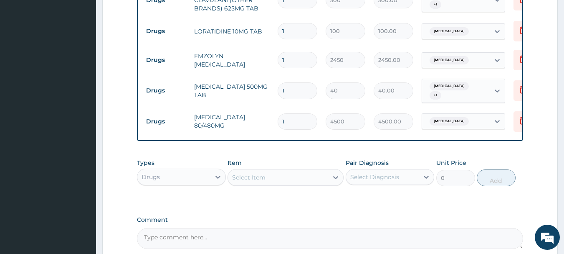
click at [292, 88] on input "1" at bounding box center [298, 90] width 40 height 16
type input "15"
type input "600.00"
type input "1"
type input "40.00"
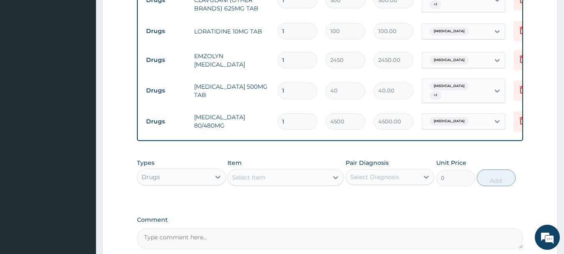
type input "18"
type input "720.00"
type input "18"
click at [282, 25] on input "1" at bounding box center [298, 31] width 40 height 16
type input "5"
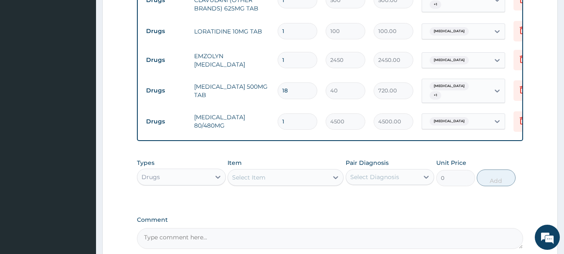
type input "500.00"
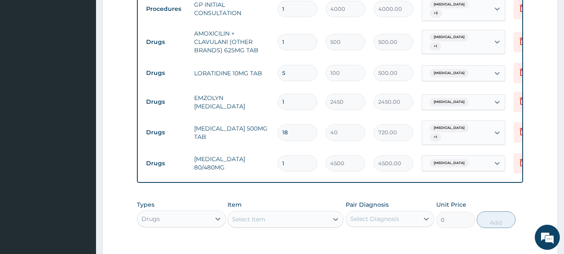
type input "5"
click at [301, 41] on input "1" at bounding box center [298, 42] width 40 height 16
type input "10"
type input "5000.00"
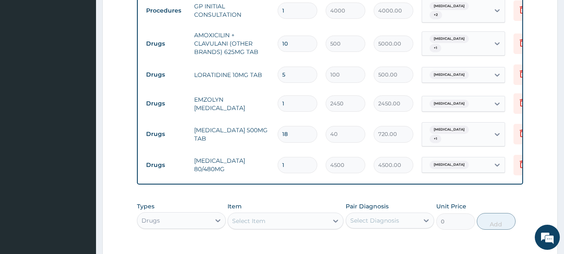
scroll to position [464, 0]
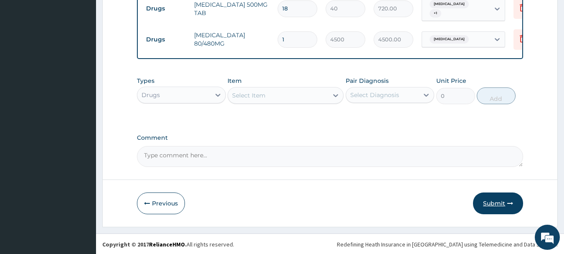
type input "10"
click at [492, 202] on button "Submit" at bounding box center [498, 203] width 50 height 22
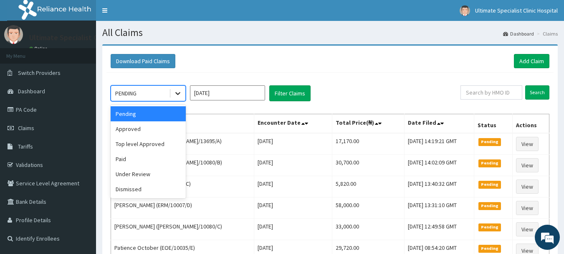
click at [177, 94] on icon at bounding box center [178, 93] width 8 height 8
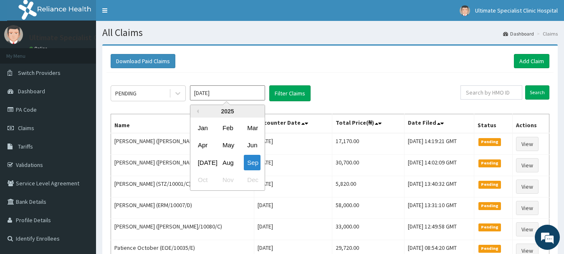
click at [218, 96] on input "Sep 2025" at bounding box center [227, 92] width 75 height 15
click at [201, 162] on div "Jul" at bounding box center [203, 162] width 17 height 15
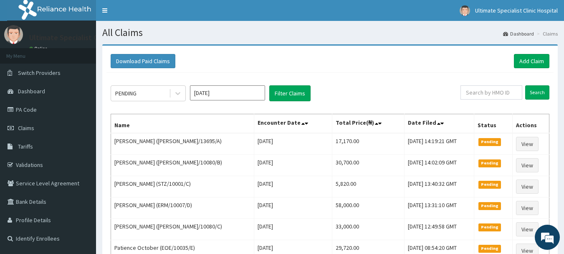
type input "Jul 2025"
click at [296, 96] on button "Filter Claims" at bounding box center [289, 93] width 41 height 16
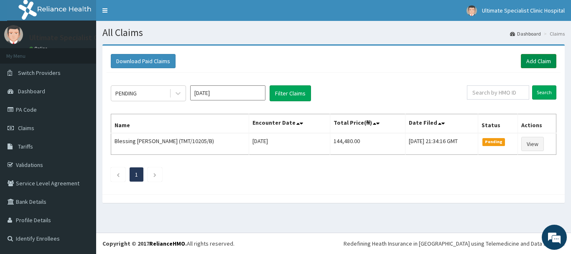
click at [534, 67] on link "Add Claim" at bounding box center [538, 61] width 36 height 14
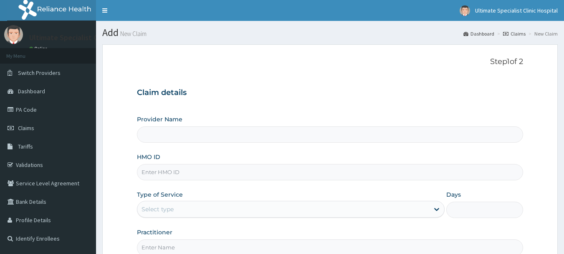
click at [170, 175] on input "HMO ID" at bounding box center [330, 172] width 387 height 16
paste input "GMS/10001/B"
type input "Ultimate Specialist Clinic And Hospital"
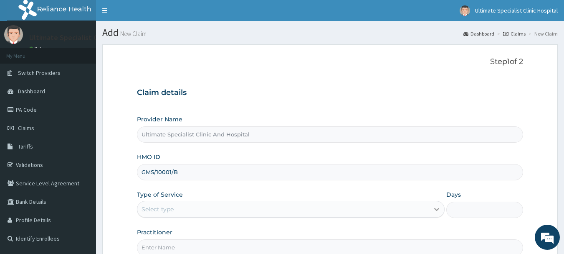
type input "GMS/10001/B"
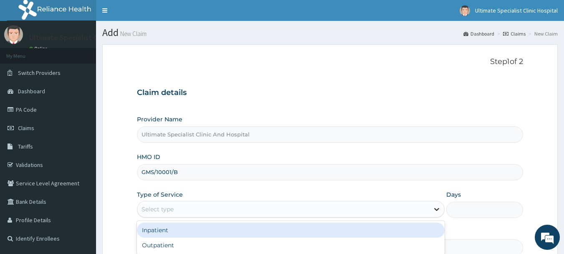
click at [439, 208] on icon at bounding box center [436, 209] width 5 height 3
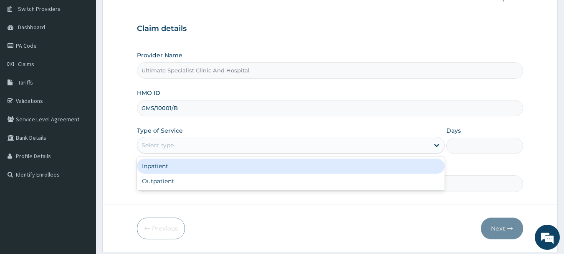
scroll to position [84, 0]
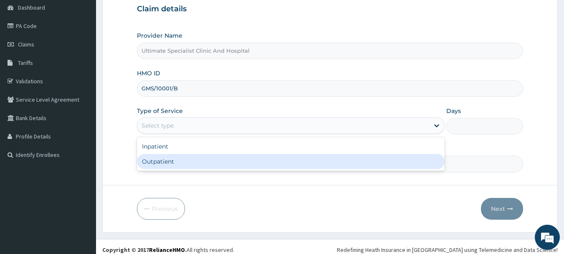
click at [192, 156] on div "Outpatient" at bounding box center [291, 161] width 308 height 15
type input "1"
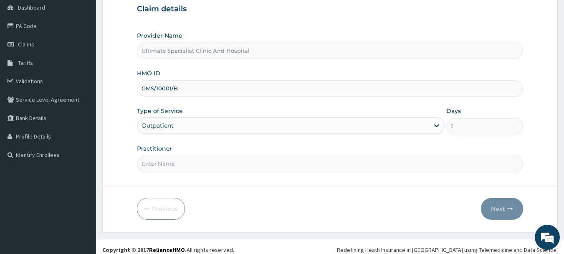
click at [152, 162] on input "Practitioner" at bounding box center [330, 163] width 387 height 16
type input "[PERSON_NAME]"
click at [498, 199] on button "Next" at bounding box center [502, 209] width 42 height 22
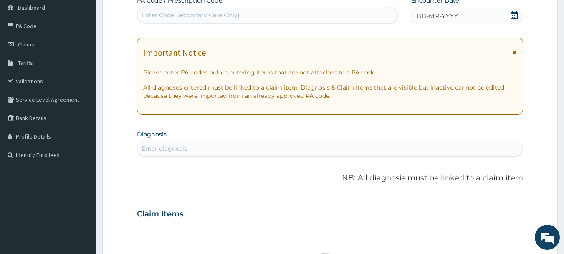
scroll to position [0, 0]
click at [512, 11] on icon at bounding box center [515, 15] width 8 height 8
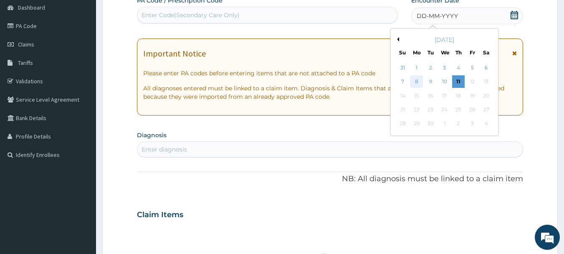
click at [416, 78] on div "8" at bounding box center [417, 82] width 13 height 13
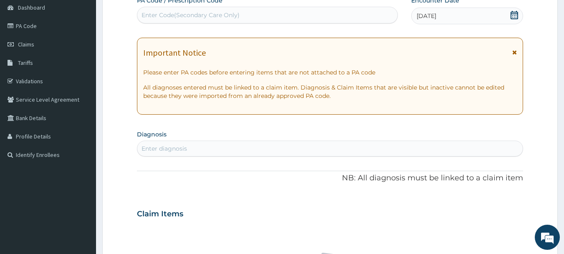
click at [157, 147] on div "Enter diagnosis" at bounding box center [165, 148] width 46 height 8
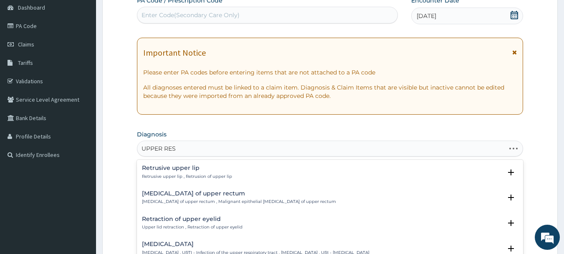
type input "UPPER RESP"
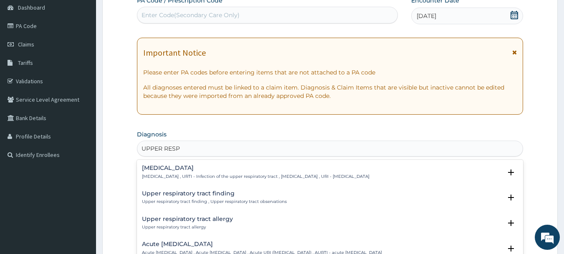
click at [180, 167] on h4 "Upper respiratory infection" at bounding box center [256, 168] width 228 height 6
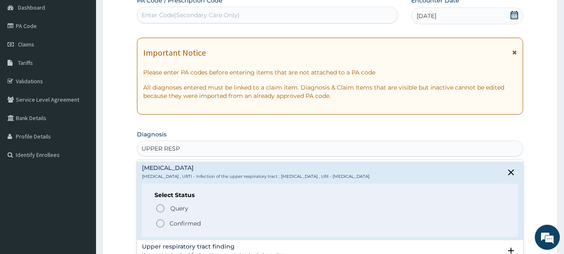
click at [162, 220] on circle "status option filled" at bounding box center [161, 223] width 8 height 8
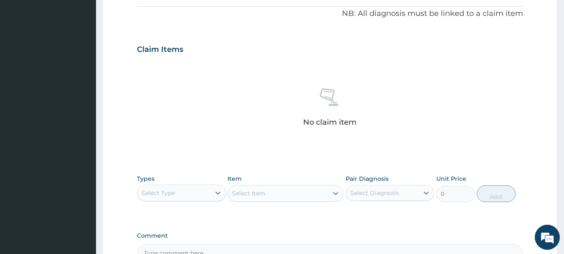
scroll to position [251, 0]
click at [220, 193] on icon at bounding box center [218, 192] width 8 height 8
drag, startPoint x: 164, startPoint y: 241, endPoint x: 168, endPoint y: 238, distance: 4.5
click at [164, 241] on div "Procedures" at bounding box center [181, 243] width 89 height 15
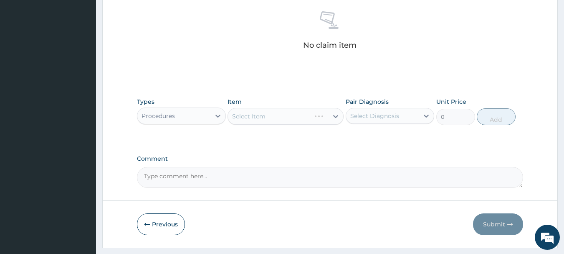
scroll to position [349, 0]
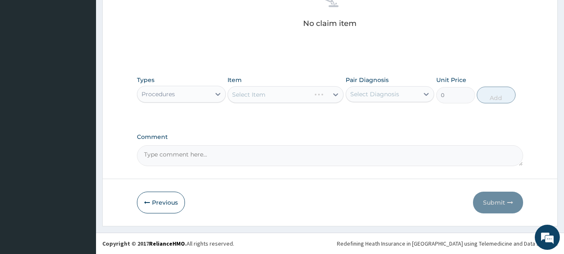
click at [335, 94] on div "Select Item" at bounding box center [286, 94] width 116 height 17
click at [337, 90] on div "Select Item" at bounding box center [286, 94] width 116 height 17
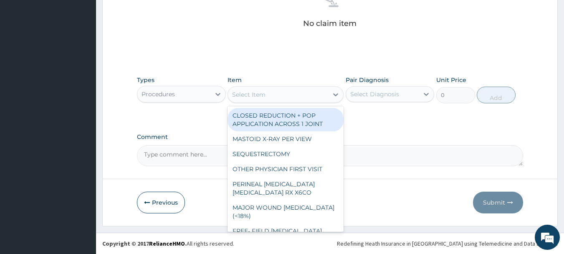
click at [335, 94] on icon at bounding box center [336, 94] width 8 height 8
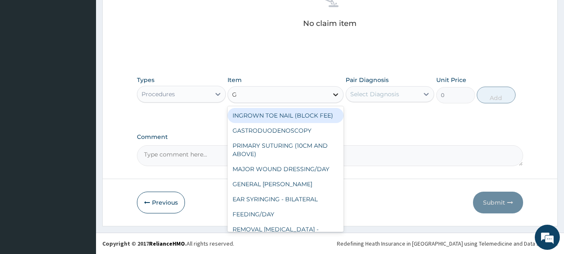
type input "GP"
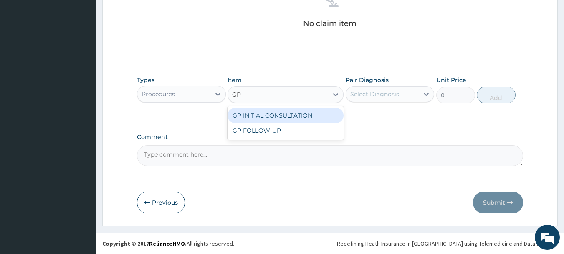
click at [315, 115] on div "GP INITIAL CONSULTATION" at bounding box center [286, 115] width 116 height 15
type input "4000"
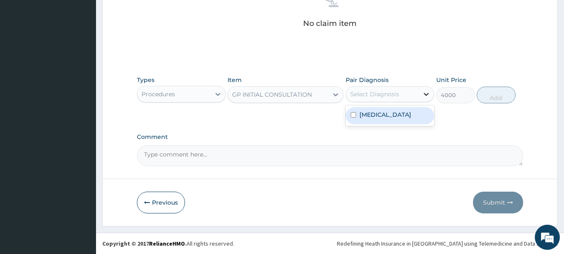
click at [422, 93] on icon at bounding box center [426, 94] width 8 height 8
drag, startPoint x: 397, startPoint y: 115, endPoint x: 431, endPoint y: 108, distance: 35.0
click at [398, 114] on label "Upper respiratory infection" at bounding box center [386, 114] width 52 height 8
checkbox input "true"
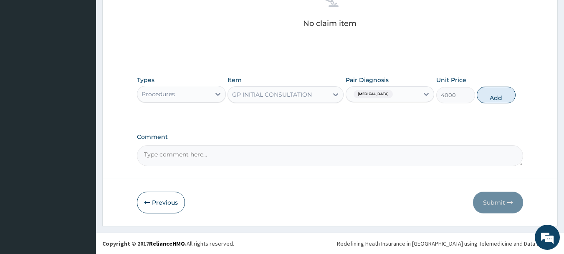
click at [504, 93] on button "Add" at bounding box center [496, 94] width 39 height 17
type input "0"
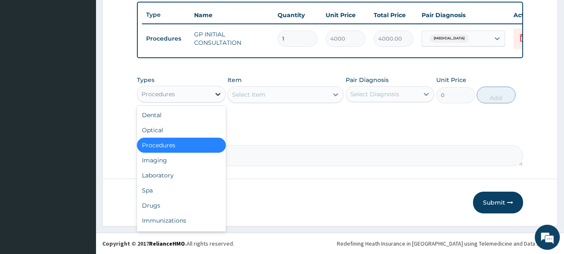
click at [217, 96] on icon at bounding box center [218, 94] width 8 height 8
click at [152, 202] on div "Drugs" at bounding box center [181, 205] width 89 height 15
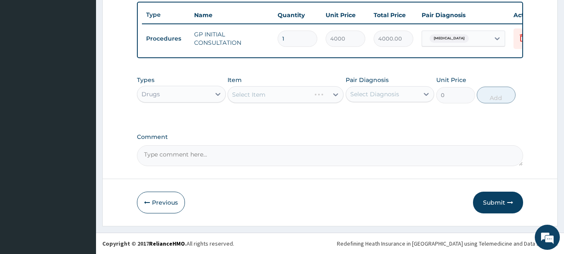
click at [334, 92] on div "Select Item" at bounding box center [286, 94] width 116 height 17
click at [337, 95] on div "Select Item" at bounding box center [286, 94] width 116 height 17
click at [313, 96] on div "Select Item" at bounding box center [286, 94] width 116 height 17
click at [294, 91] on div "Select Item" at bounding box center [278, 94] width 100 height 13
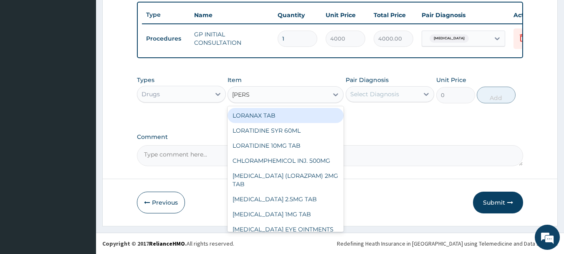
type input "LORAT"
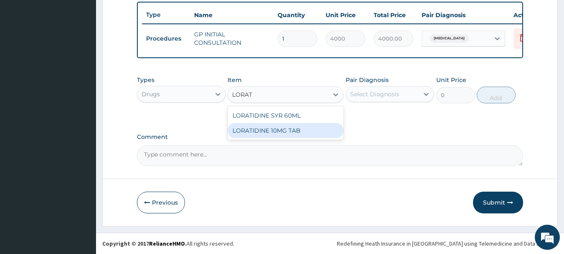
click at [292, 131] on div "LORATIDINE 10MG TAB" at bounding box center [286, 130] width 116 height 15
type input "100"
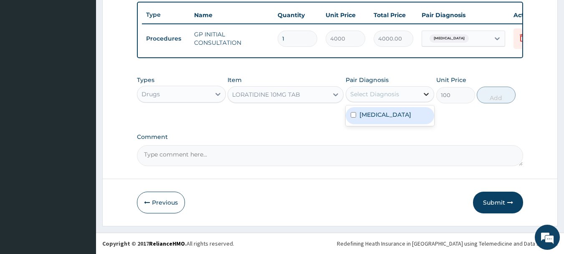
click at [425, 91] on icon at bounding box center [426, 94] width 8 height 8
click at [405, 114] on label "Upper respiratory infection" at bounding box center [386, 114] width 52 height 8
checkbox input "true"
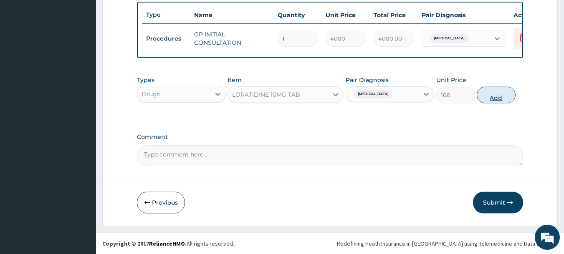
click at [489, 95] on button "Add" at bounding box center [496, 94] width 39 height 17
type input "0"
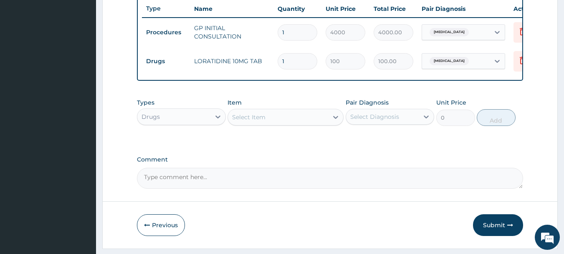
click at [245, 121] on div "Select Item" at bounding box center [248, 117] width 33 height 8
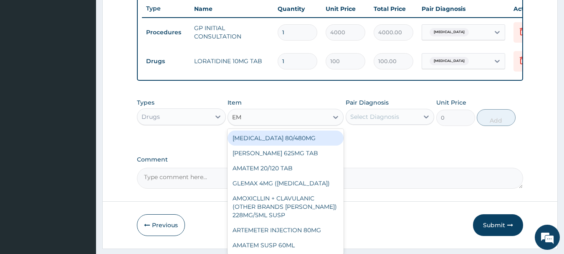
type input "EMZ"
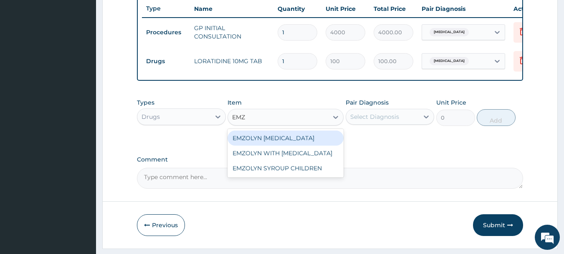
click at [266, 143] on div "EMZOLYN [MEDICAL_DATA]" at bounding box center [286, 137] width 116 height 15
type input "2450"
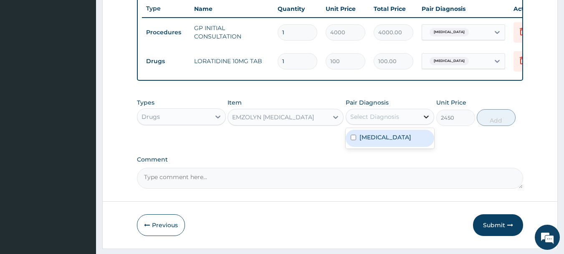
click at [422, 121] on div at bounding box center [426, 116] width 15 height 15
drag, startPoint x: 380, startPoint y: 145, endPoint x: 387, endPoint y: 143, distance: 7.5
click at [383, 141] on label "Upper respiratory infection" at bounding box center [386, 137] width 52 height 8
checkbox input "true"
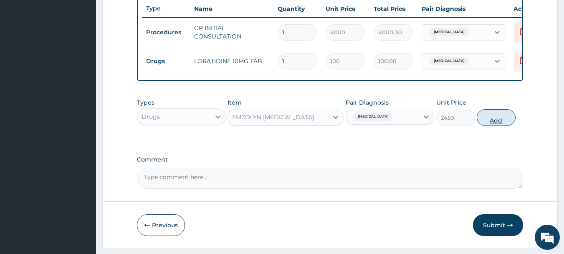
click at [495, 121] on button "Add" at bounding box center [496, 117] width 39 height 17
type input "0"
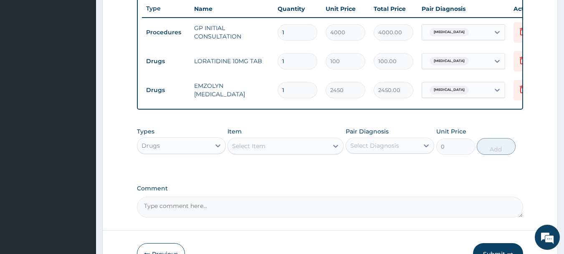
drag, startPoint x: 287, startPoint y: 63, endPoint x: 278, endPoint y: 63, distance: 8.8
click at [278, 63] on input "1" at bounding box center [298, 61] width 40 height 16
type input "5"
type input "500.00"
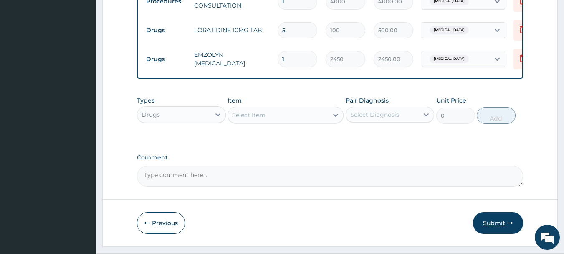
scroll to position [331, 0]
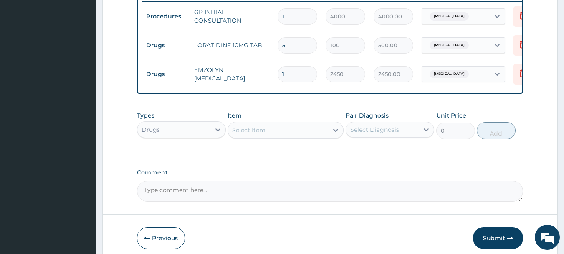
type input "5"
click at [485, 239] on button "Submit" at bounding box center [498, 238] width 50 height 22
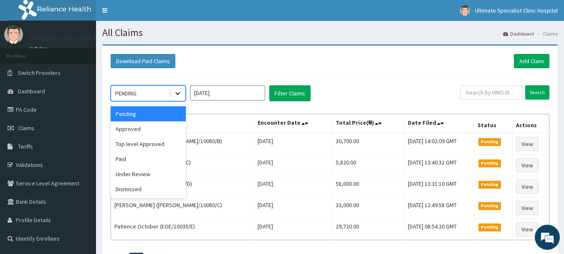
click at [177, 90] on icon at bounding box center [178, 93] width 8 height 8
click at [131, 129] on div "Approved" at bounding box center [148, 128] width 75 height 15
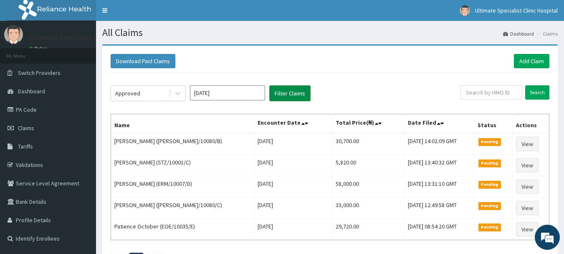
click at [284, 96] on button "Filter Claims" at bounding box center [289, 93] width 41 height 16
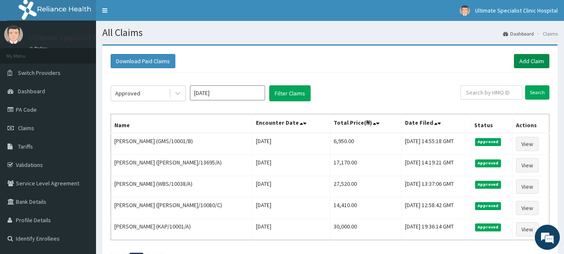
click at [530, 61] on link "Add Claim" at bounding box center [532, 61] width 36 height 14
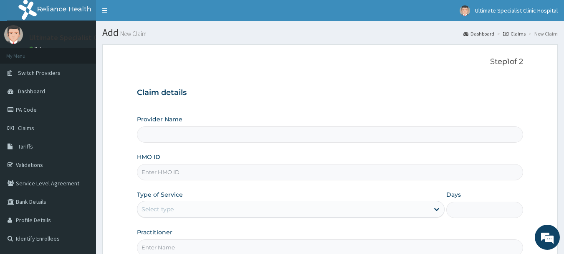
type input "Ultimate Specialist Clinic And Hospital"
click at [172, 178] on input "HMO ID" at bounding box center [330, 172] width 387 height 16
paste input "SFA/15670/A"
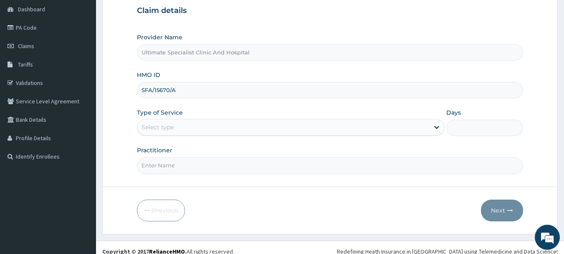
scroll to position [84, 0]
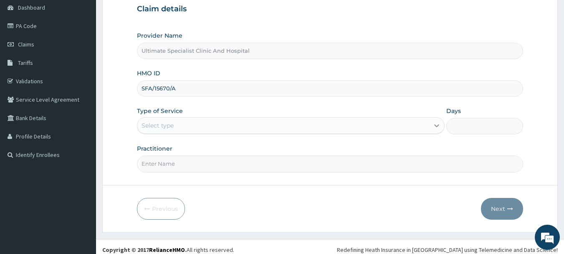
type input "SFA/15670/A"
click at [437, 124] on icon at bounding box center [437, 125] width 8 height 8
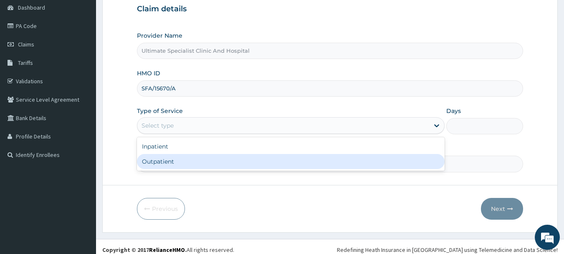
click at [180, 162] on div "Outpatient" at bounding box center [291, 161] width 308 height 15
type input "1"
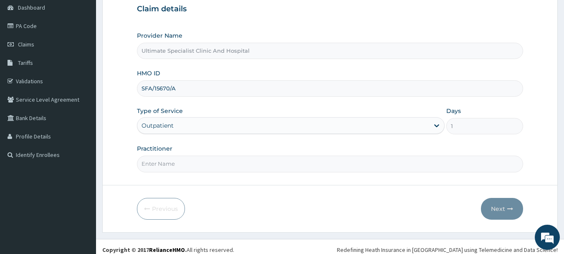
click at [166, 163] on input "Practitioner" at bounding box center [330, 163] width 387 height 16
type input "[PERSON_NAME]"
click at [499, 208] on button "Next" at bounding box center [502, 209] width 42 height 22
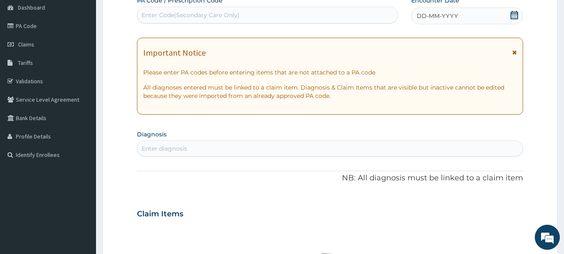
click at [164, 150] on div "Enter diagnosis" at bounding box center [165, 148] width 46 height 8
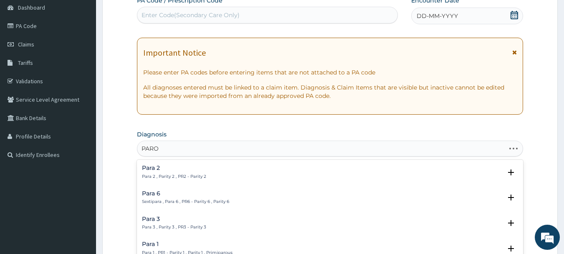
type input "PAROT"
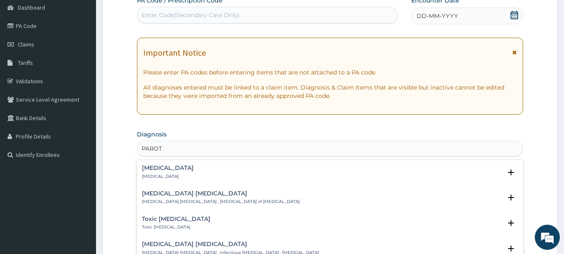
click at [143, 170] on h4 "[MEDICAL_DATA]" at bounding box center [168, 168] width 52 height 6
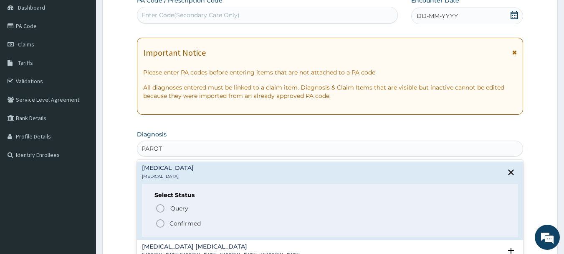
click at [161, 220] on icon "status option filled" at bounding box center [160, 223] width 10 height 10
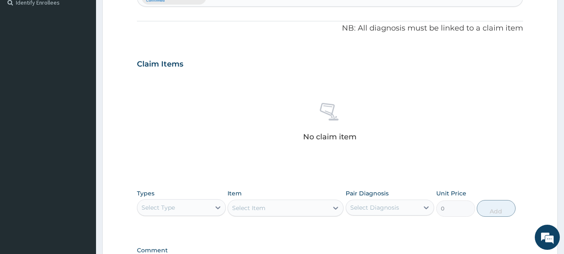
scroll to position [251, 0]
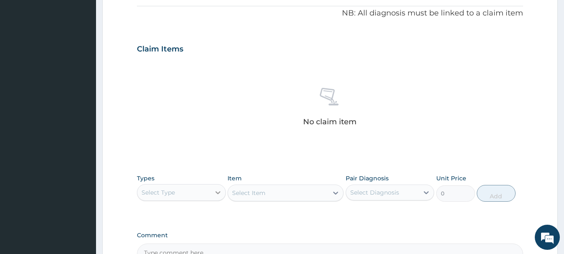
click at [217, 193] on icon at bounding box center [218, 192] width 8 height 8
click at [154, 241] on div "Procedures" at bounding box center [181, 243] width 89 height 15
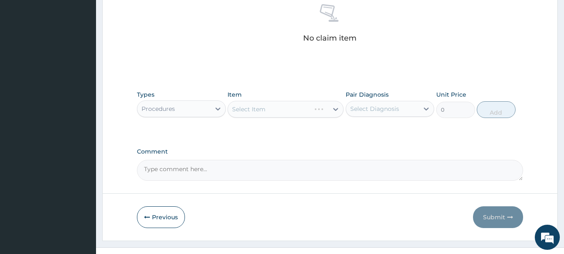
click at [333, 106] on div "Select Item" at bounding box center [286, 109] width 116 height 17
click at [335, 109] on div "Select Item" at bounding box center [286, 109] width 116 height 17
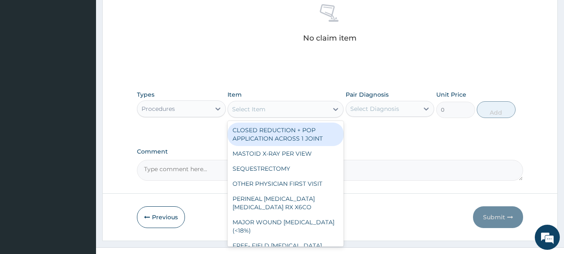
click at [312, 109] on div "Select Item" at bounding box center [278, 108] width 100 height 13
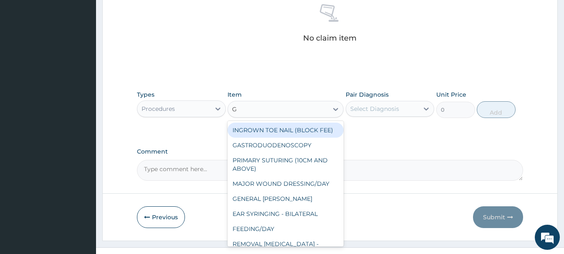
type input "GP"
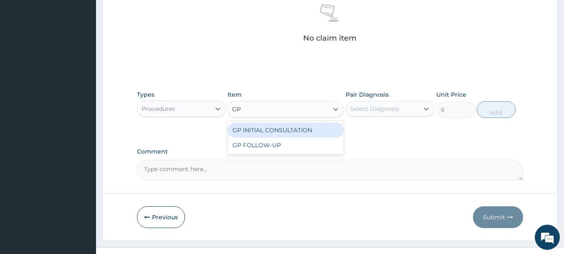
click at [307, 122] on div "GP INITIAL CONSULTATION" at bounding box center [286, 129] width 116 height 15
type input "4000"
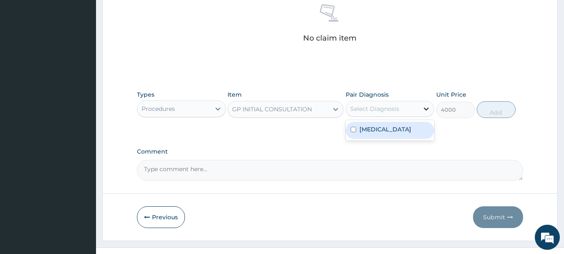
click at [429, 105] on icon at bounding box center [426, 108] width 8 height 8
click at [402, 130] on div "[MEDICAL_DATA]" at bounding box center [390, 130] width 89 height 17
checkbox input "true"
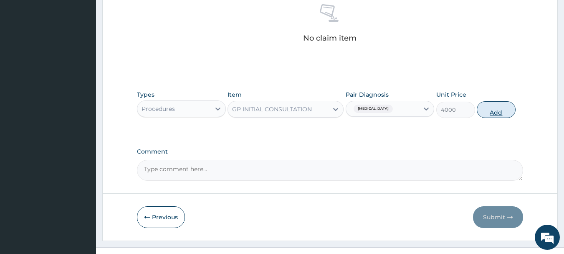
click at [494, 108] on button "Add" at bounding box center [496, 109] width 39 height 17
type input "0"
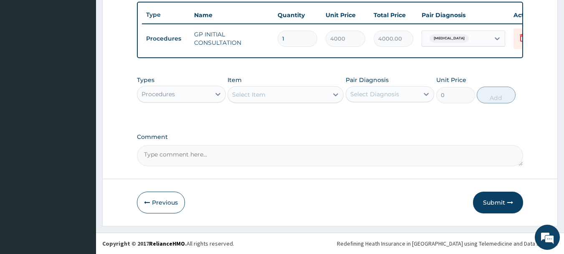
scroll to position [315, 0]
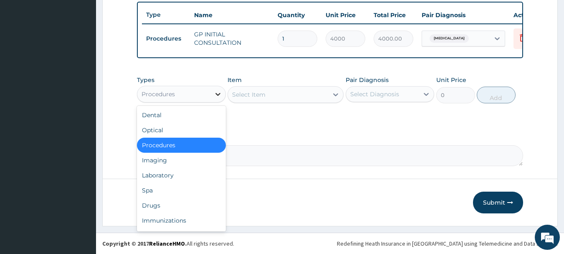
click at [219, 94] on icon at bounding box center [218, 94] width 5 height 3
click at [181, 204] on div "Drugs" at bounding box center [181, 205] width 89 height 15
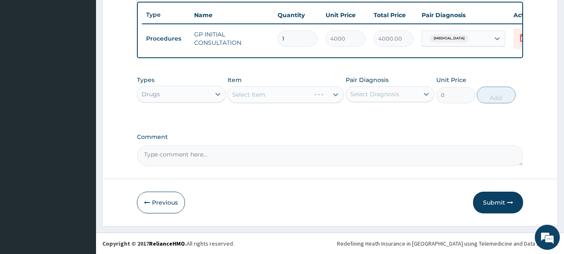
click at [271, 91] on div "Select Item" at bounding box center [286, 94] width 116 height 17
click at [269, 93] on div "Select Item" at bounding box center [286, 94] width 116 height 17
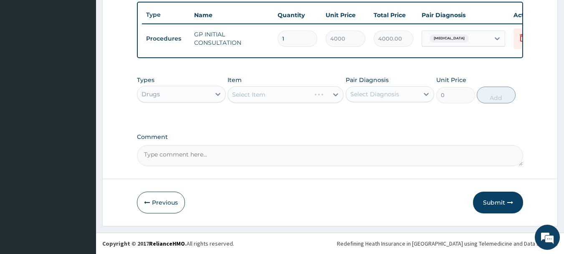
click at [277, 94] on div "Select Item" at bounding box center [286, 94] width 116 height 17
click at [312, 93] on div "Select Item" at bounding box center [286, 94] width 116 height 17
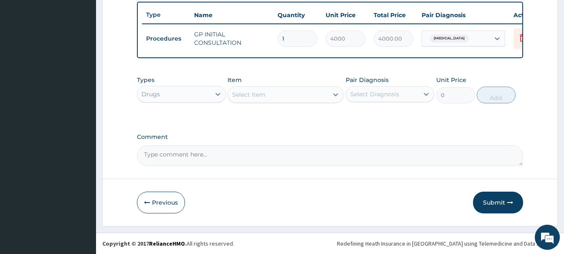
click at [299, 96] on div "Select Item" at bounding box center [278, 94] width 100 height 13
type input "AUG"
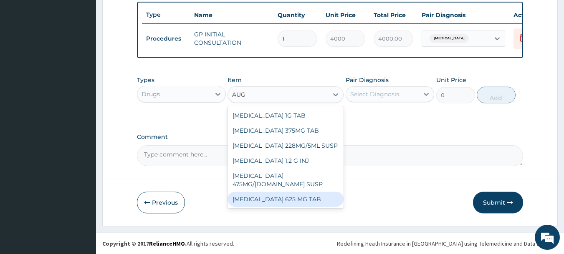
click at [255, 191] on div "[MEDICAL_DATA] 625 MG TAB" at bounding box center [286, 198] width 116 height 15
type input "600"
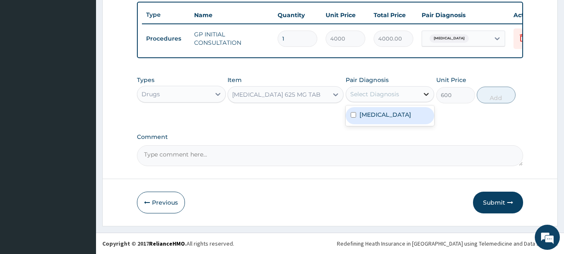
click at [423, 88] on div at bounding box center [426, 93] width 15 height 15
click at [408, 114] on div "[MEDICAL_DATA]" at bounding box center [390, 115] width 89 height 17
checkbox input "true"
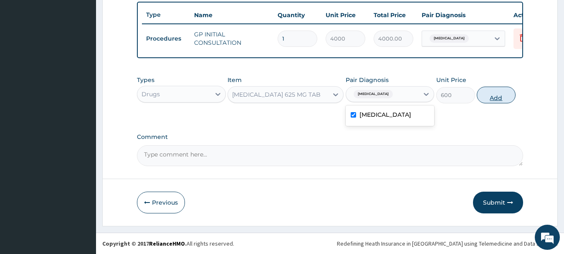
click at [489, 94] on button "Add" at bounding box center [496, 94] width 39 height 17
type input "0"
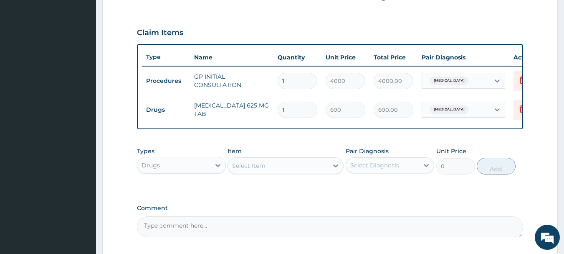
scroll to position [261, 0]
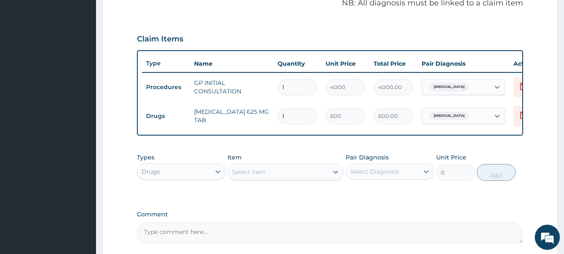
type input "0.00"
type input "2"
type input "1200.00"
type input "21"
type input "12600.00"
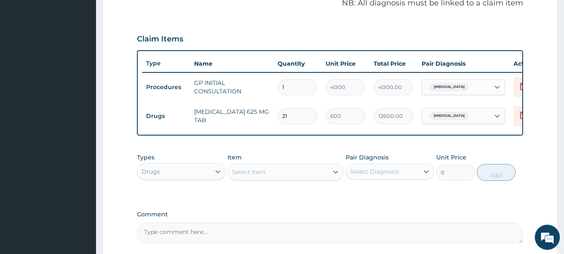
type input "2"
type input "1200.00"
type input "0.00"
type input "1"
type input "600.00"
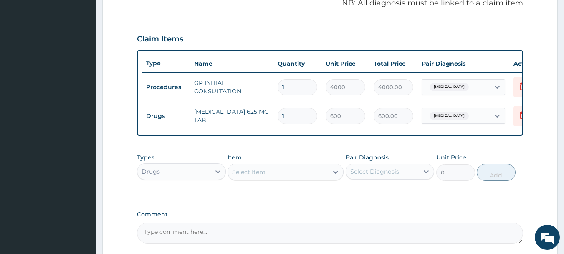
type input "14"
type input "8400.00"
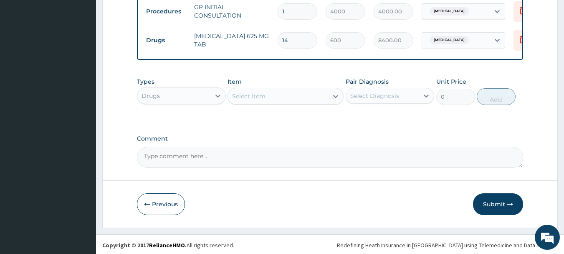
scroll to position [344, 0]
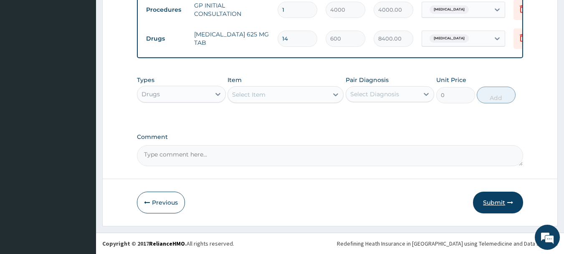
type input "14"
click at [492, 203] on button "Submit" at bounding box center [498, 202] width 50 height 22
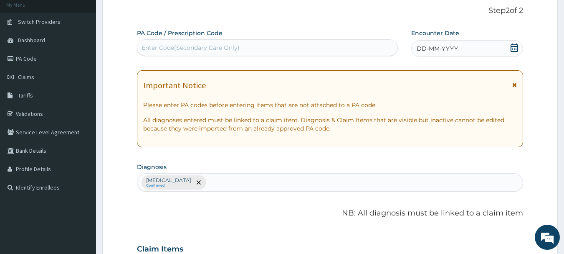
scroll to position [0, 0]
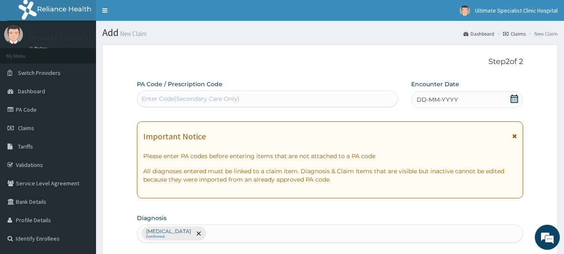
click at [518, 98] on icon at bounding box center [515, 98] width 8 height 8
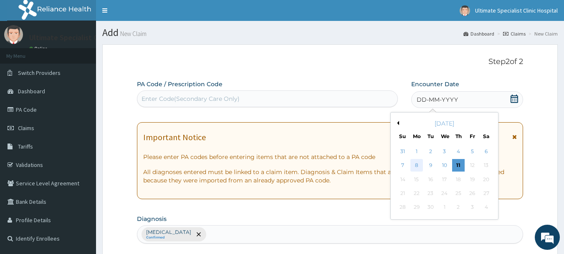
click at [416, 162] on div "8" at bounding box center [417, 165] width 13 height 13
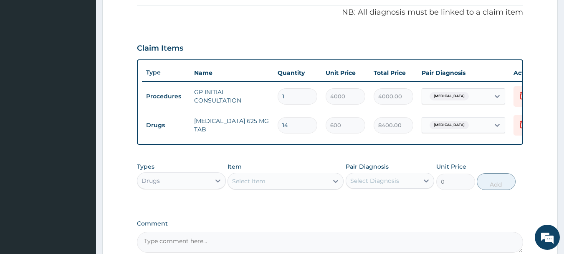
scroll to position [344, 0]
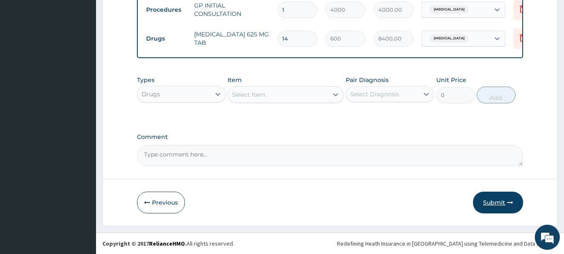
click at [492, 205] on button "Submit" at bounding box center [498, 202] width 50 height 22
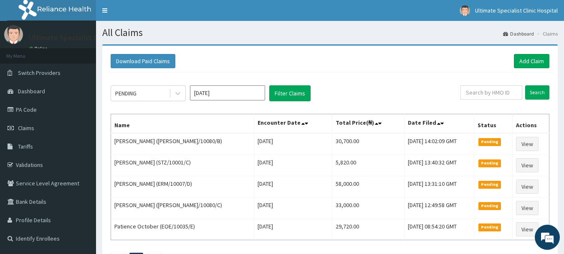
click at [230, 93] on input "Sep 2025" at bounding box center [227, 92] width 75 height 15
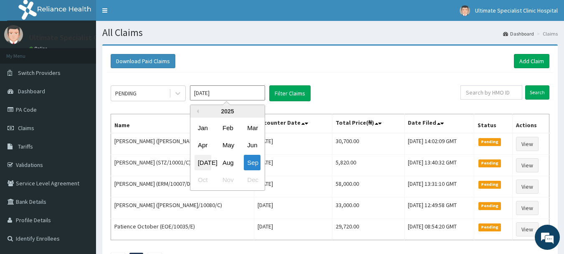
click at [206, 158] on div "Jul" at bounding box center [203, 162] width 17 height 15
type input "Jul 2025"
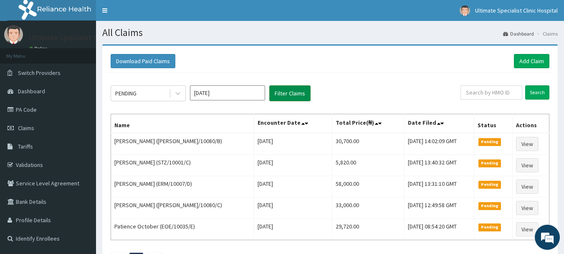
click at [286, 95] on button "Filter Claims" at bounding box center [289, 93] width 41 height 16
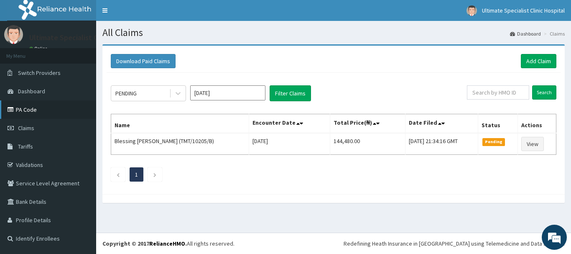
click at [29, 109] on link "PA Code" at bounding box center [48, 109] width 96 height 18
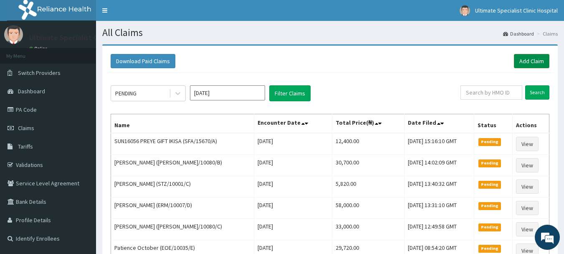
click at [538, 61] on link "Add Claim" at bounding box center [532, 61] width 36 height 14
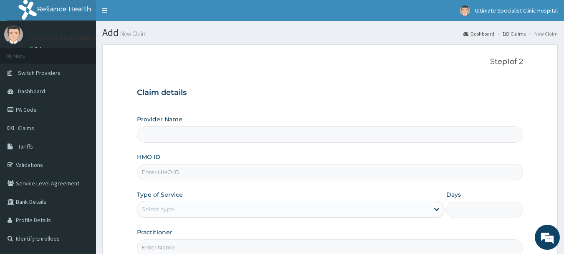
click at [175, 170] on input "HMO ID" at bounding box center [330, 172] width 387 height 16
type input "Ultimate Specialist Clinic And Hospital"
paste input "ERM/10007/D"
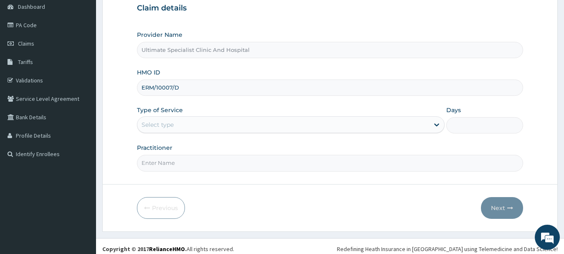
scroll to position [90, 0]
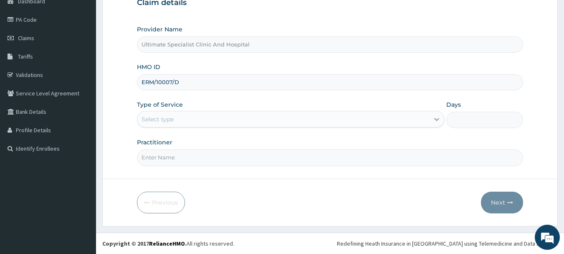
type input "ERM/10007/D"
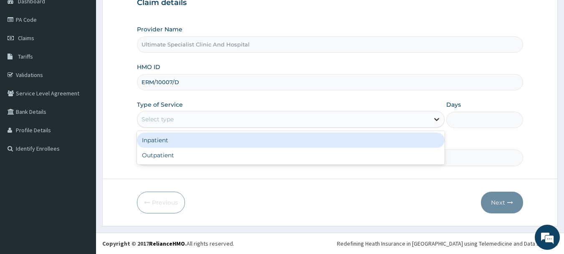
click at [439, 119] on icon at bounding box center [436, 119] width 5 height 3
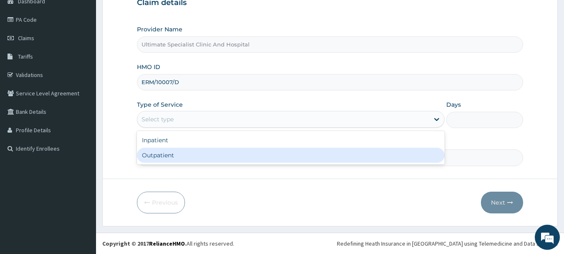
click at [222, 155] on div "Outpatient" at bounding box center [291, 154] width 308 height 15
type input "1"
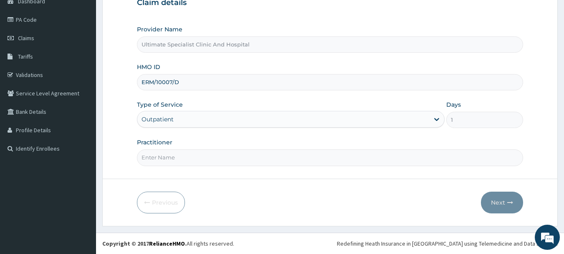
click at [183, 155] on input "Practitioner" at bounding box center [330, 157] width 387 height 16
type input "DR ESEOSE"
click at [494, 193] on button "Next" at bounding box center [502, 202] width 42 height 22
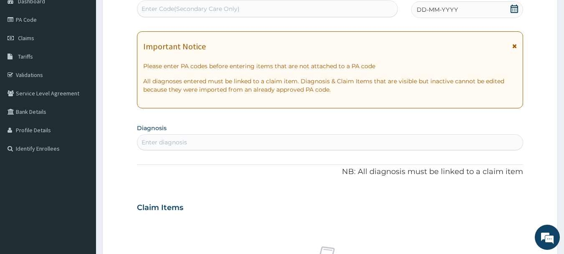
click at [514, 6] on icon at bounding box center [514, 9] width 8 height 8
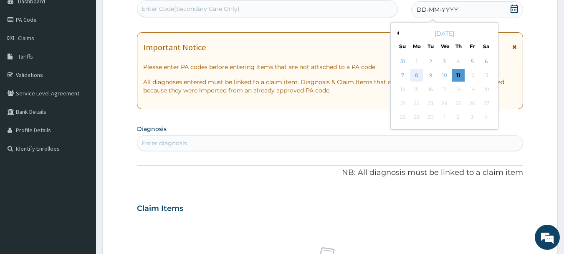
click at [416, 73] on div "8" at bounding box center [417, 75] width 13 height 13
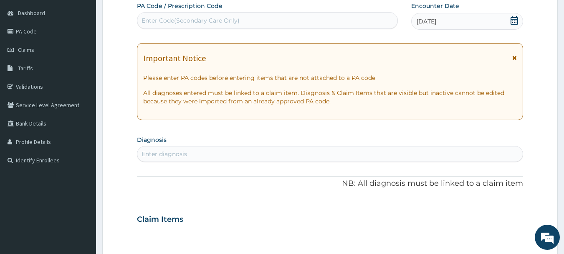
scroll to position [90, 0]
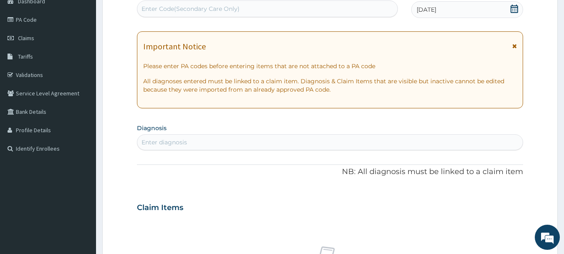
click at [204, 141] on div "Enter diagnosis" at bounding box center [330, 141] width 386 height 13
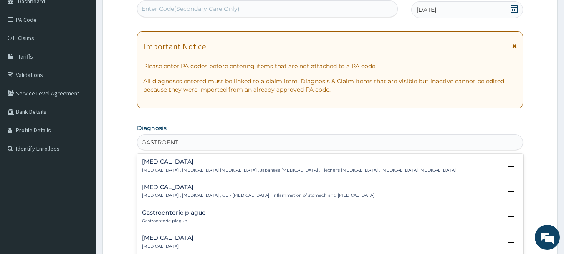
type input "GASTROENTE"
click at [157, 185] on h4 "Gastroenteritis" at bounding box center [258, 187] width 233 height 6
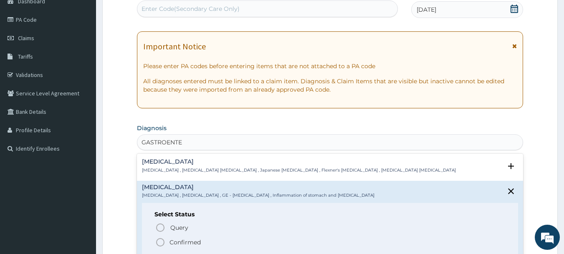
click at [164, 240] on circle "status option filled" at bounding box center [161, 242] width 8 height 8
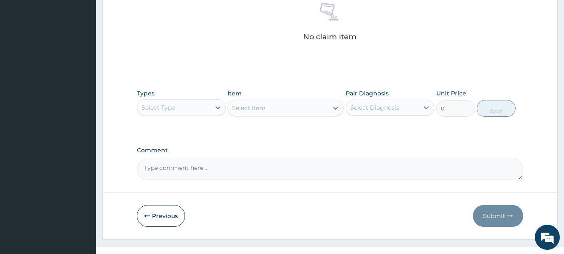
scroll to position [340, 0]
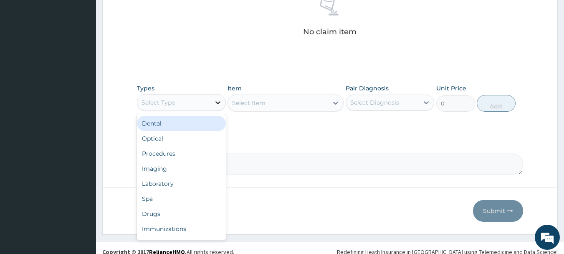
click at [219, 101] on icon at bounding box center [218, 102] width 8 height 8
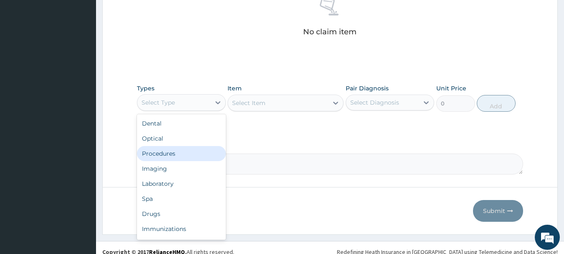
click at [169, 154] on div "Procedures" at bounding box center [181, 153] width 89 height 15
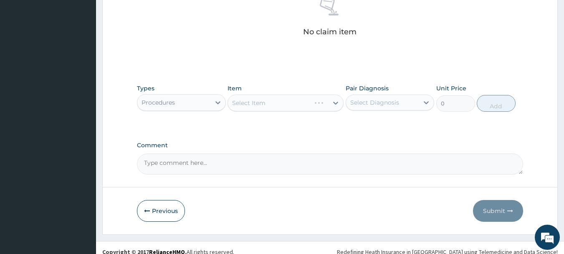
click at [255, 101] on div "Select Item" at bounding box center [286, 102] width 116 height 17
click at [290, 103] on div "Select Item" at bounding box center [286, 102] width 116 height 17
click at [293, 103] on div "Select Item" at bounding box center [286, 102] width 116 height 17
click at [295, 101] on div "Select Item" at bounding box center [286, 102] width 116 height 17
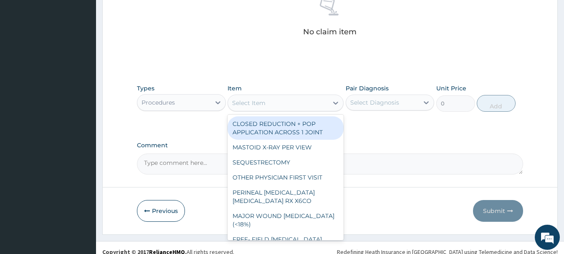
click at [295, 101] on div "Select Item" at bounding box center [278, 102] width 100 height 13
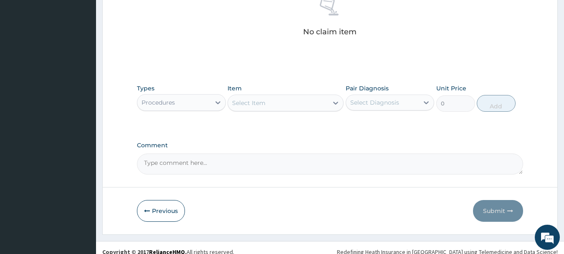
click at [295, 101] on div "Select Item" at bounding box center [278, 102] width 100 height 13
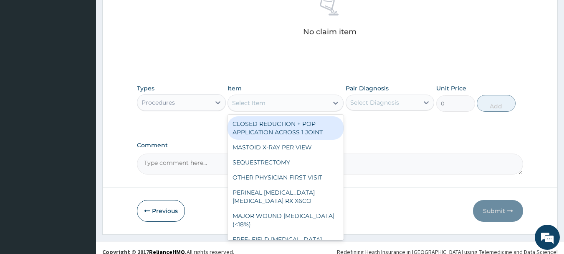
click at [295, 101] on div "Select Item" at bounding box center [278, 102] width 100 height 13
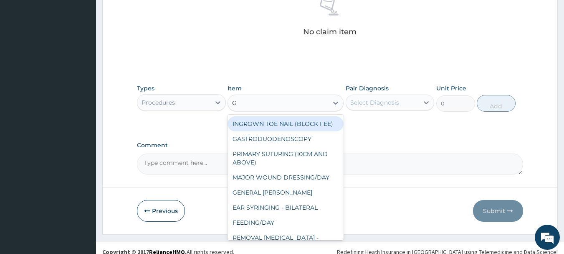
type input "GP"
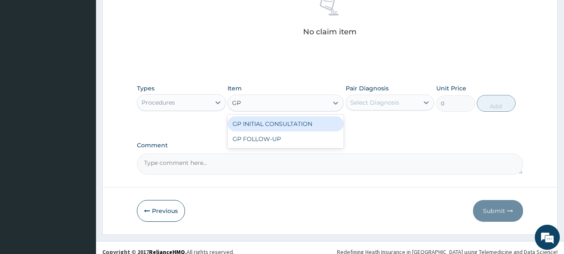
click at [298, 122] on div "GP INITIAL CONSULTATION" at bounding box center [286, 123] width 116 height 15
type input "4000"
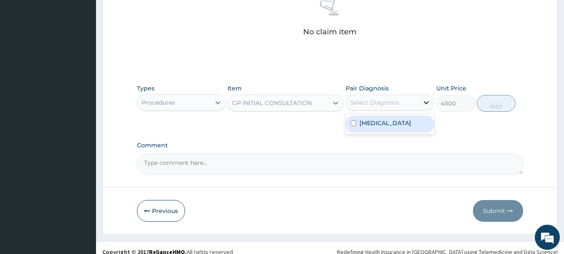
click at [429, 99] on icon at bounding box center [426, 102] width 8 height 8
click at [403, 114] on div "Gastroenteritis" at bounding box center [390, 124] width 89 height 20
click at [402, 119] on label "Gastroenteritis" at bounding box center [386, 123] width 52 height 8
checkbox input "true"
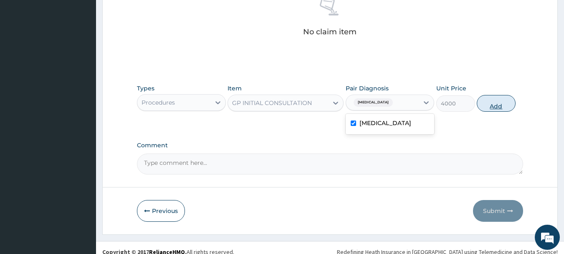
click at [498, 102] on button "Add" at bounding box center [496, 103] width 39 height 17
type input "0"
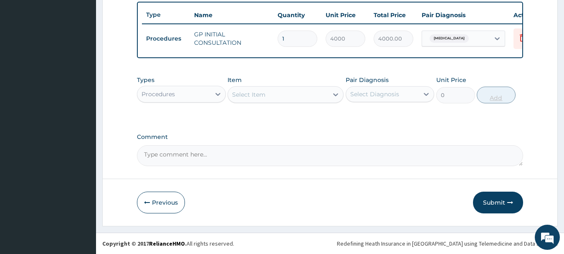
scroll to position [315, 0]
click at [221, 94] on icon at bounding box center [218, 94] width 8 height 8
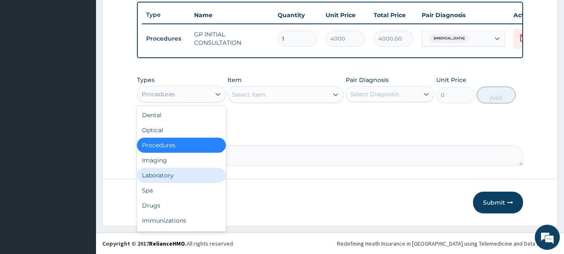
click at [170, 175] on div "Laboratory" at bounding box center [181, 174] width 89 height 15
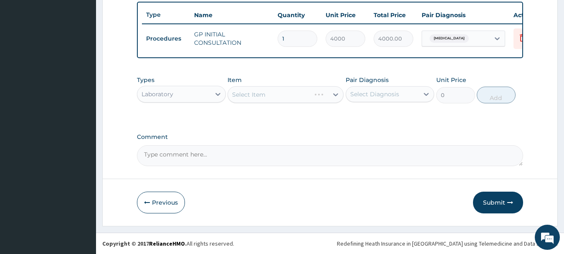
click at [267, 94] on div "Select Item" at bounding box center [286, 94] width 116 height 17
click at [282, 90] on div "Select Item" at bounding box center [286, 94] width 116 height 17
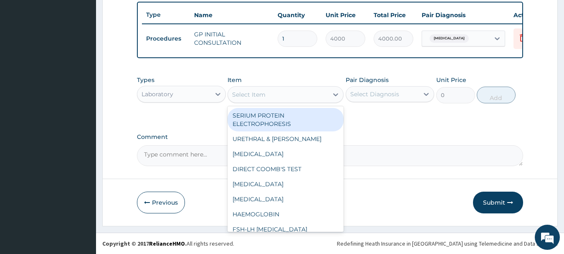
click at [282, 91] on div "Select Item" at bounding box center [278, 94] width 100 height 13
type input "MP"
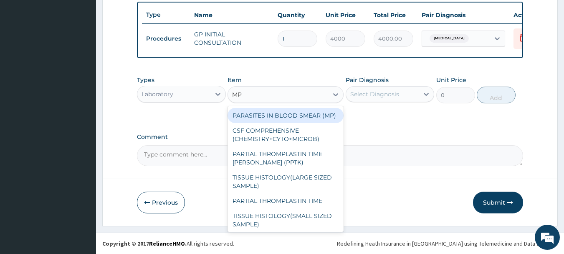
click at [286, 117] on div "PARASITES IN BLOOD SMEAR (MP)" at bounding box center [286, 115] width 116 height 15
type input "3000"
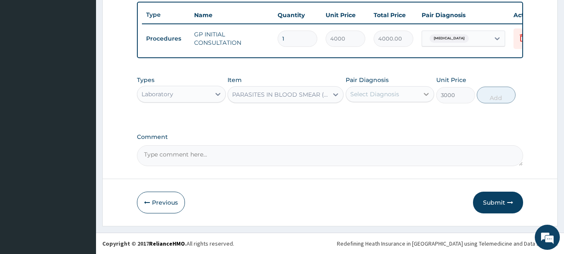
click at [429, 92] on icon at bounding box center [426, 94] width 8 height 8
drag, startPoint x: 391, startPoint y: 115, endPoint x: 433, endPoint y: 110, distance: 42.1
click at [392, 115] on label "Gastroenteritis" at bounding box center [386, 114] width 52 height 8
checkbox input "true"
click at [491, 93] on button "Add" at bounding box center [496, 94] width 39 height 17
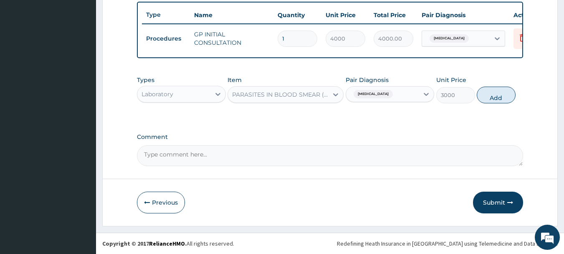
type input "0"
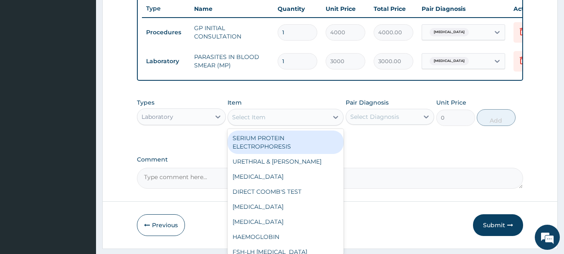
click at [266, 119] on div "Select Item" at bounding box center [278, 116] width 100 height 13
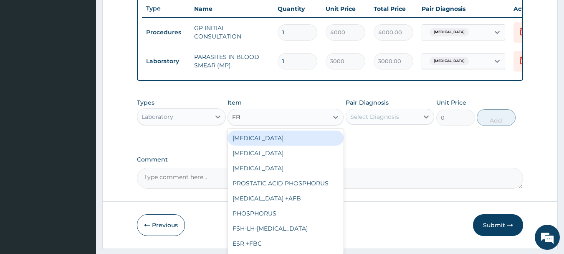
type input "FBC"
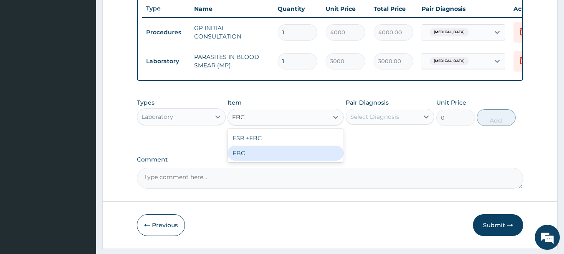
drag, startPoint x: 256, startPoint y: 158, endPoint x: 290, endPoint y: 144, distance: 36.7
click at [264, 153] on div "FBC" at bounding box center [286, 152] width 116 height 15
type input "5000"
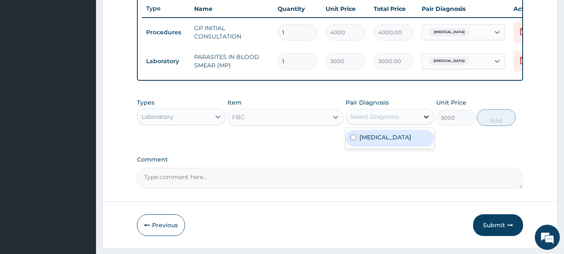
click at [428, 121] on icon at bounding box center [426, 116] width 8 height 8
click at [422, 143] on div "Gastroenteritis" at bounding box center [390, 137] width 89 height 17
checkbox input "true"
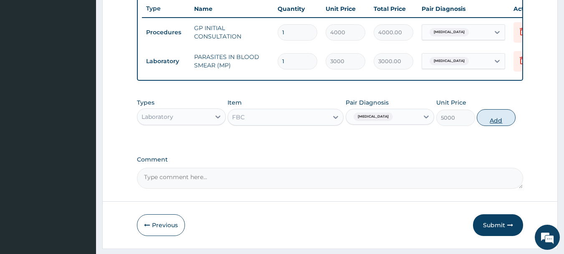
click at [487, 124] on button "Add" at bounding box center [496, 117] width 39 height 17
type input "0"
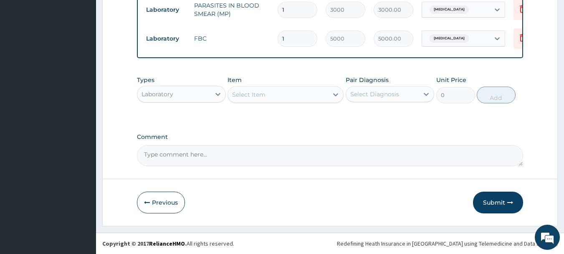
scroll to position [373, 0]
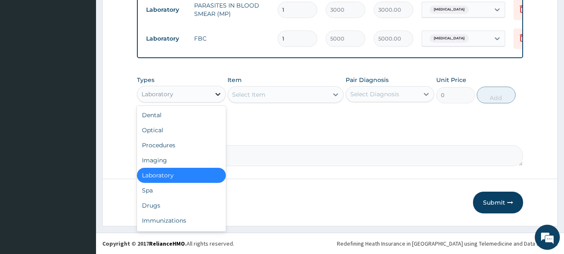
click at [216, 94] on icon at bounding box center [218, 94] width 5 height 3
click at [161, 204] on div "Drugs" at bounding box center [181, 205] width 89 height 15
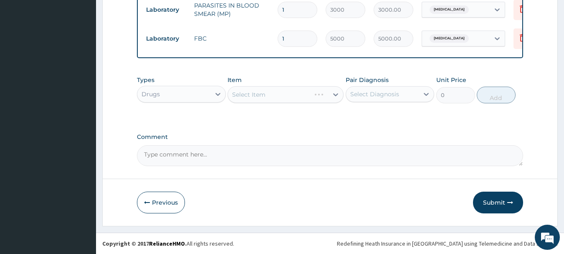
click at [260, 94] on div "Select Item" at bounding box center [286, 94] width 116 height 17
click at [271, 96] on div "Select Item" at bounding box center [286, 94] width 116 height 17
click at [247, 91] on div "Select Item" at bounding box center [286, 94] width 116 height 17
click at [254, 93] on div "Select Item" at bounding box center [286, 94] width 116 height 17
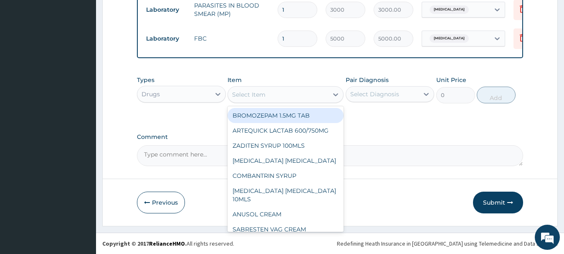
click at [258, 93] on div "Select Item" at bounding box center [248, 94] width 33 height 8
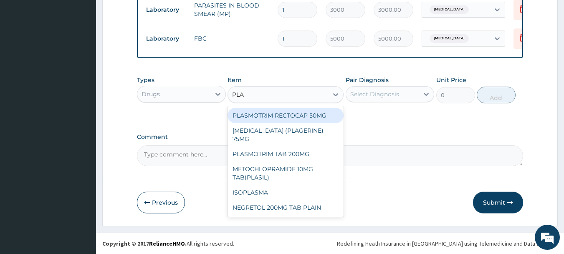
type input "PLAS"
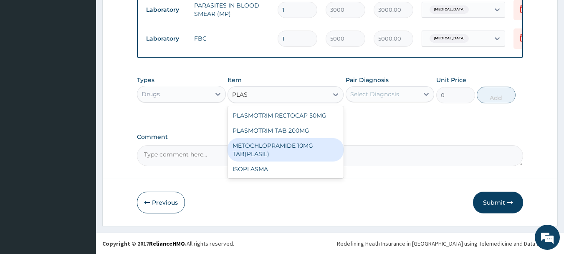
click at [297, 144] on div "METOCHLOPRAMIDE 10MG TAB(PLASIL)" at bounding box center [286, 149] width 116 height 23
type input "100"
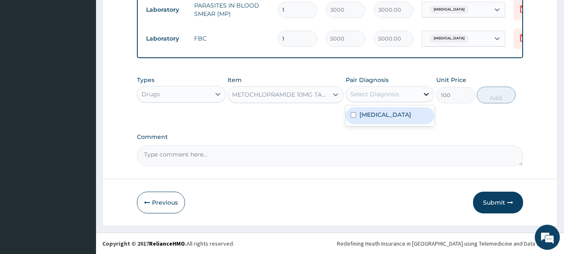
click at [424, 93] on icon at bounding box center [426, 94] width 8 height 8
click at [389, 115] on label "Gastroenteritis" at bounding box center [386, 114] width 52 height 8
checkbox input "true"
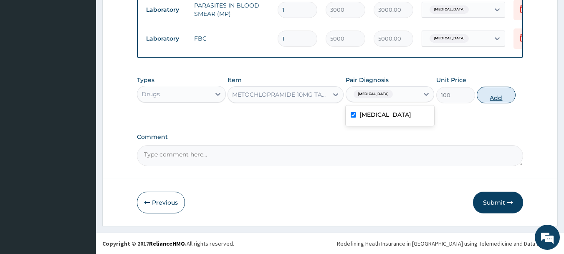
click at [490, 94] on button "Add" at bounding box center [496, 94] width 39 height 17
type input "0"
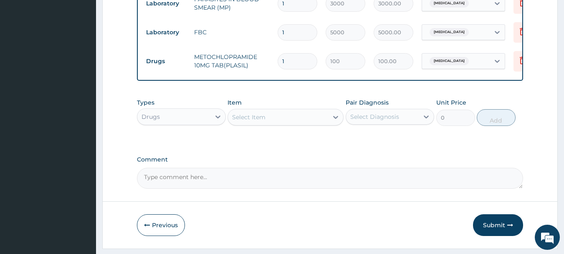
click at [256, 121] on div "Select Item" at bounding box center [248, 117] width 33 height 8
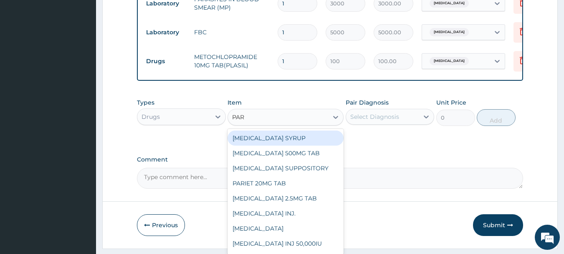
type input "PARA"
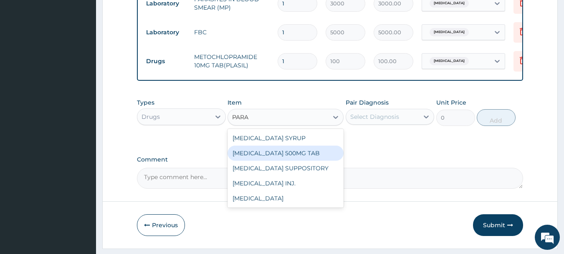
click at [265, 157] on div "PARACETAMOL 500MG TAB" at bounding box center [286, 152] width 116 height 15
type input "40"
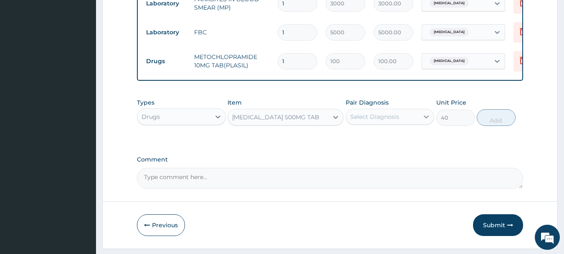
click at [424, 120] on icon at bounding box center [426, 116] width 8 height 8
click at [401, 140] on label "Gastroenteritis" at bounding box center [386, 137] width 52 height 8
checkbox input "true"
click at [493, 124] on button "Add" at bounding box center [496, 117] width 39 height 17
type input "0"
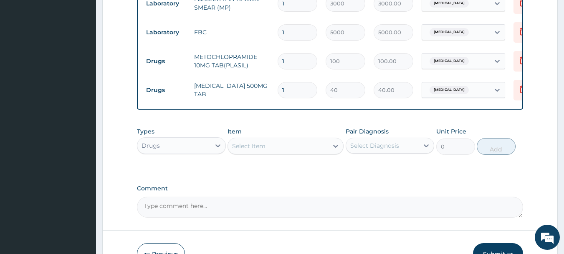
type input "12"
type input "480.00"
type input "12"
click at [246, 152] on div "Select Item" at bounding box center [278, 145] width 100 height 13
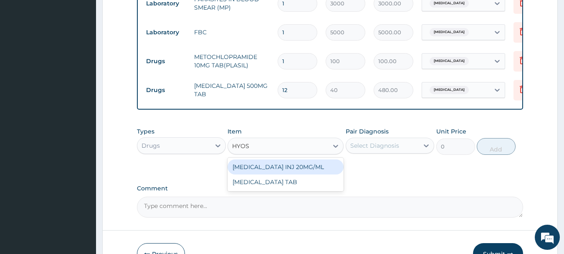
type input "HYOSC"
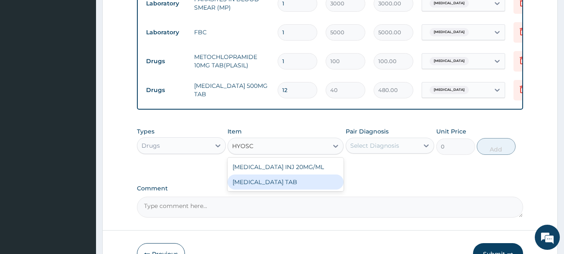
click at [255, 189] on div "HYOSCINE TAB" at bounding box center [286, 181] width 116 height 15
type input "80"
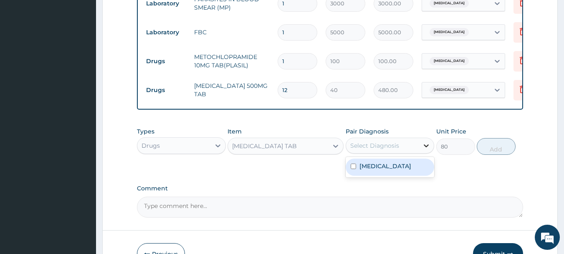
click at [429, 147] on icon at bounding box center [426, 145] width 5 height 3
drag, startPoint x: 400, startPoint y: 170, endPoint x: 441, endPoint y: 161, distance: 41.8
click at [400, 170] on label "Gastroenteritis" at bounding box center [386, 166] width 52 height 8
checkbox input "true"
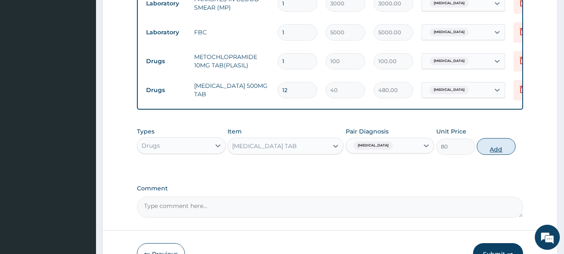
click at [497, 145] on button "Add" at bounding box center [496, 146] width 39 height 17
type input "0"
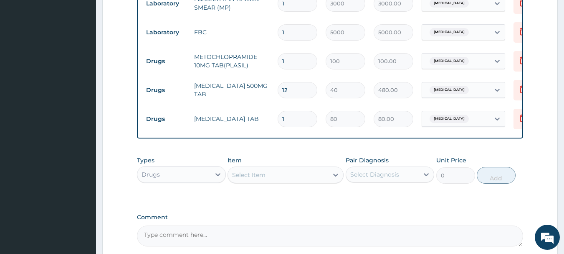
type input "10"
type input "800.00"
type input "10"
drag, startPoint x: 287, startPoint y: 64, endPoint x: 280, endPoint y: 64, distance: 7.1
click at [280, 64] on input "1" at bounding box center [298, 61] width 40 height 16
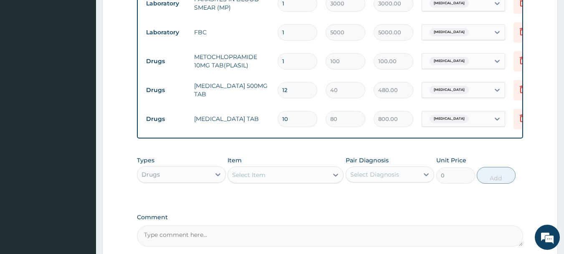
type input "2"
type input "200.00"
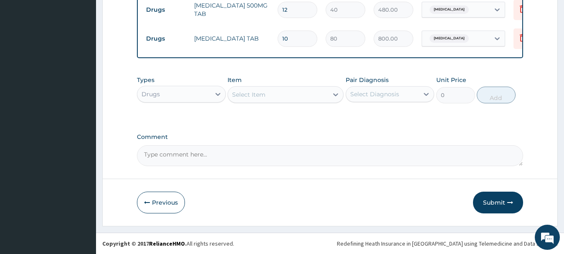
scroll to position [459, 0]
type input "2"
click at [497, 198] on button "Submit" at bounding box center [498, 202] width 50 height 22
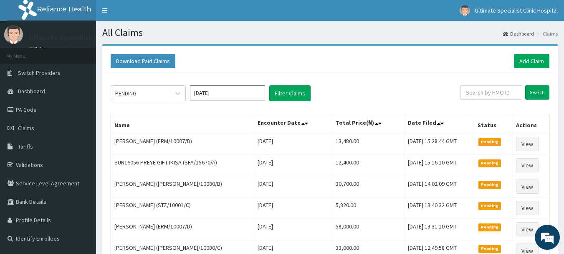
click at [529, 68] on div "Download Paid Claims Add Claim" at bounding box center [330, 61] width 447 height 23
click at [531, 60] on link "Add Claim" at bounding box center [532, 61] width 36 height 14
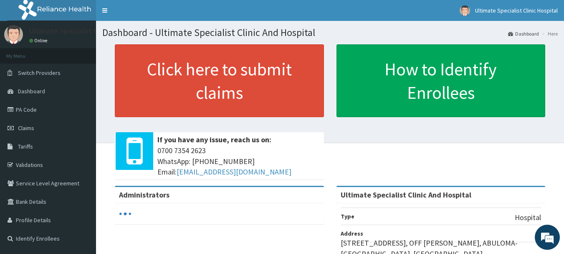
click at [29, 107] on link "PA Code" at bounding box center [48, 109] width 96 height 18
click at [28, 111] on link "PA Code" at bounding box center [48, 109] width 96 height 18
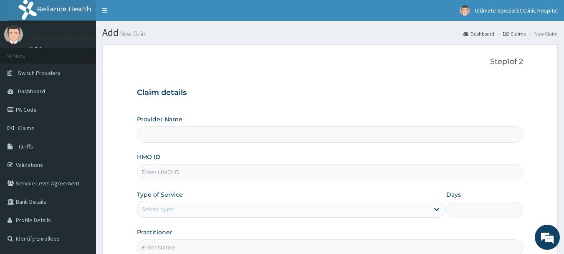
type input "Ultimate Specialist Clinic And Hospital"
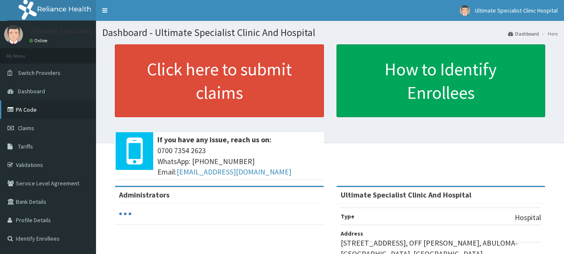
click at [27, 110] on link "PA Code" at bounding box center [48, 109] width 96 height 18
